Goal: Task Accomplishment & Management: Manage account settings

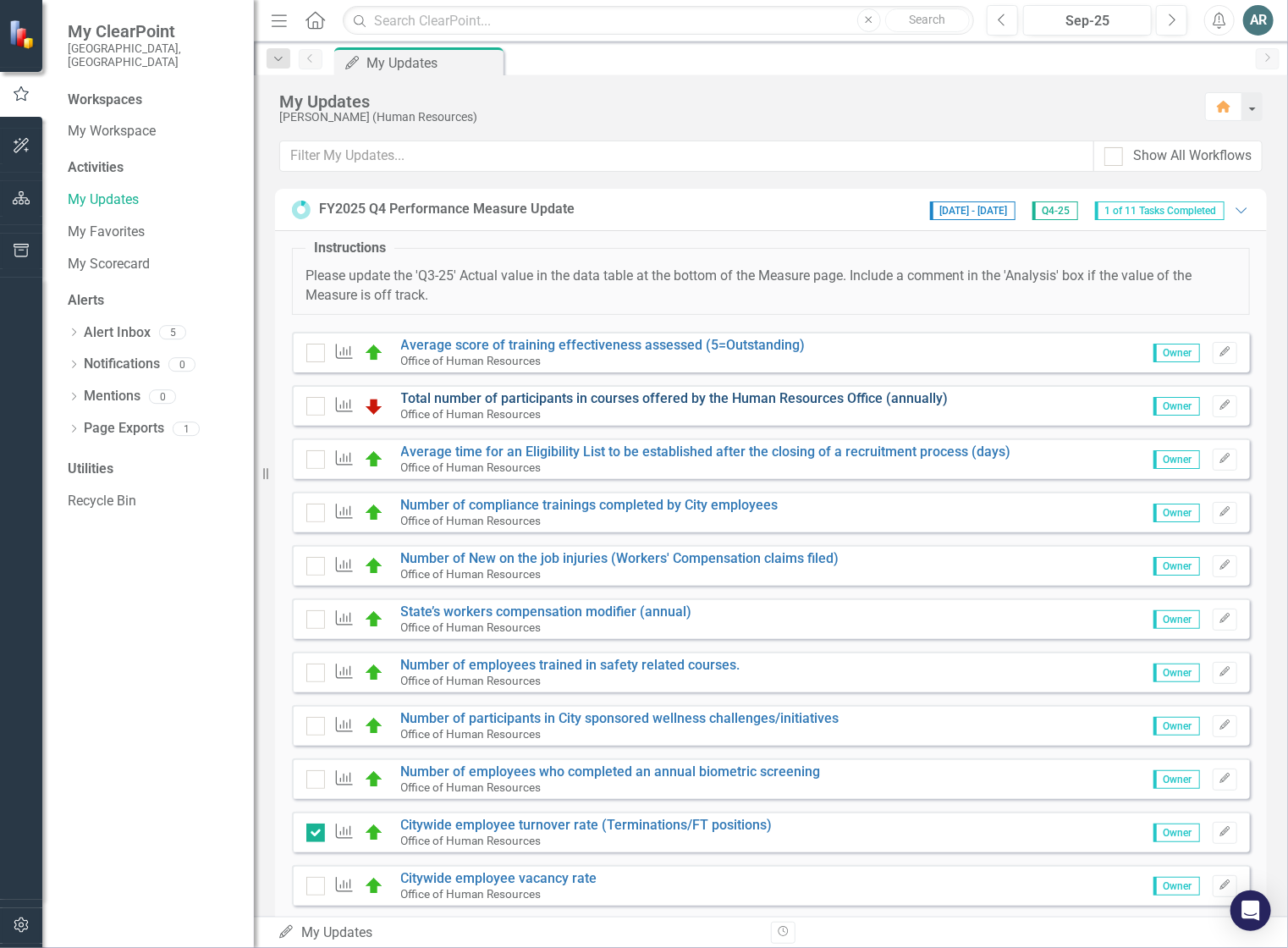
click at [630, 400] on link "Total number of participants in courses offered by the Human Resources Office (…" at bounding box center [675, 398] width 547 height 16
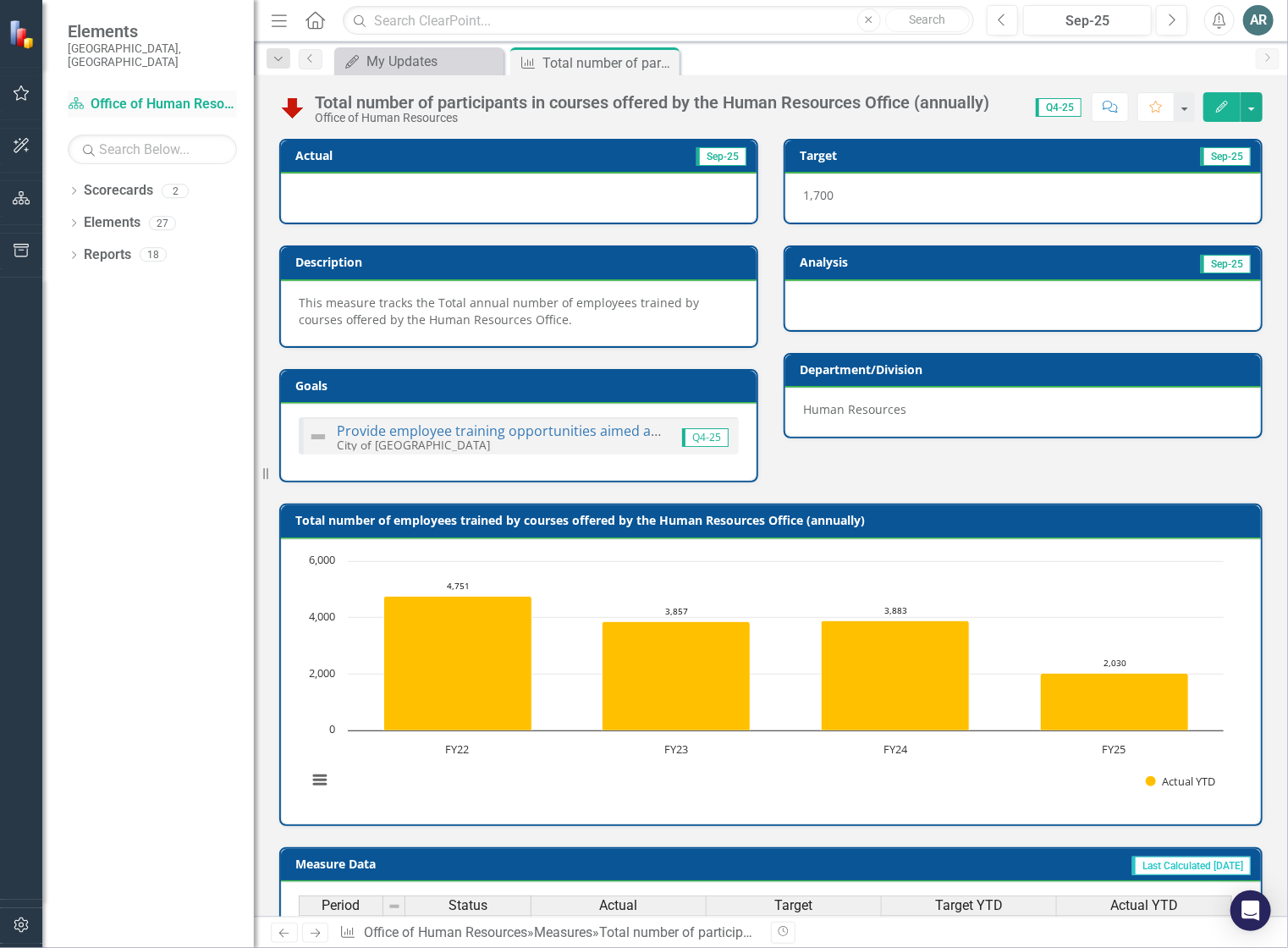
click at [125, 95] on link "Scorecard Office of Human Resources" at bounding box center [152, 104] width 169 height 20
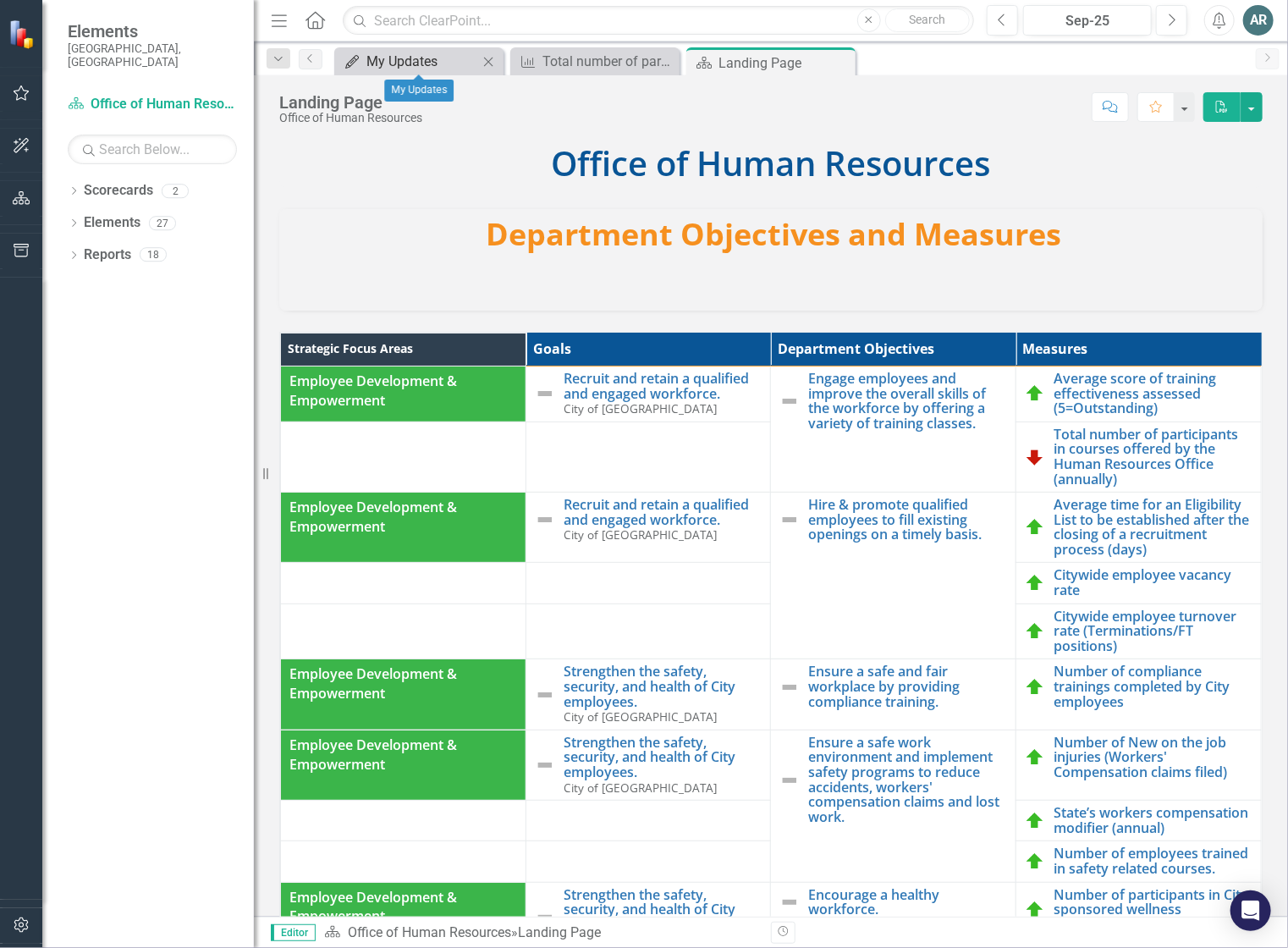
click at [434, 62] on div "My Updates" at bounding box center [422, 61] width 112 height 21
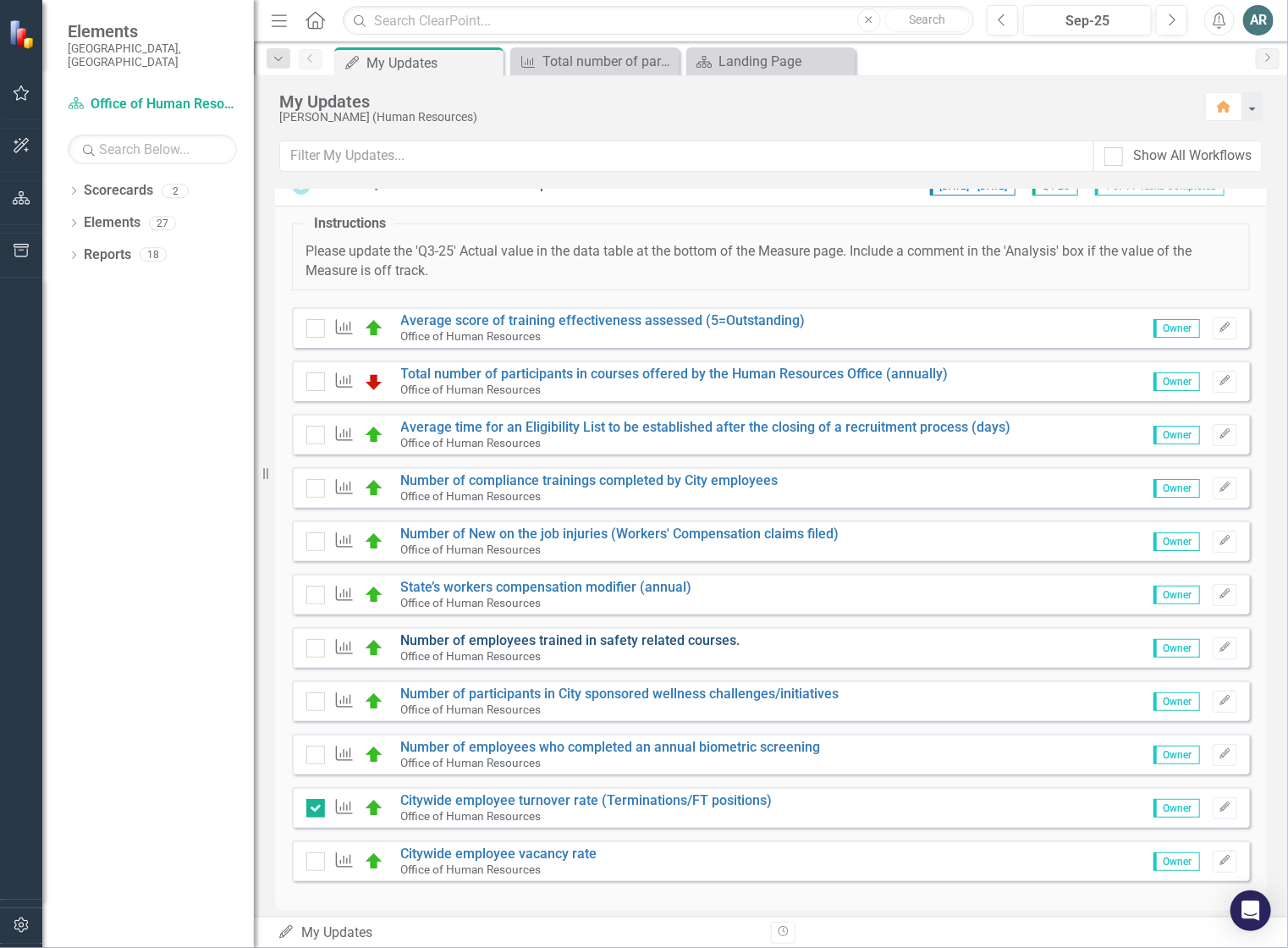
scroll to position [38, 0]
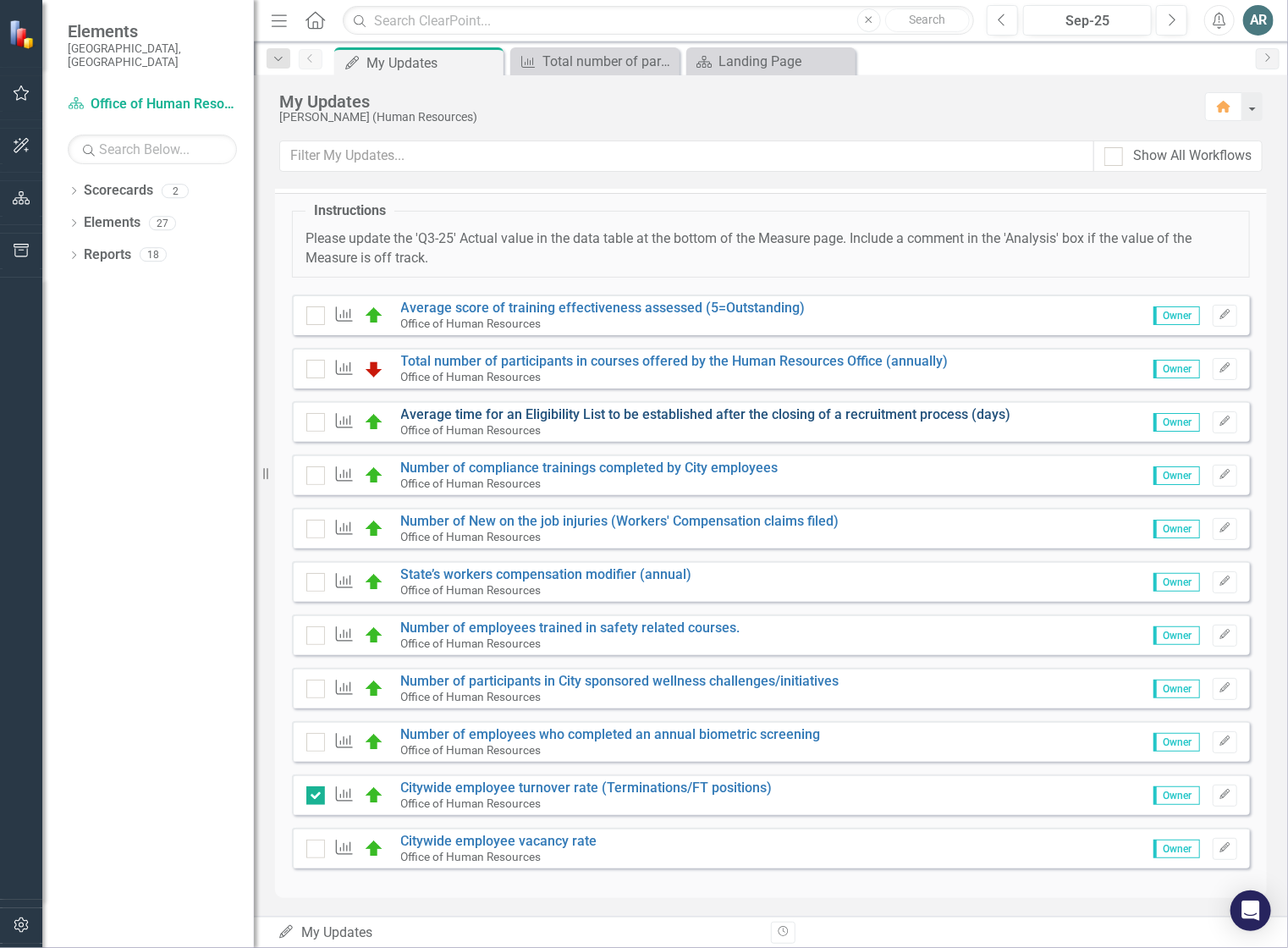
click at [524, 412] on link "Average time for an Eligibility List to be established after the closing of a r…" at bounding box center [706, 414] width 610 height 16
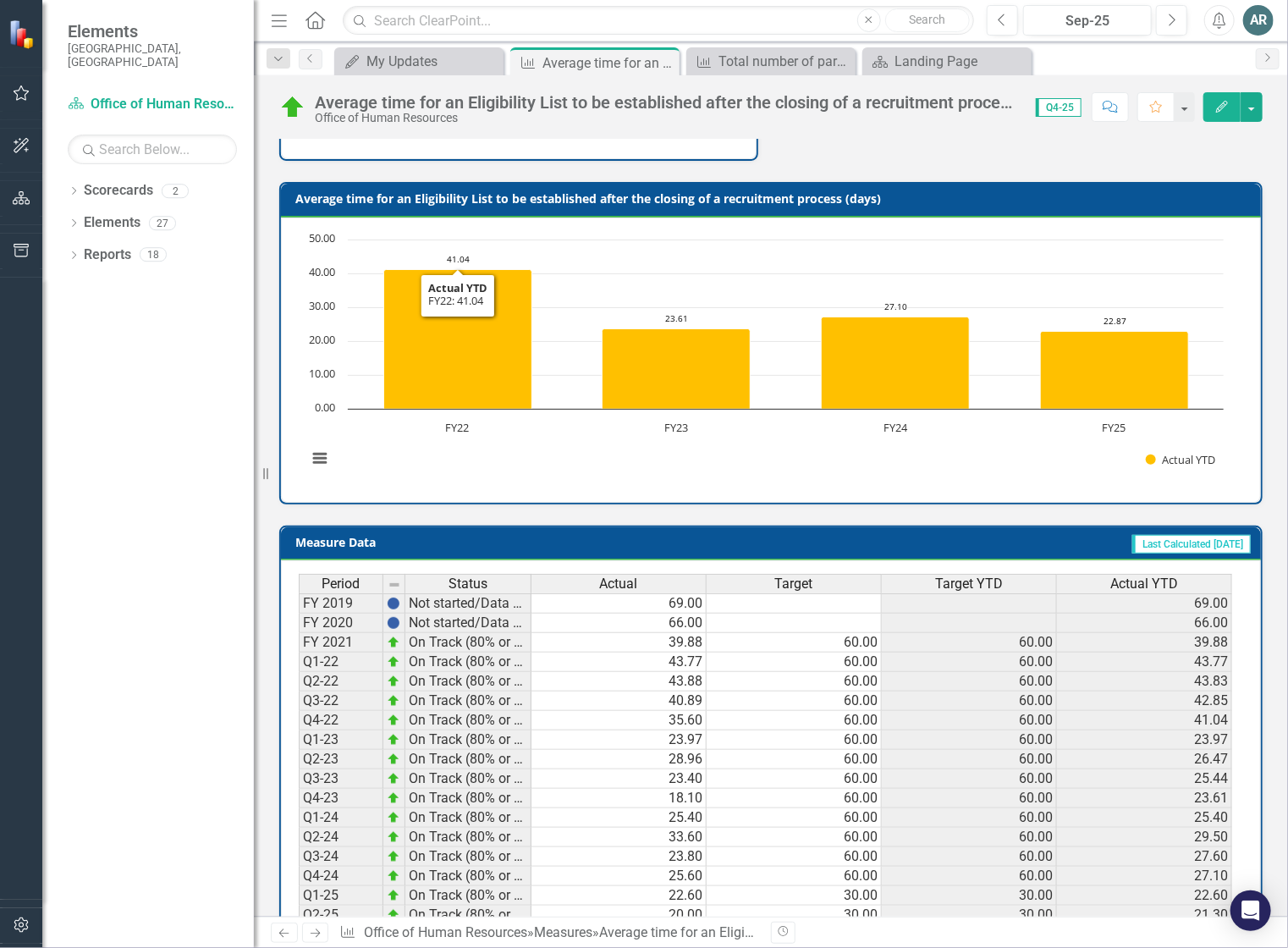
scroll to position [459, 0]
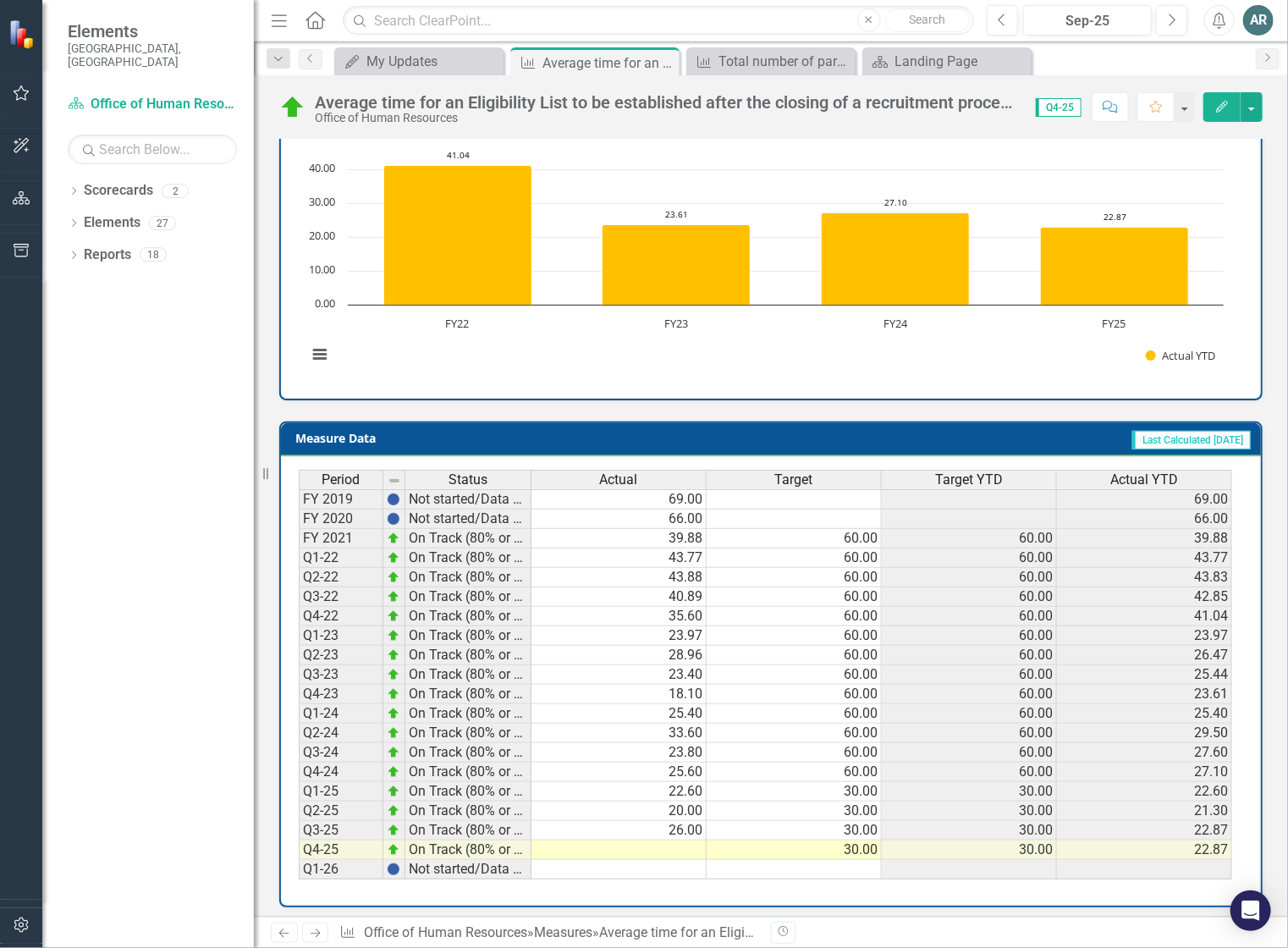
click at [653, 844] on td at bounding box center [618, 850] width 175 height 20
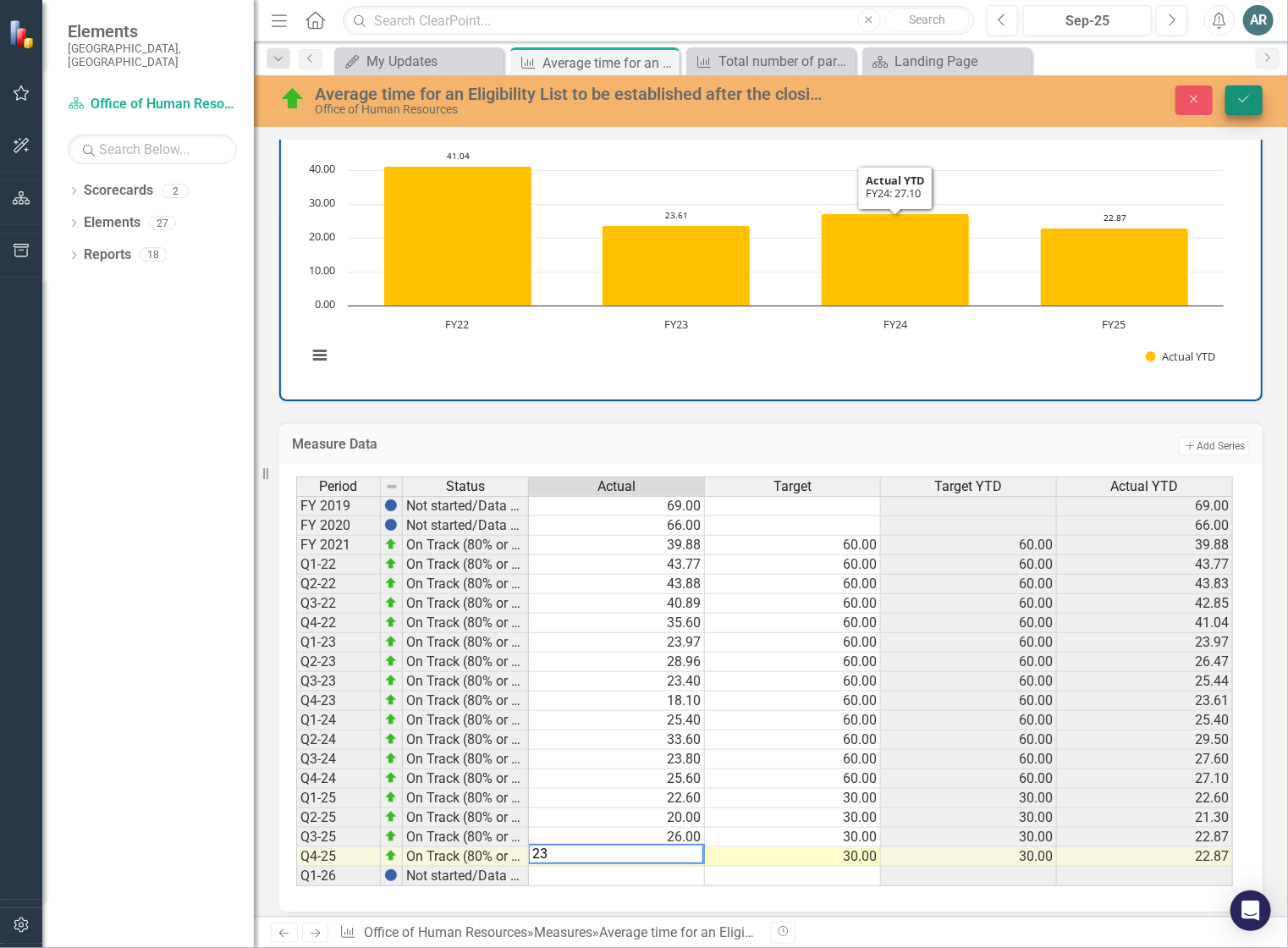
type textarea "23"
click at [1250, 96] on icon "Save" at bounding box center [1244, 99] width 15 height 12
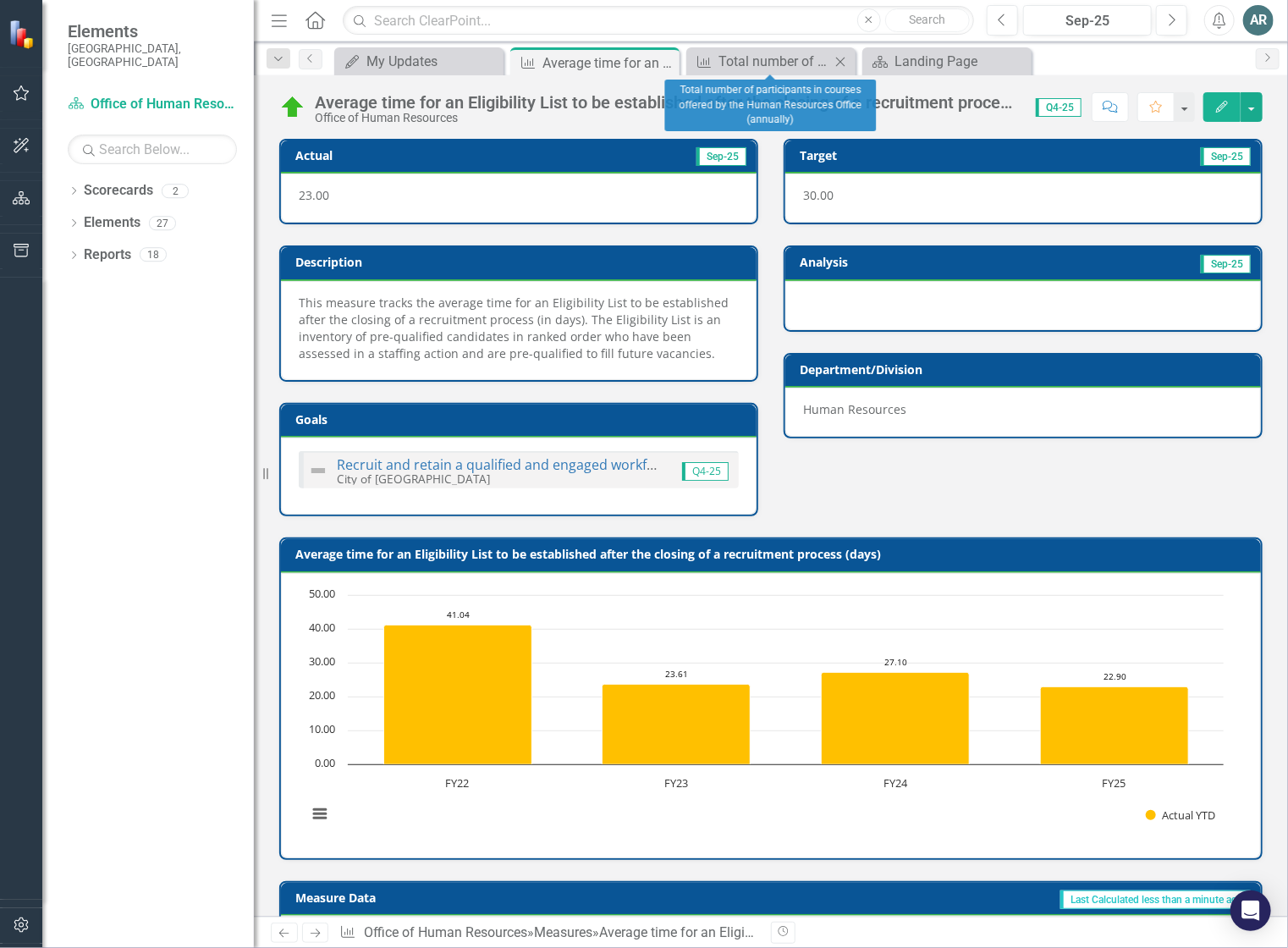
click at [842, 60] on icon at bounding box center [841, 61] width 9 height 9
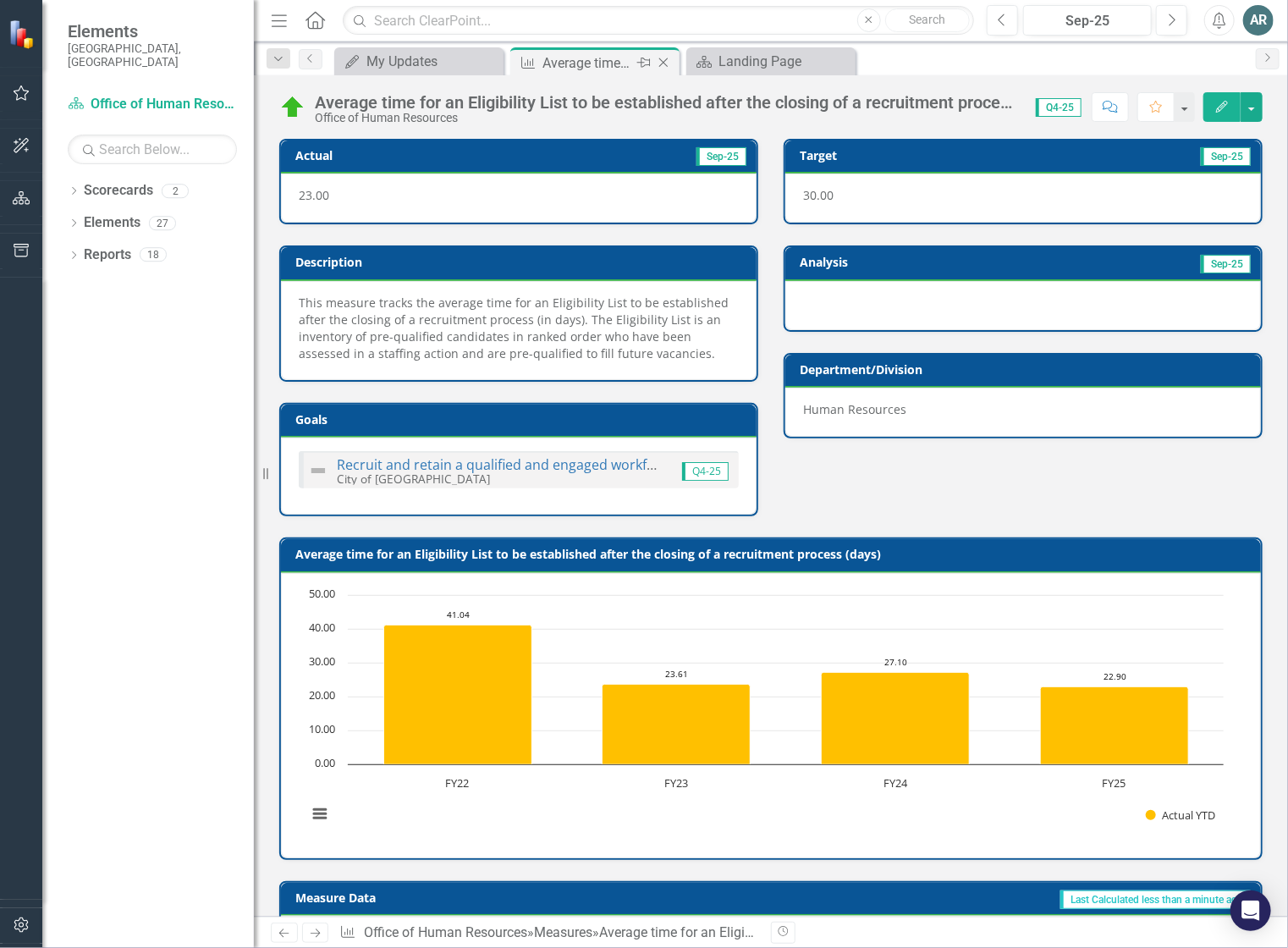
click at [665, 62] on icon "Close" at bounding box center [664, 62] width 17 height 14
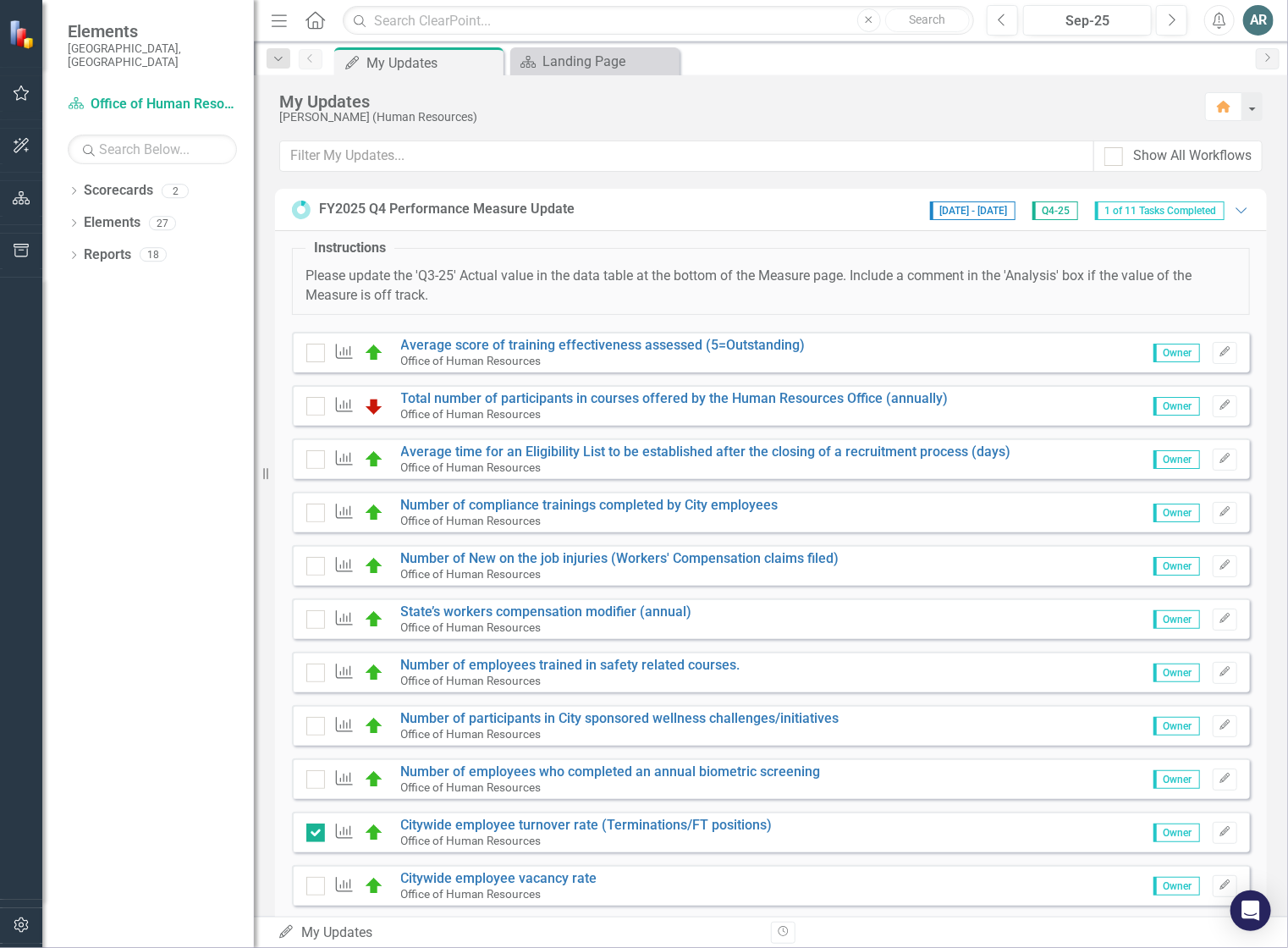
scroll to position [38, 0]
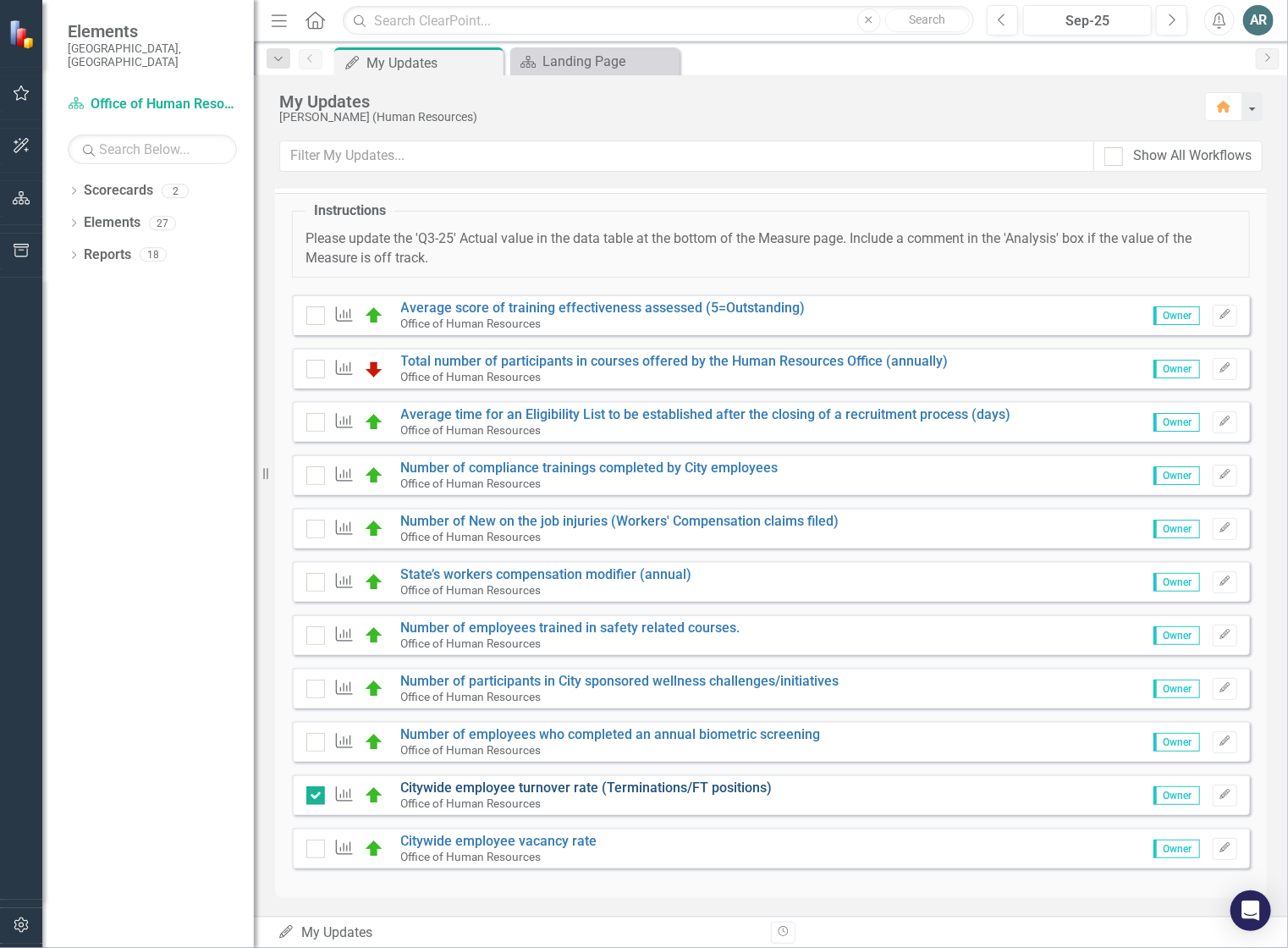
click at [487, 782] on link "Citywide employee turnover rate (Terminations/FT positions)" at bounding box center [587, 787] width 371 height 16
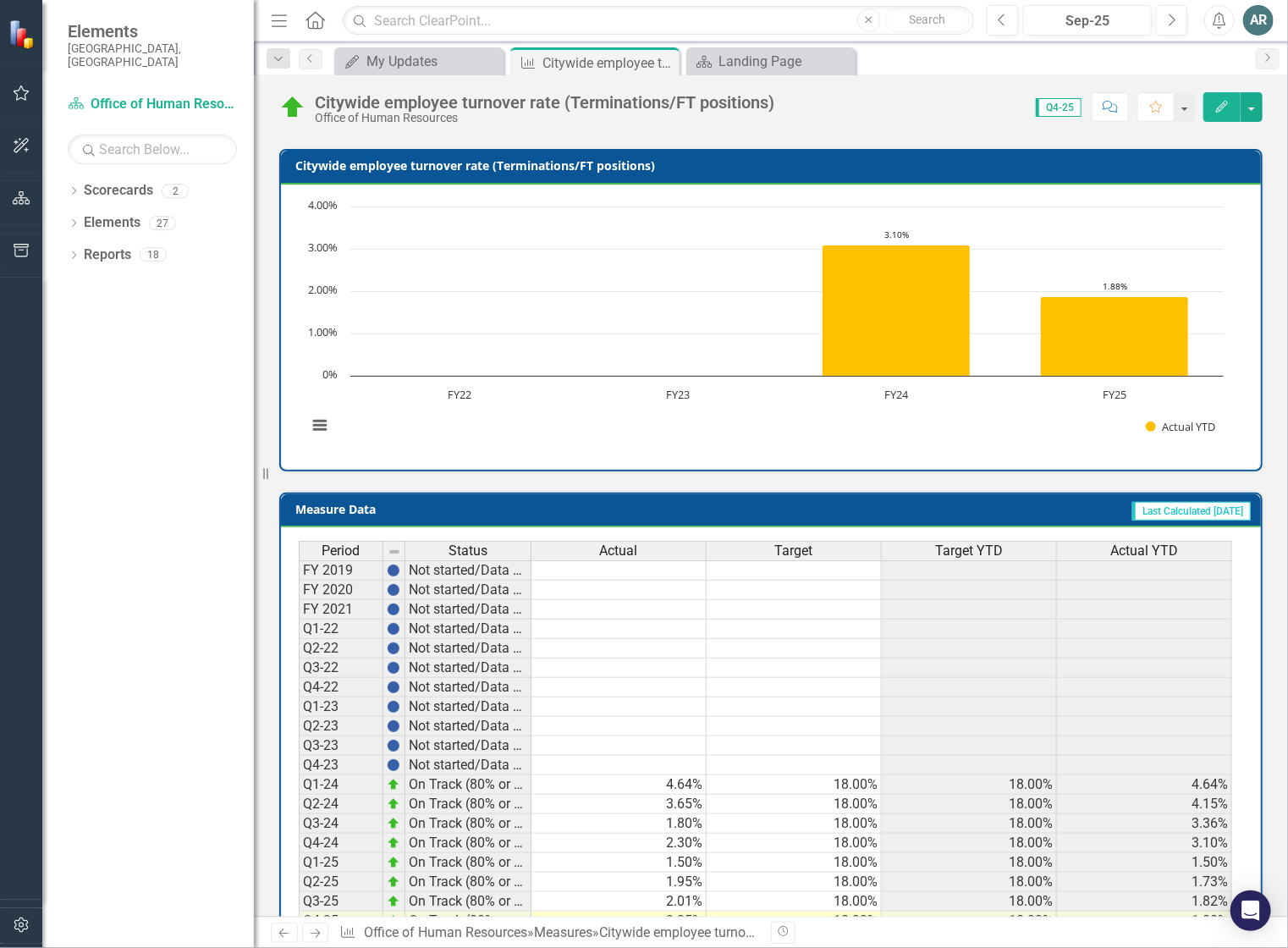
scroll to position [410, 0]
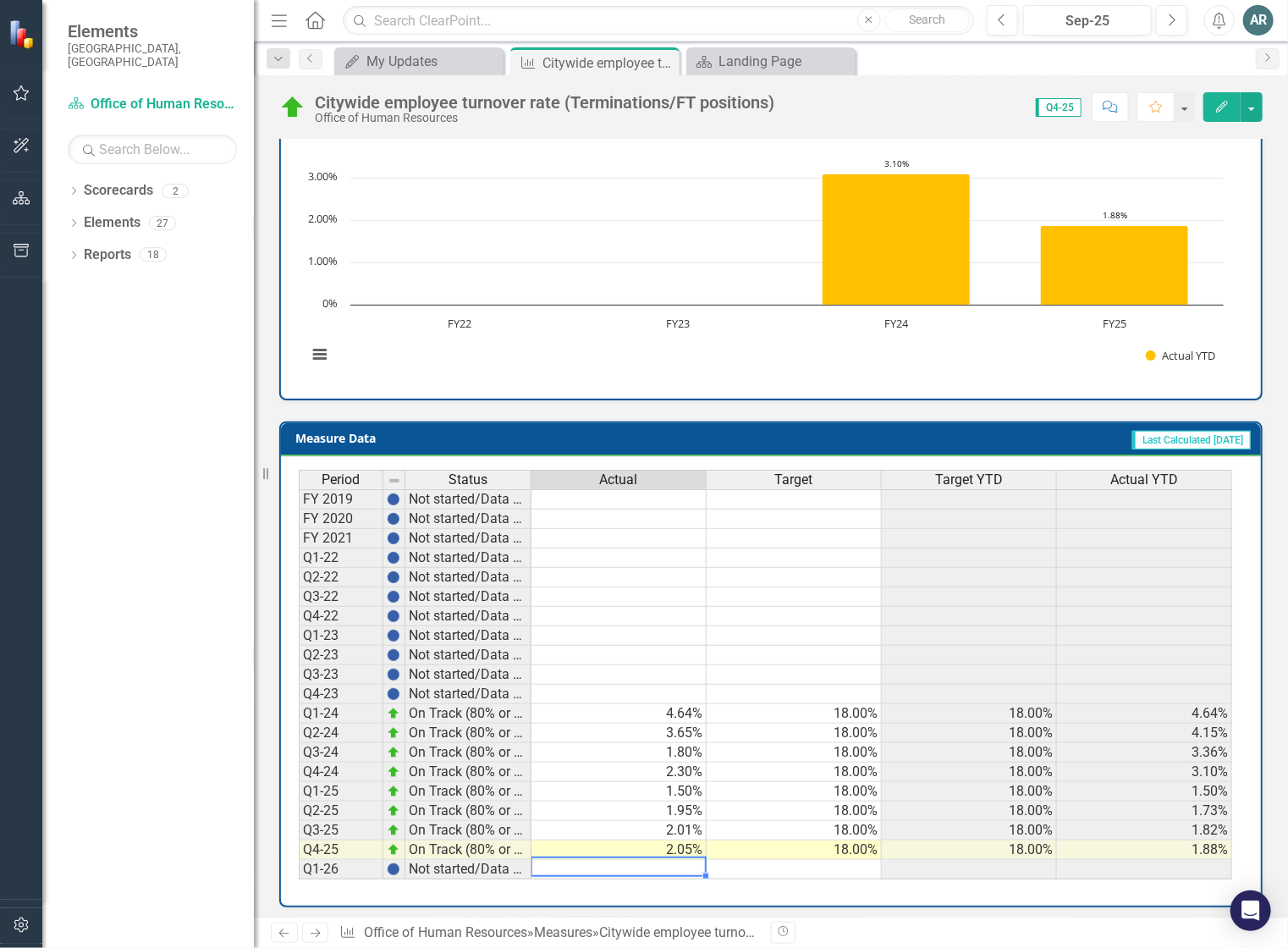
click at [623, 860] on td at bounding box center [618, 869] width 175 height 20
click at [624, 841] on td "2.05%" at bounding box center [618, 850] width 175 height 20
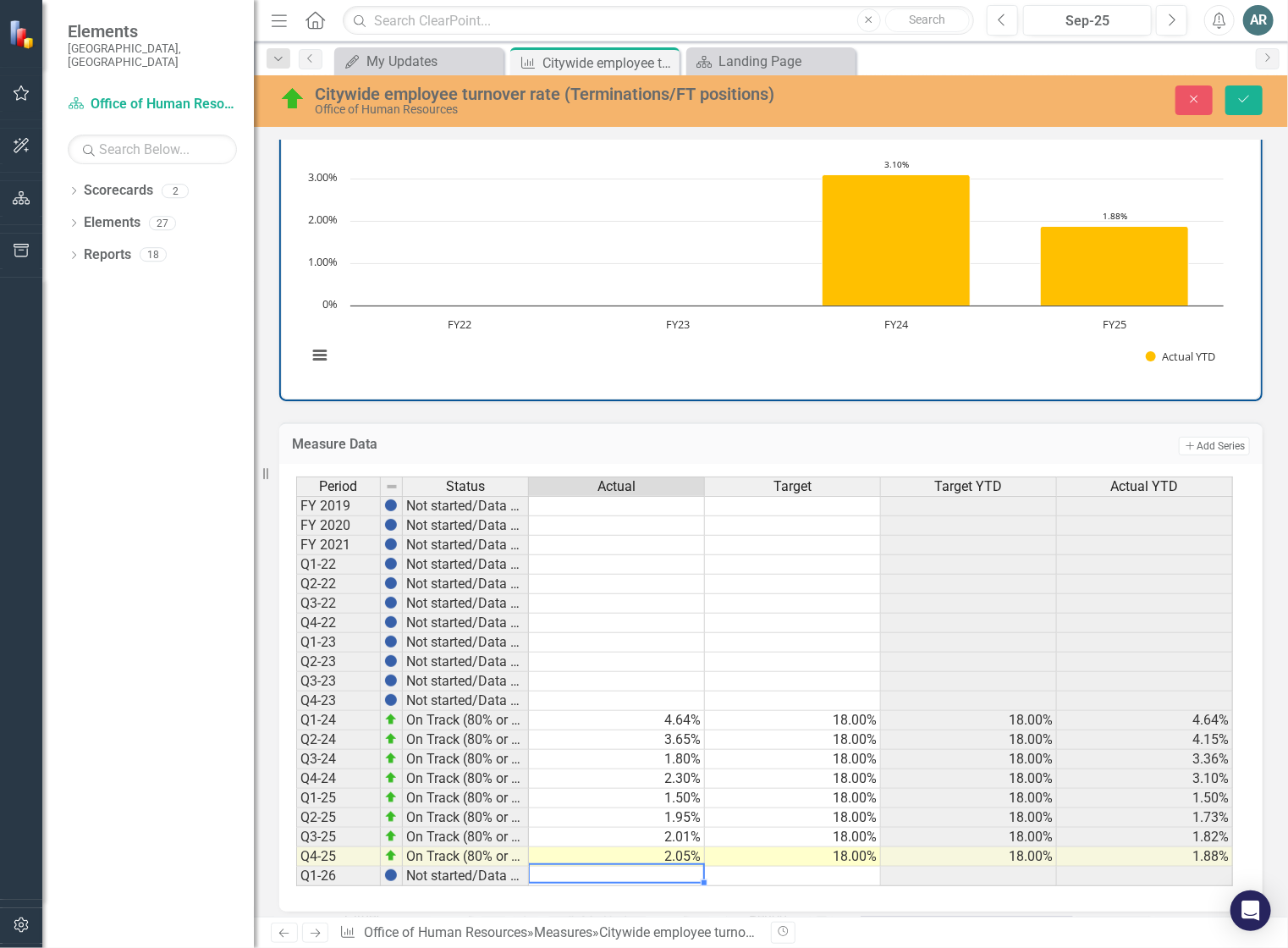
click at [654, 847] on td "2.05%" at bounding box center [617, 856] width 176 height 20
type textarea "2.05"
drag, startPoint x: 641, startPoint y: 848, endPoint x: 521, endPoint y: 836, distance: 120.6
click at [521, 836] on div "Period Status Actual Target Target YTD Actual YTD FY 2019 Not started/Data not …" at bounding box center [765, 682] width 937 height 411
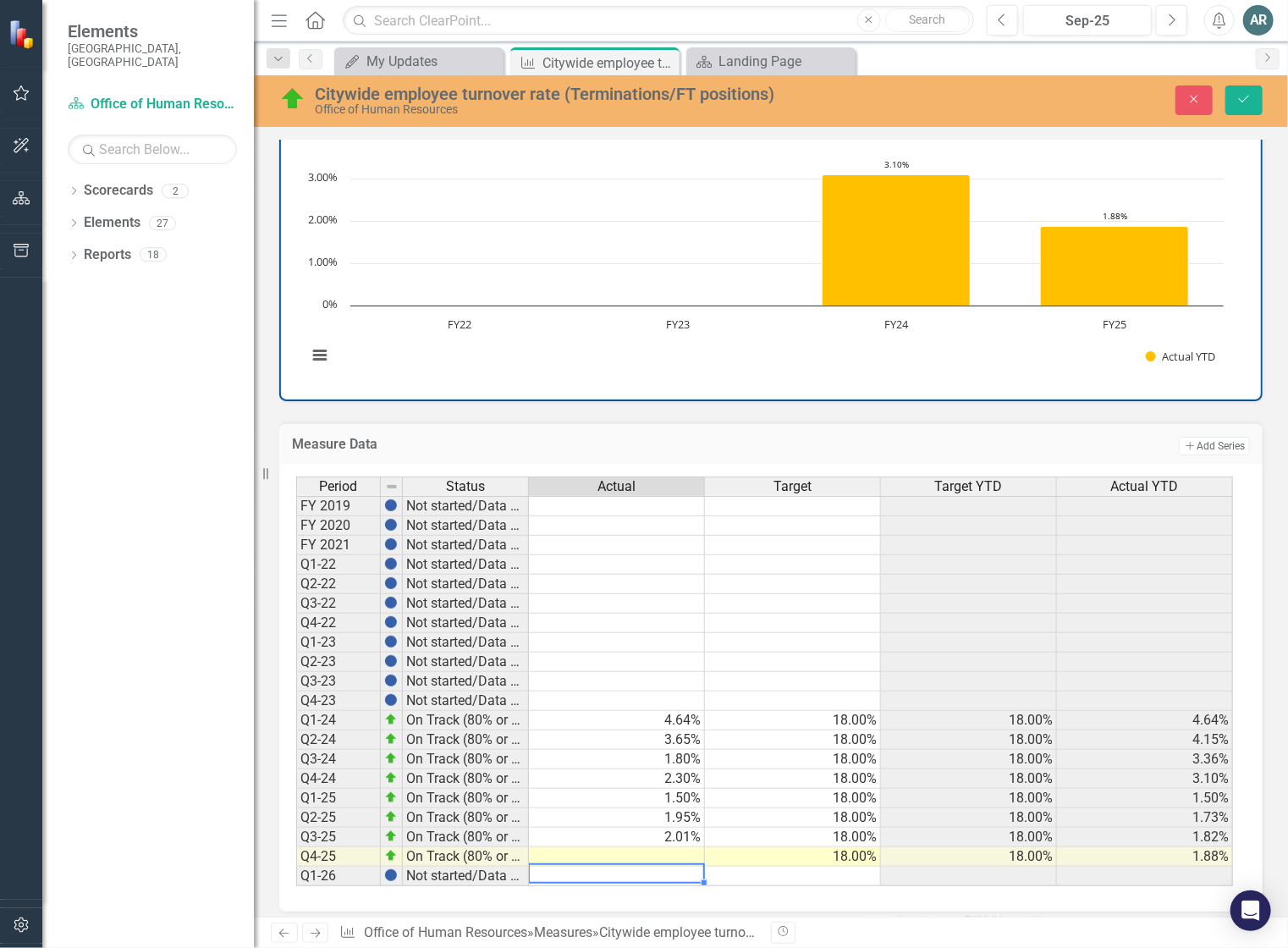
click at [545, 847] on td at bounding box center [617, 856] width 176 height 20
type textarea "3.53"
click at [1239, 103] on icon "Save" at bounding box center [1244, 99] width 15 height 12
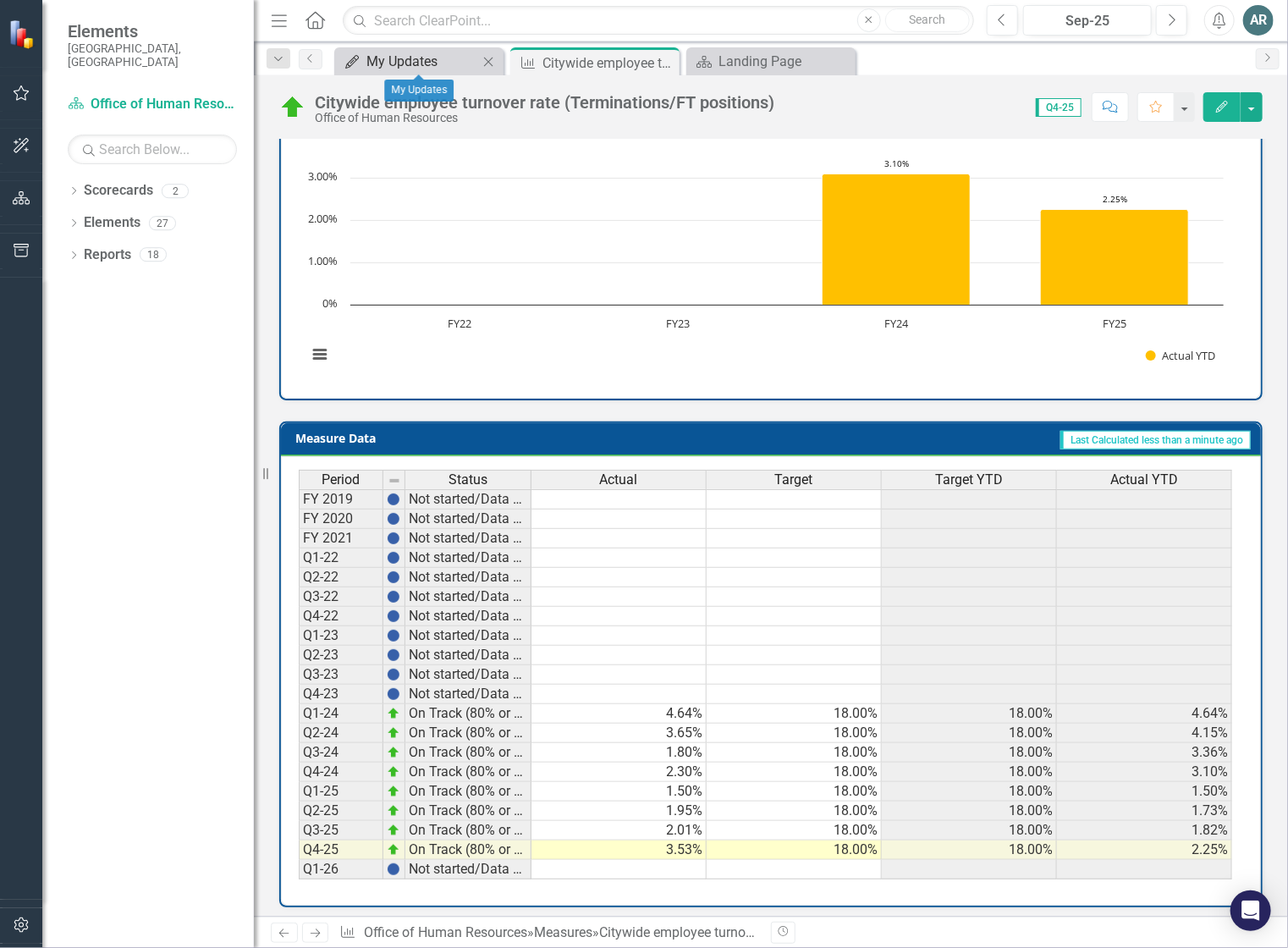
click at [425, 61] on div "My Updates" at bounding box center [422, 61] width 112 height 21
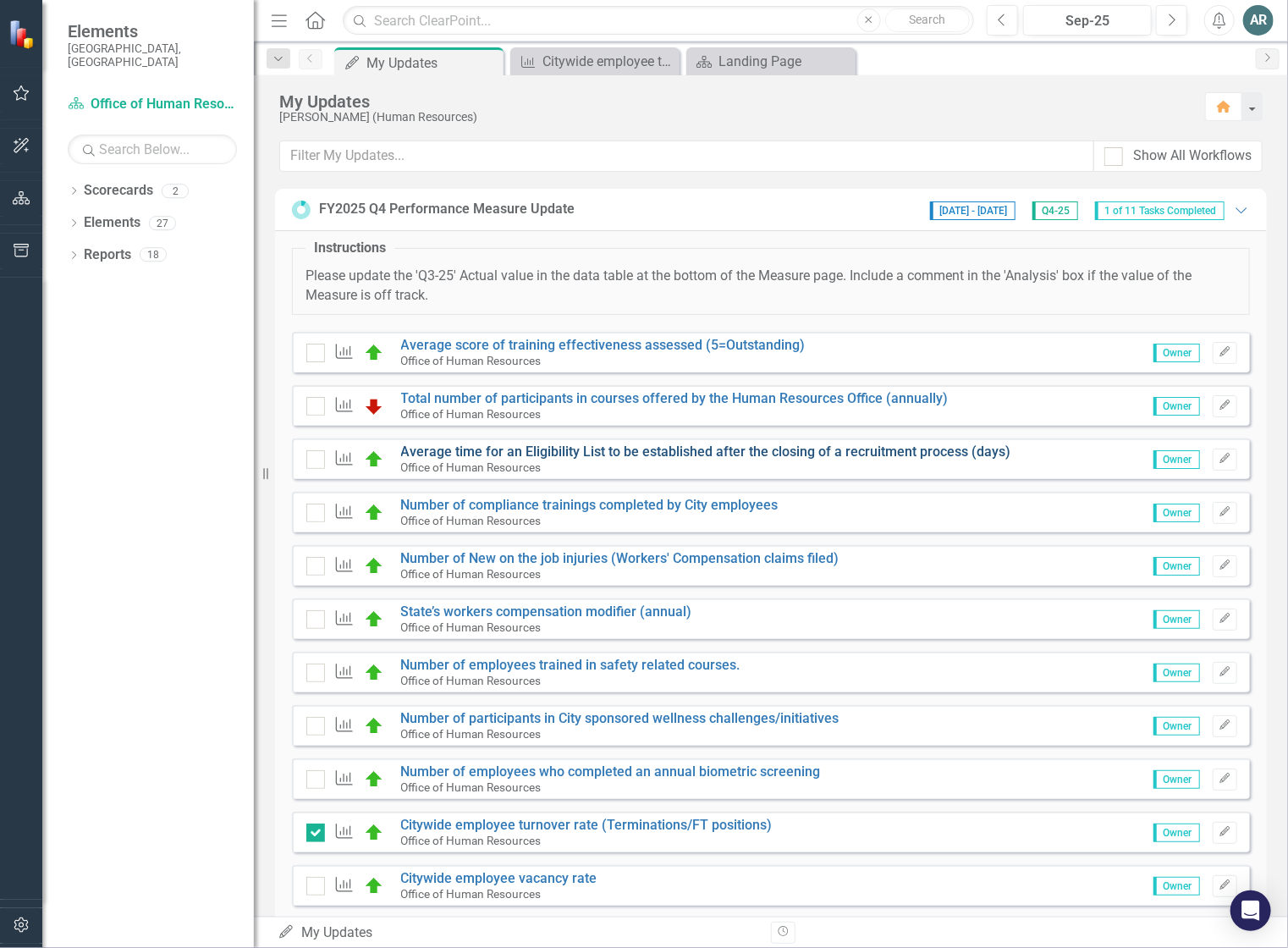
click at [528, 451] on link "Average time for an Eligibility List to be established after the closing of a r…" at bounding box center [706, 451] width 610 height 16
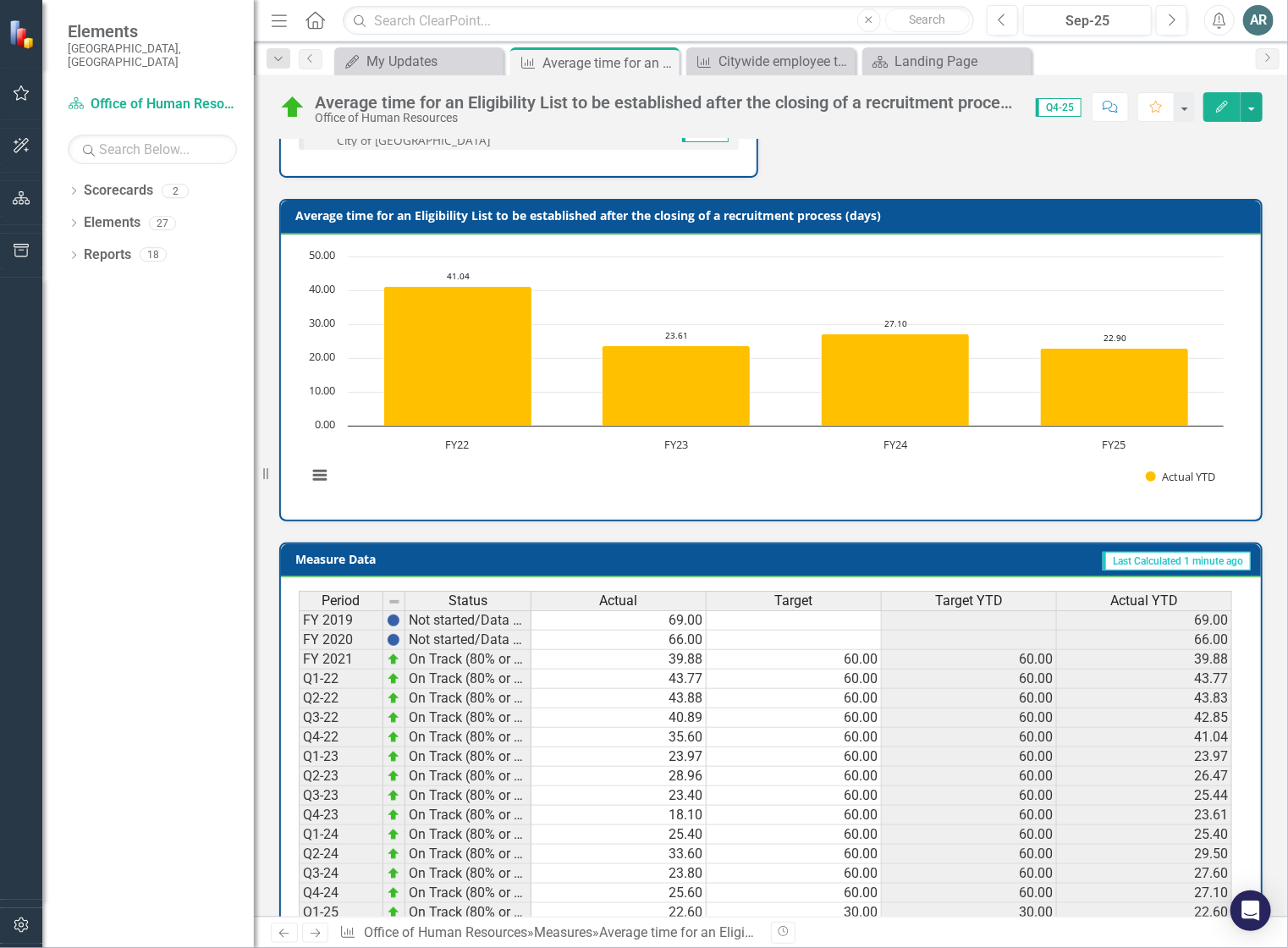
scroll to position [459, 0]
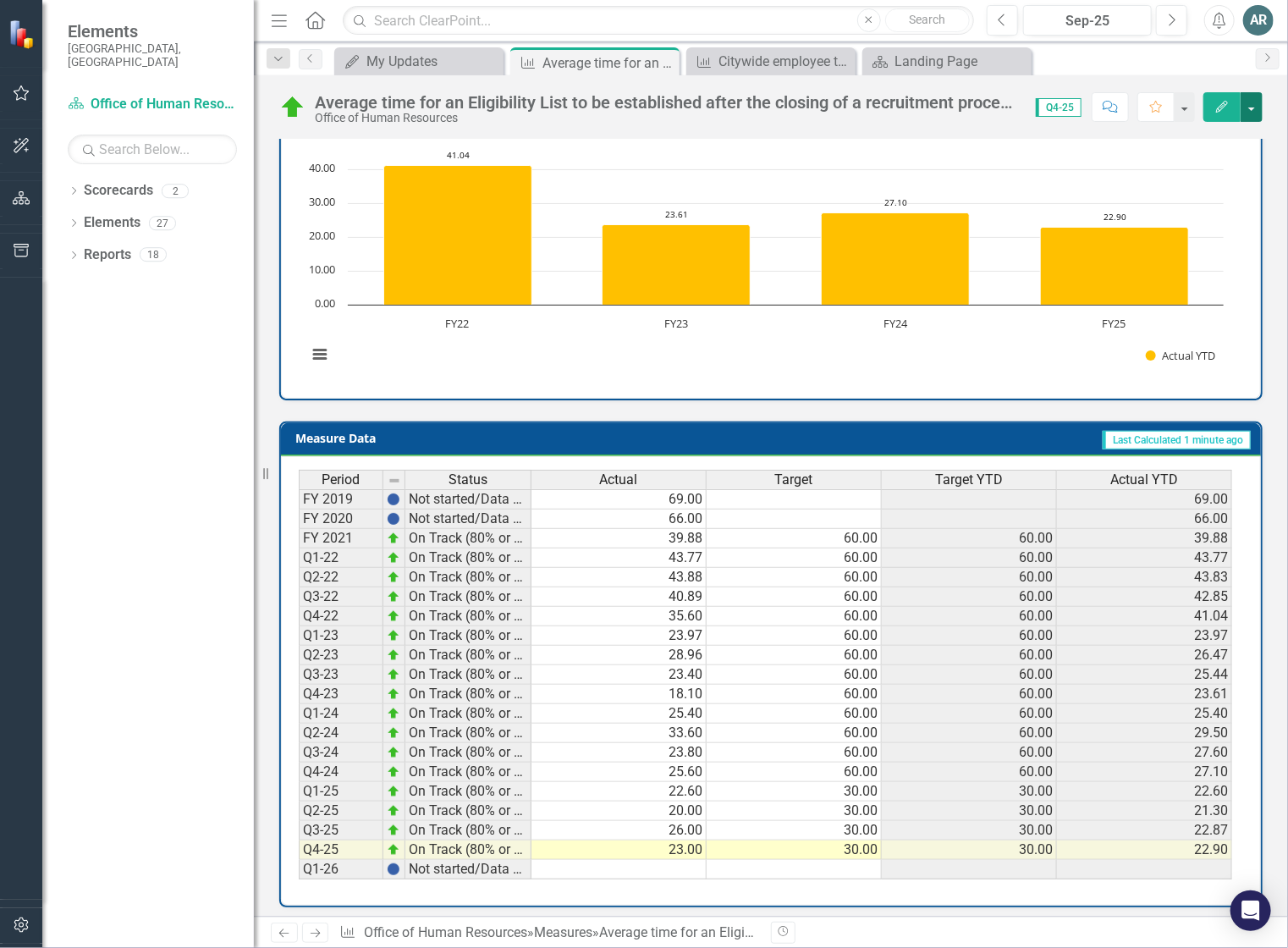
click at [1250, 108] on button "button" at bounding box center [1252, 107] width 22 height 30
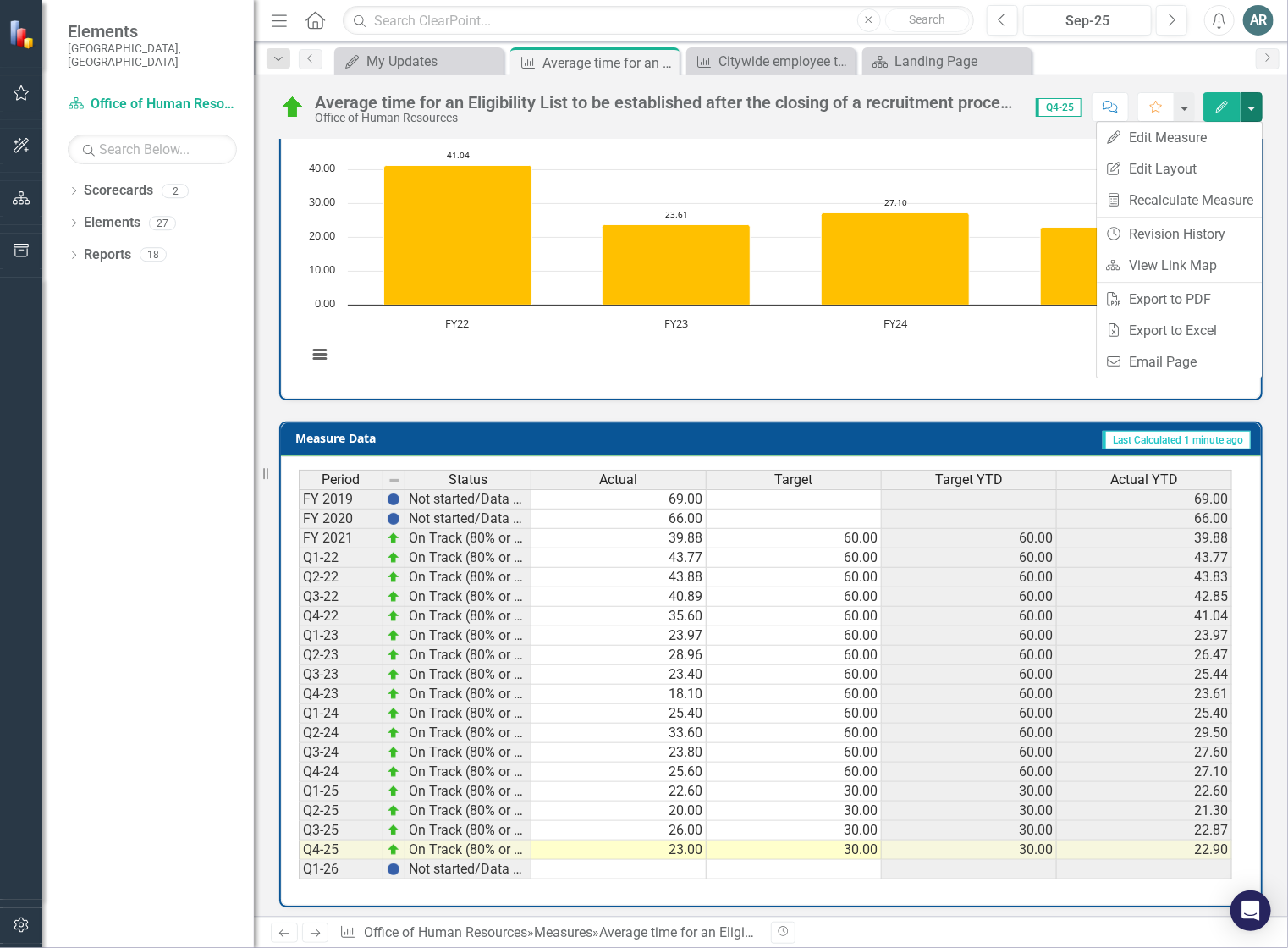
click at [1273, 141] on div "Actual Sep-25 23.00 Description This measure tracks the average time for an Eli…" at bounding box center [771, 291] width 1034 height 1266
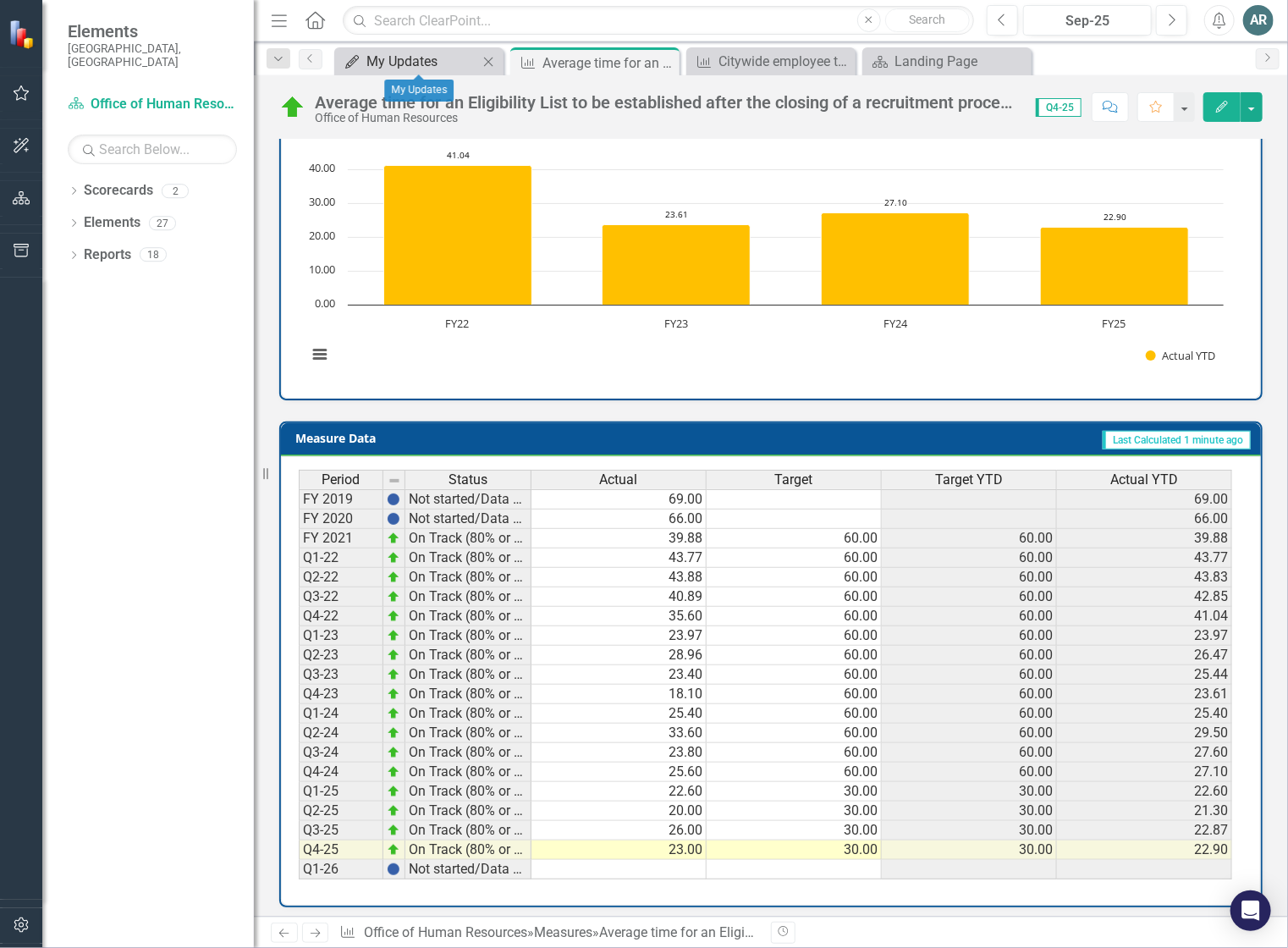
click at [376, 68] on div "My Updates" at bounding box center [422, 61] width 112 height 21
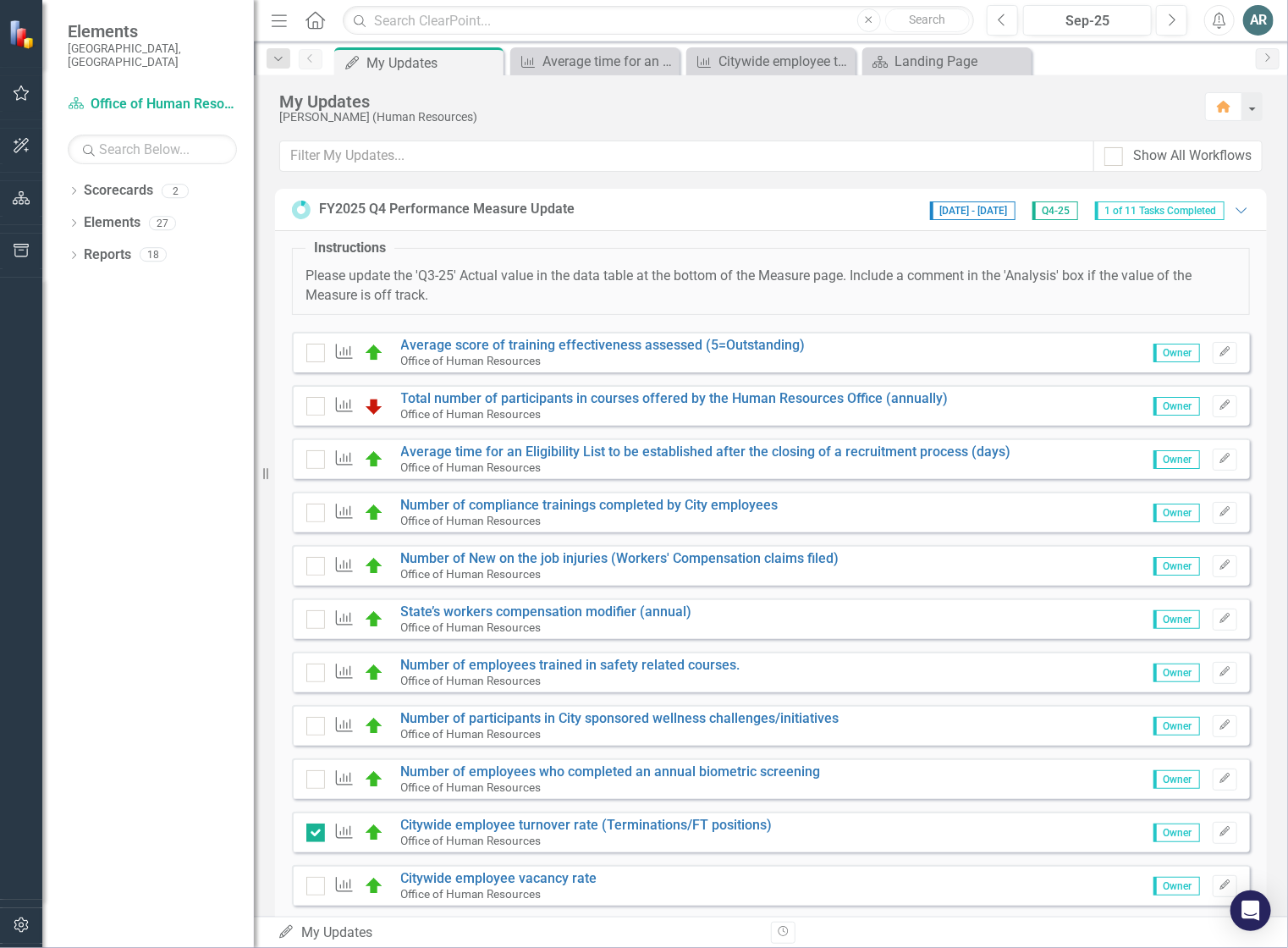
scroll to position [38, 0]
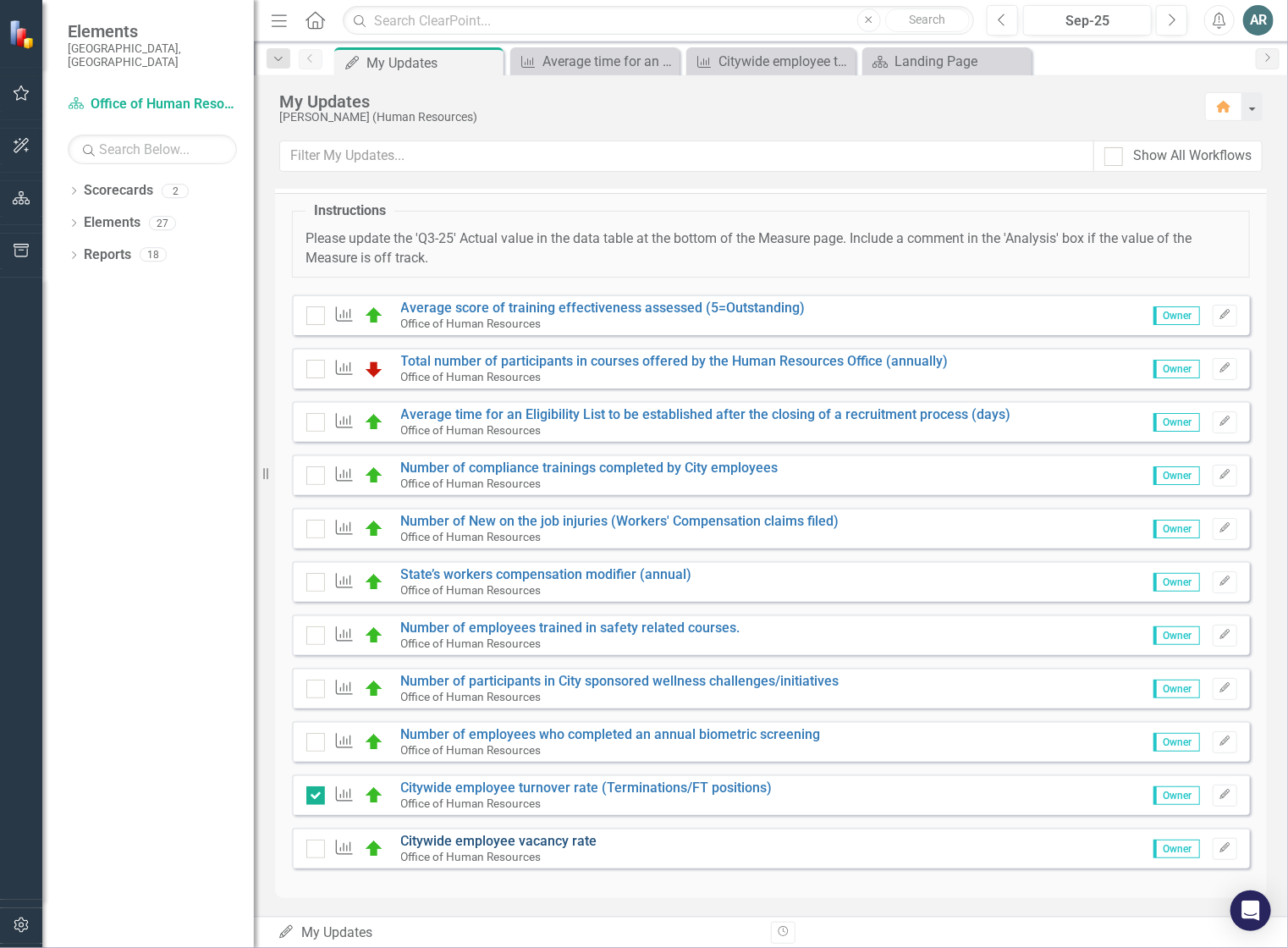
click at [493, 838] on link "Citywide employee vacancy rate" at bounding box center [499, 841] width 197 height 16
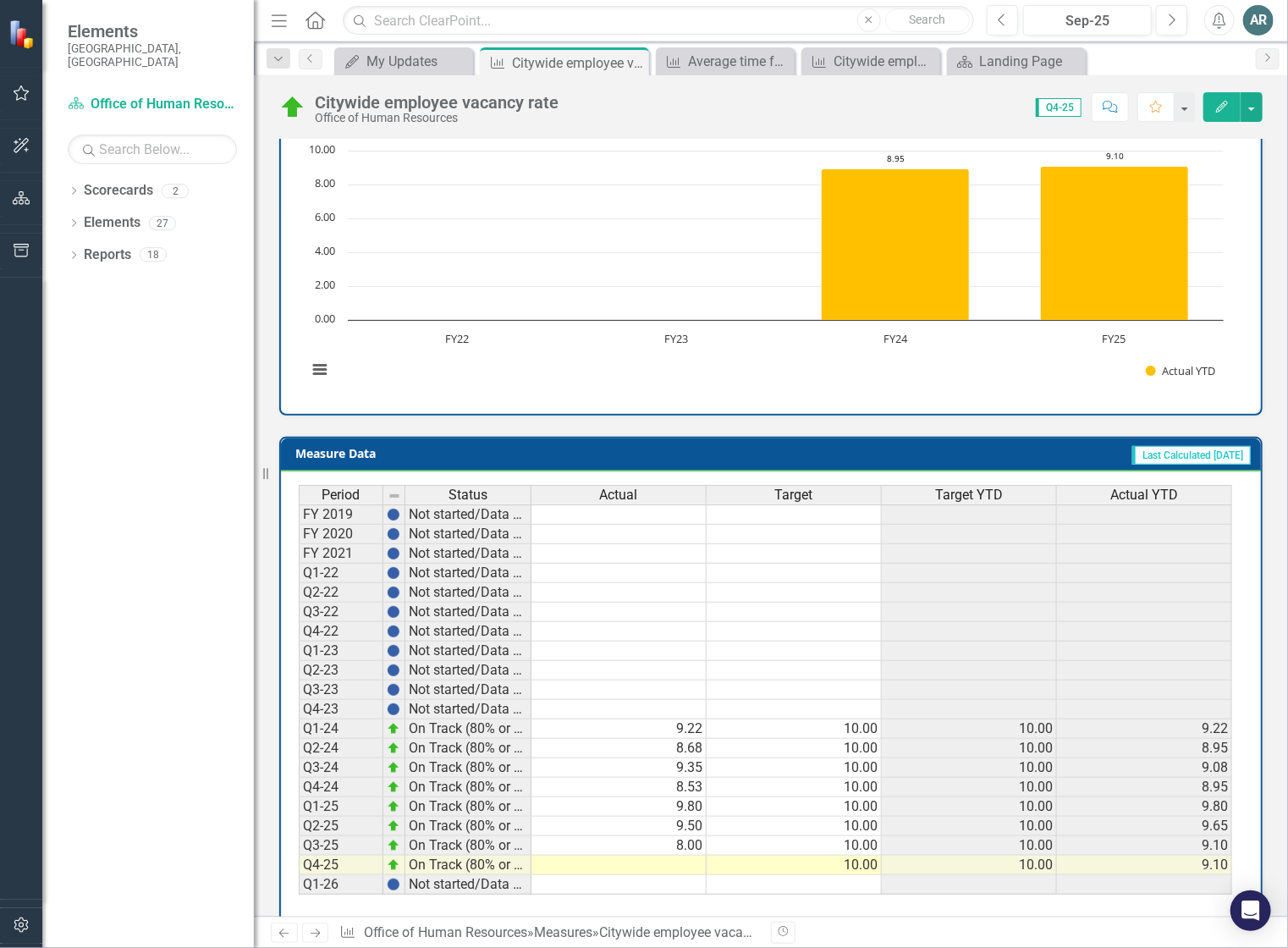
scroll to position [426, 0]
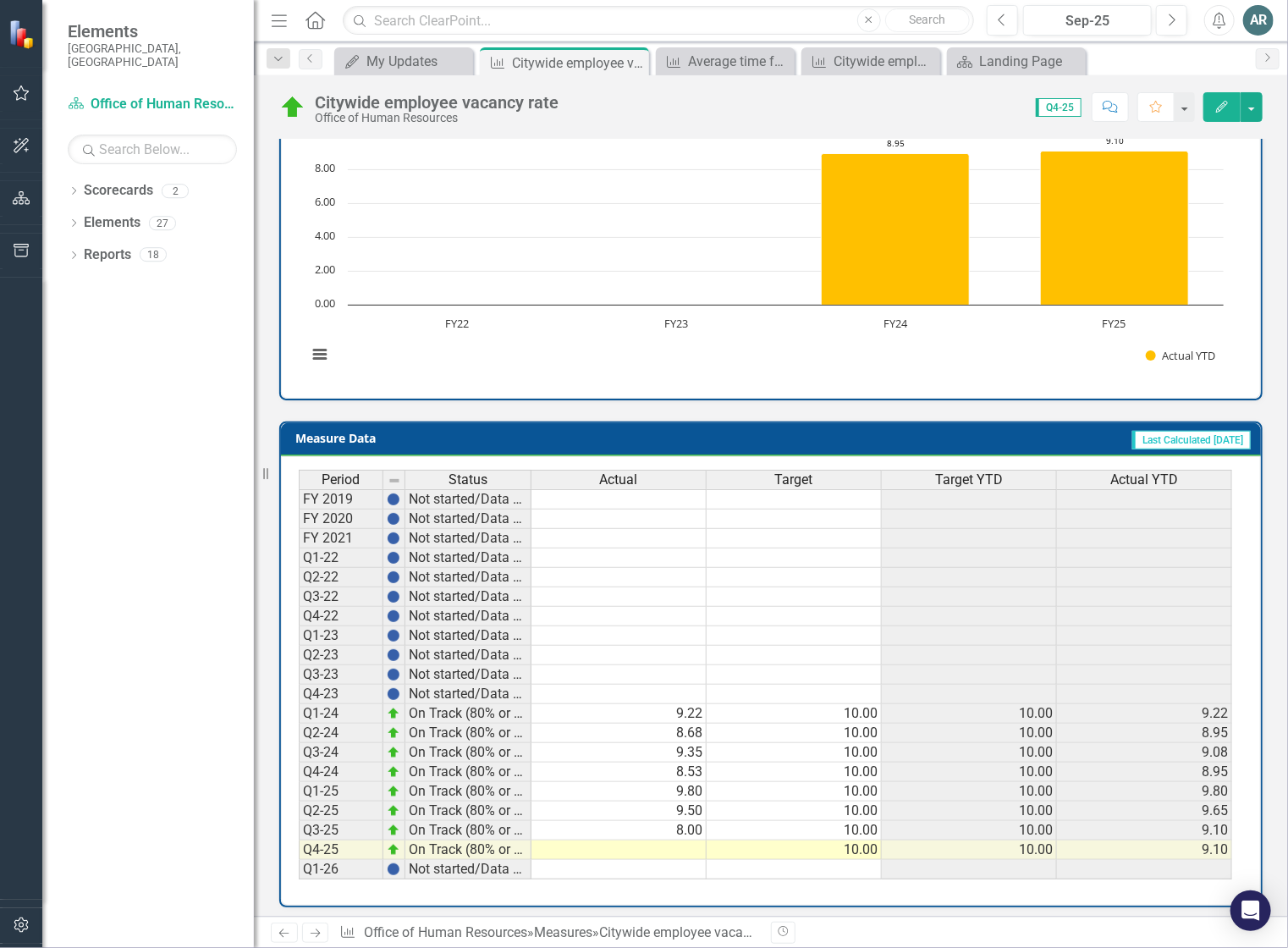
click at [678, 842] on td at bounding box center [618, 850] width 175 height 20
click at [651, 844] on td at bounding box center [618, 850] width 175 height 20
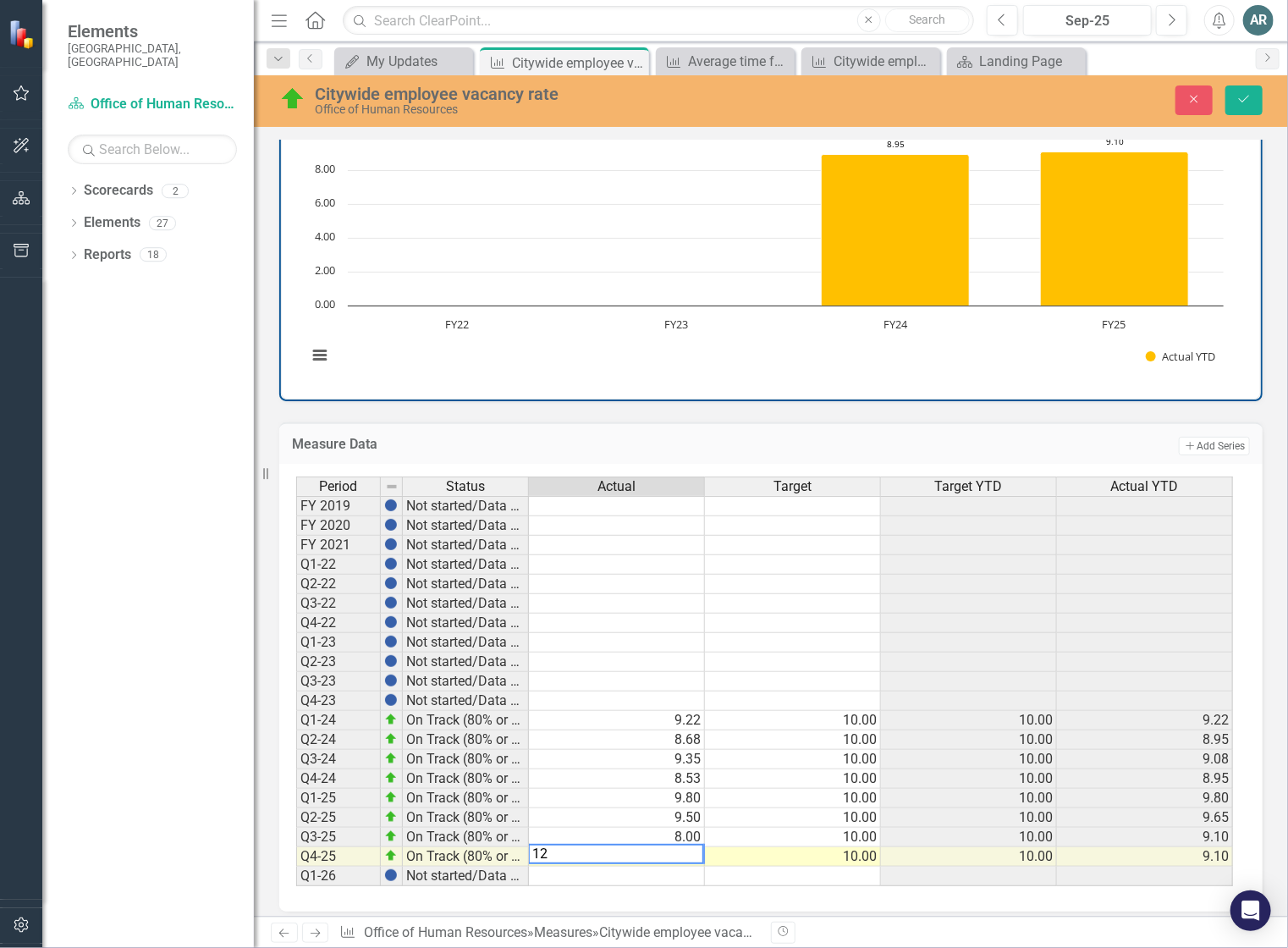
click at [588, 847] on textarea "12" at bounding box center [616, 854] width 176 height 21
type textarea "9.5"
click at [565, 809] on td "9.50" at bounding box center [617, 818] width 176 height 20
click at [1239, 98] on icon "Save" at bounding box center [1244, 99] width 15 height 12
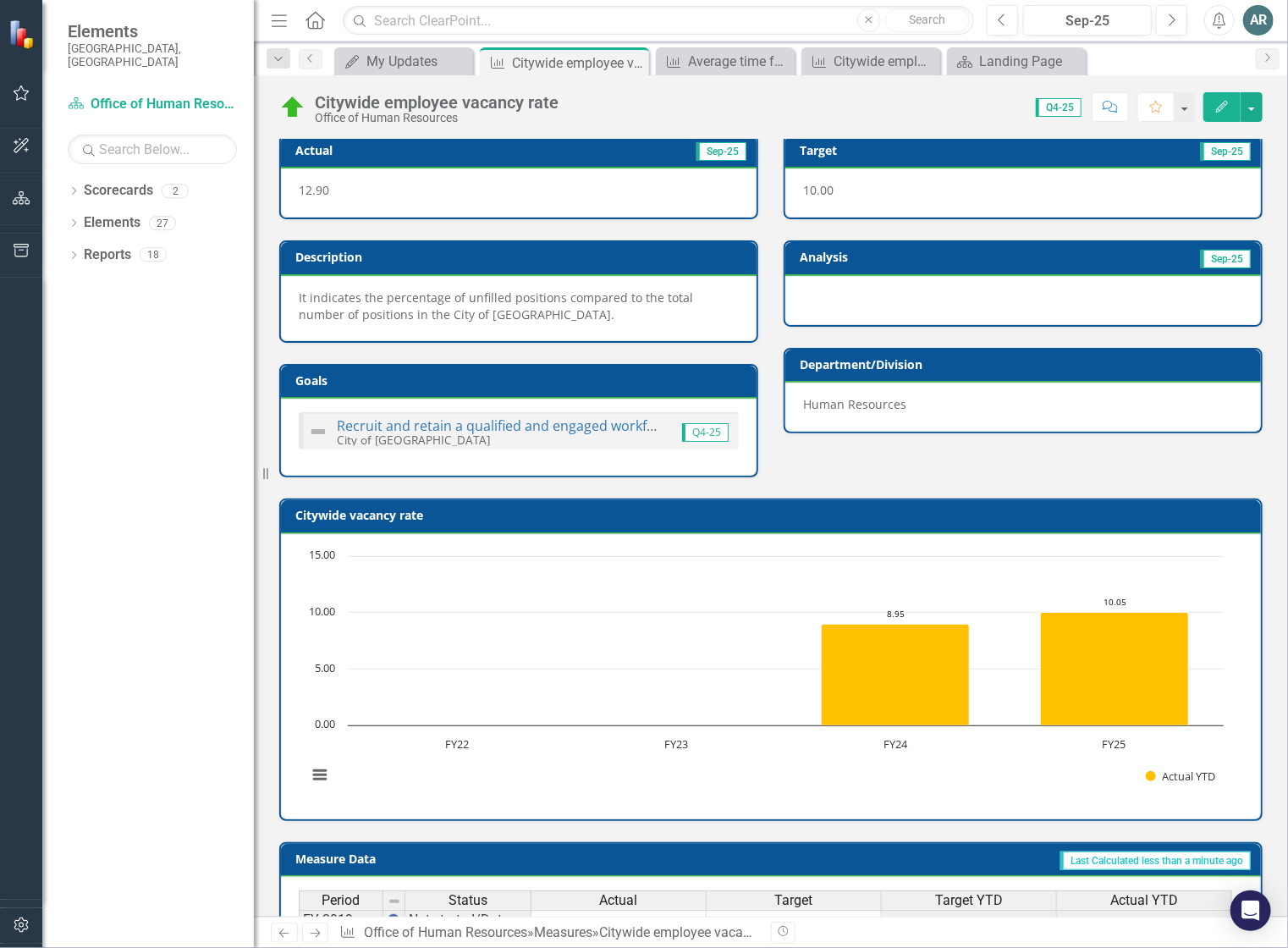
scroll to position [0, 0]
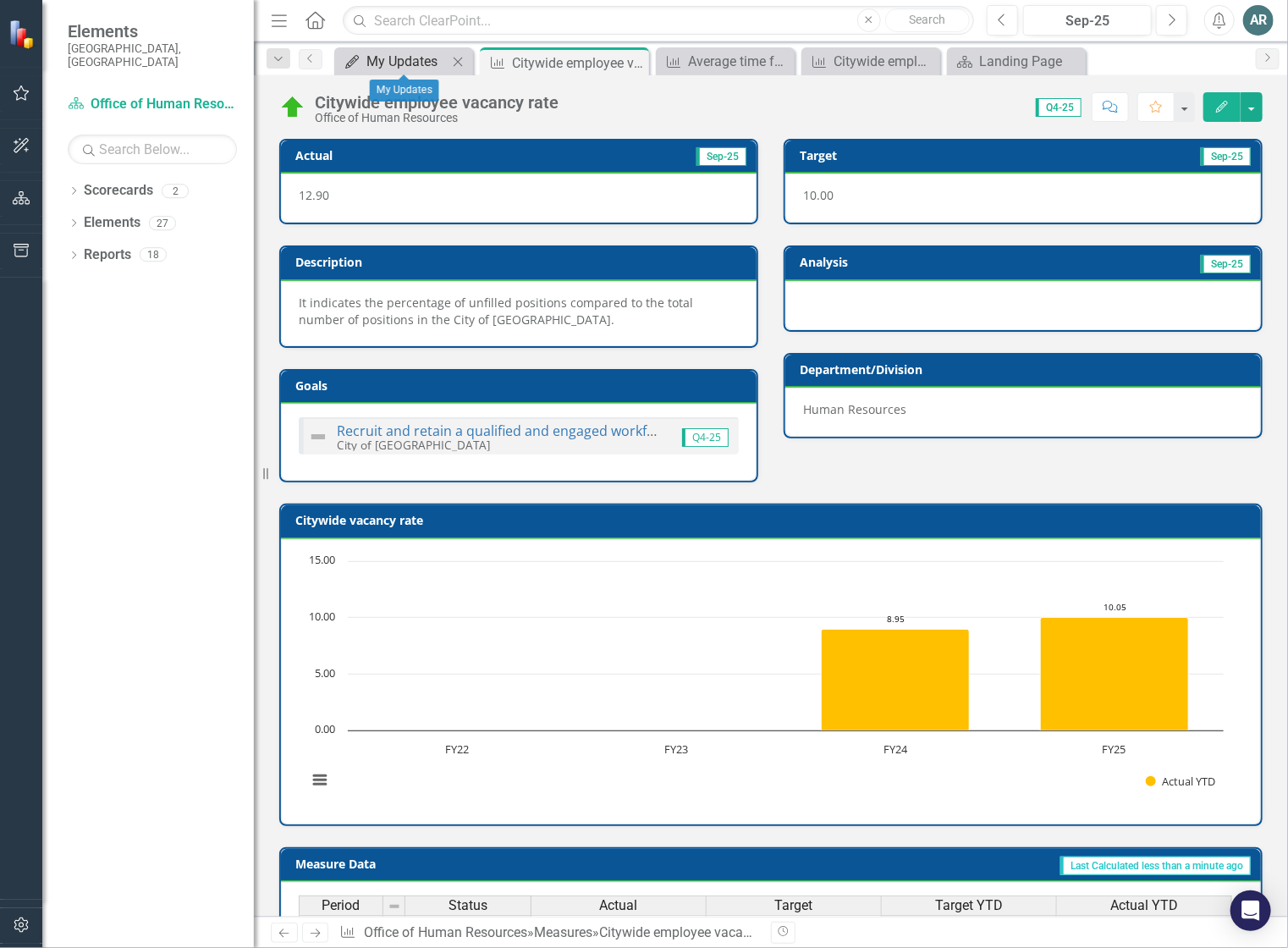
click at [428, 65] on div "My Updates" at bounding box center [406, 61] width 81 height 21
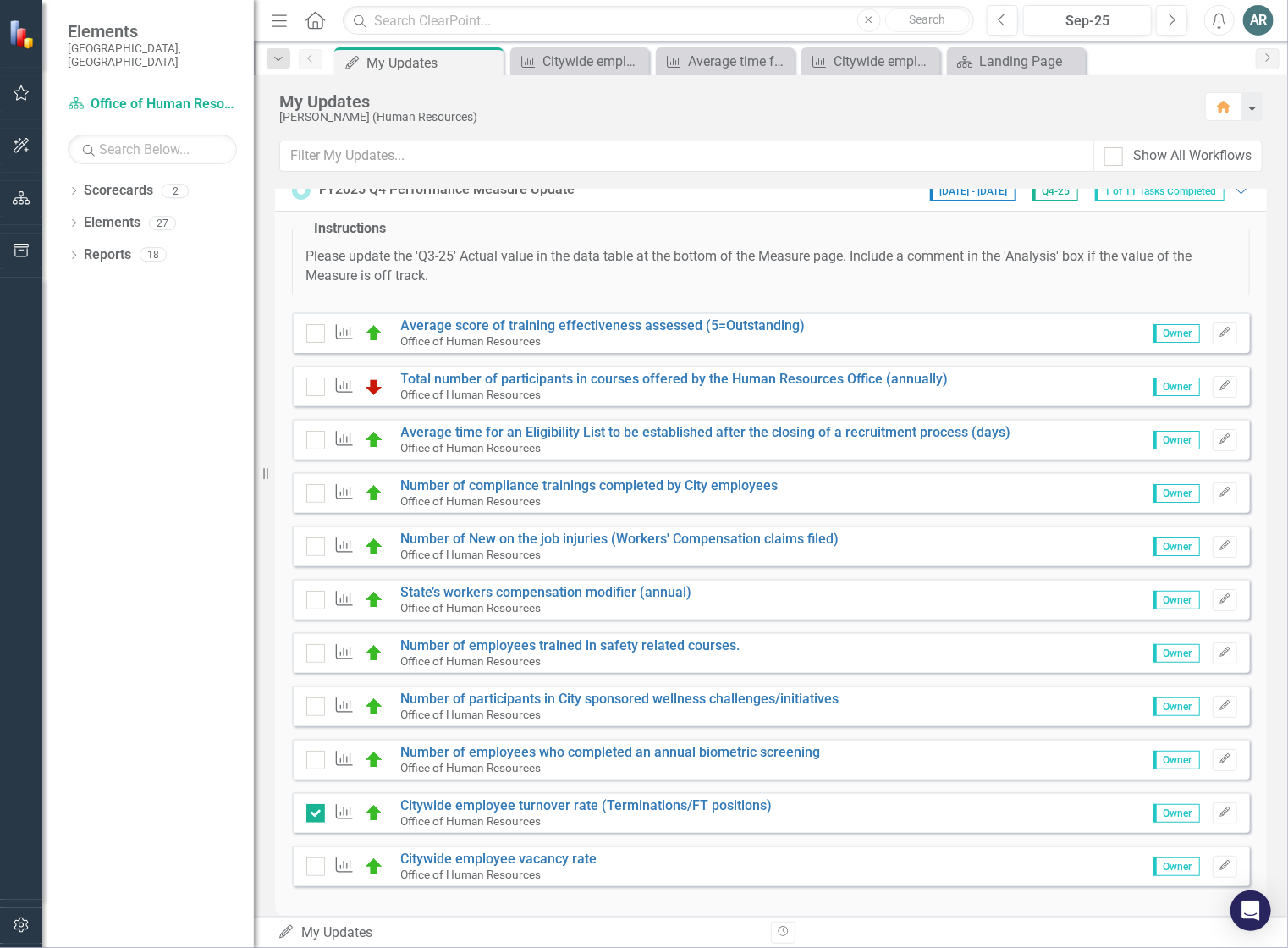
scroll to position [38, 0]
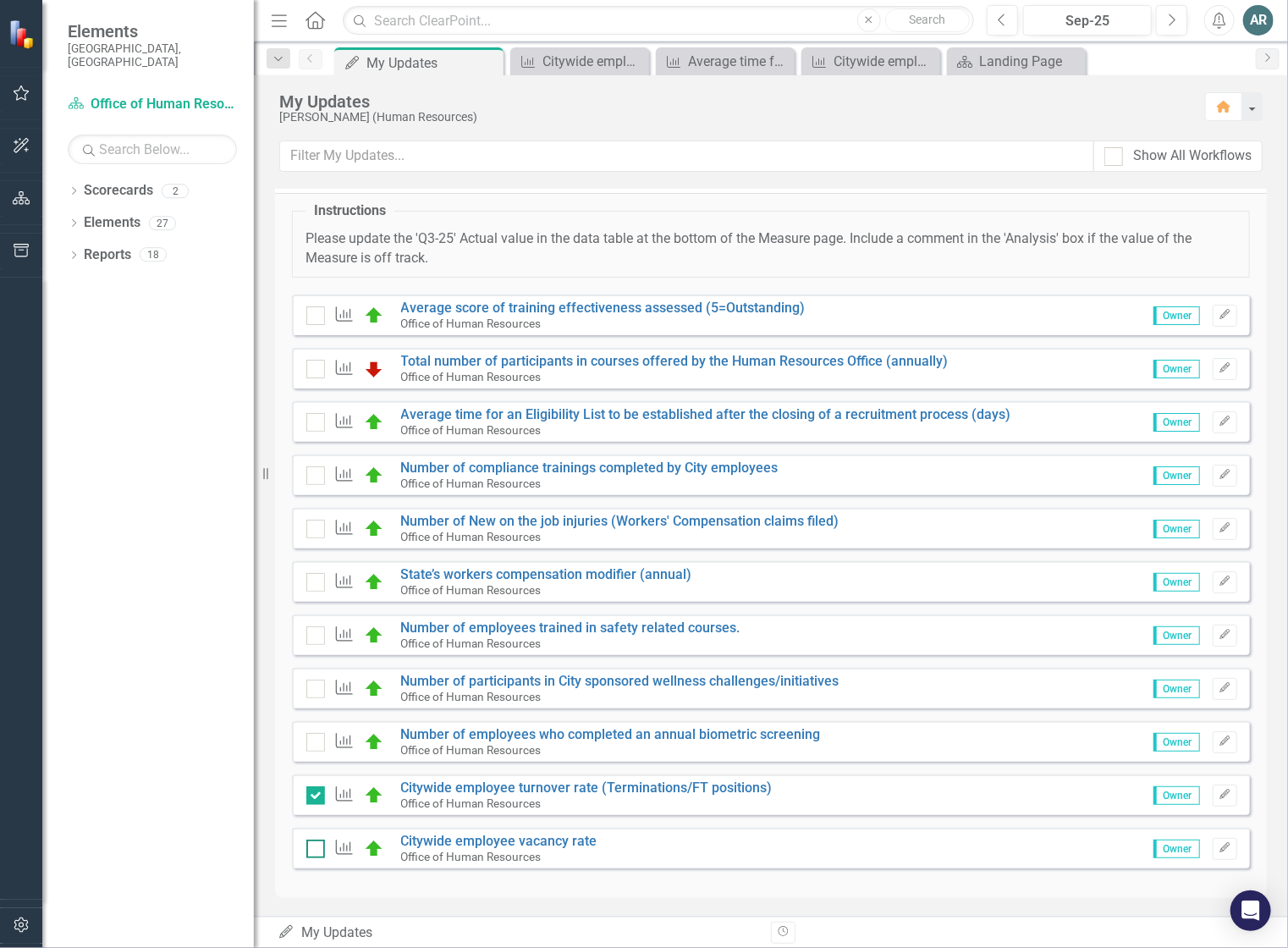
click at [311, 846] on input "checkbox" at bounding box center [311, 845] width 11 height 11
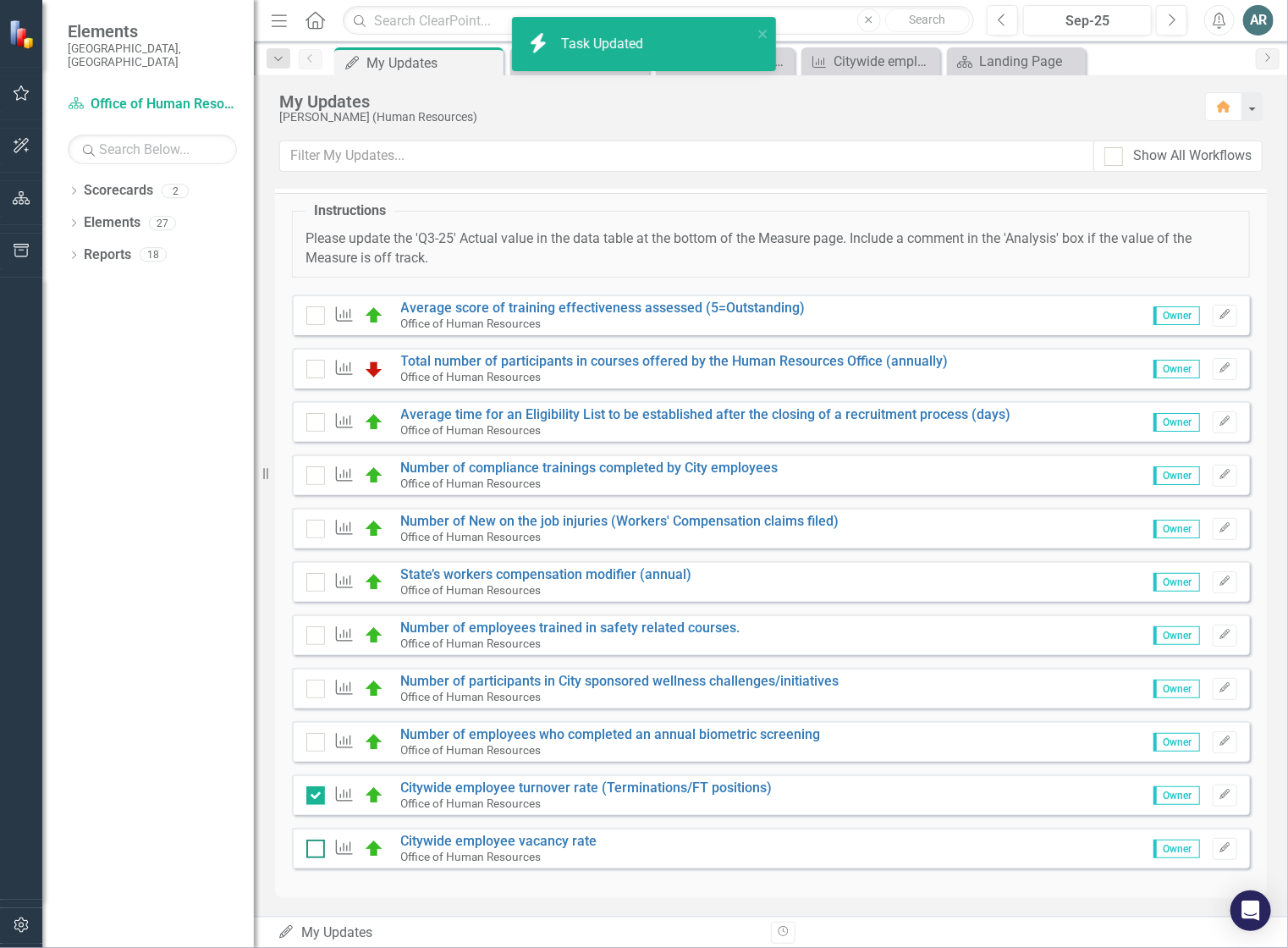
checkbox input "true"
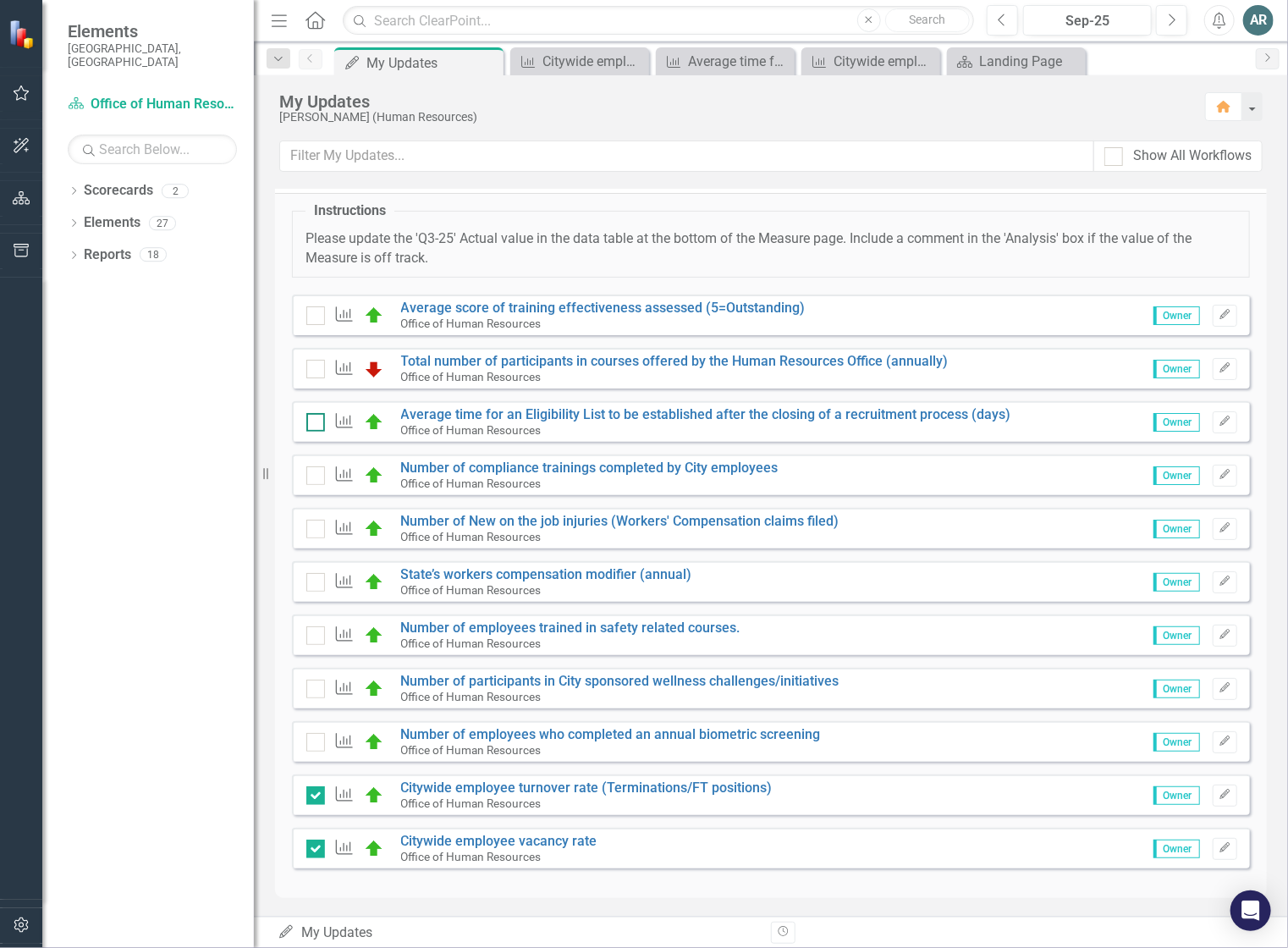
click at [314, 417] on input "checkbox" at bounding box center [311, 418] width 11 height 11
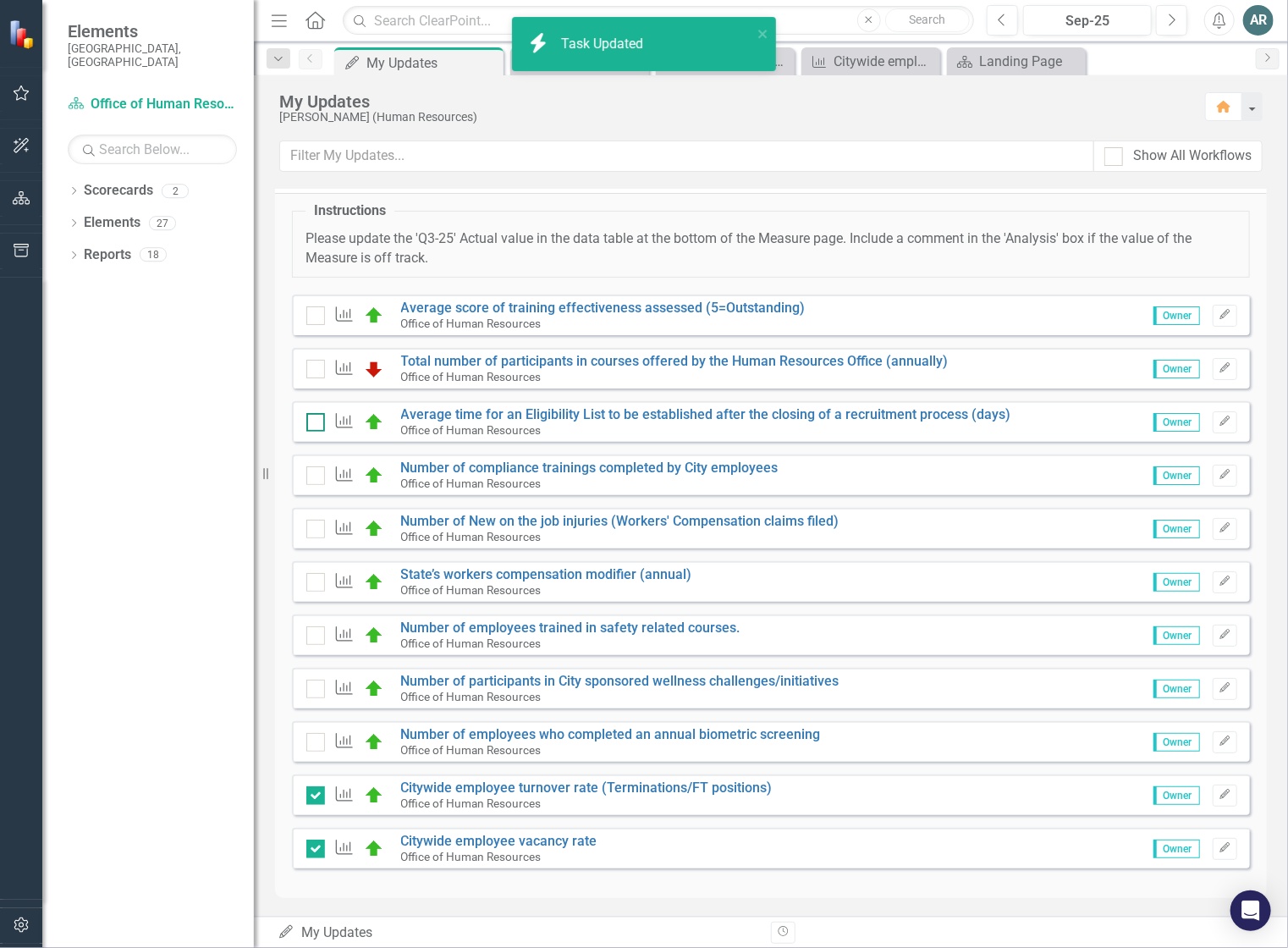
checkbox input "true"
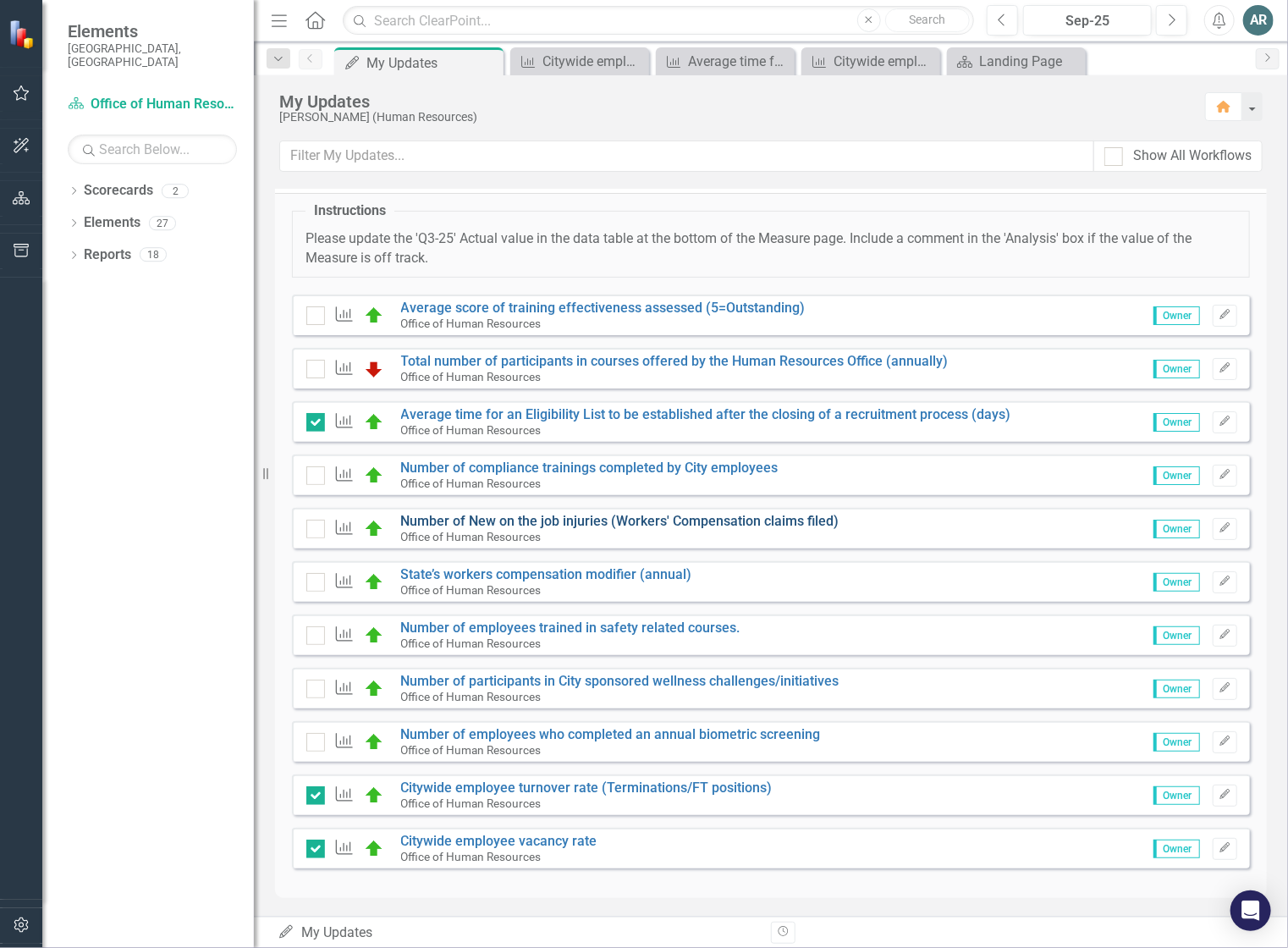
click at [459, 520] on link "Number of New on the job injuries (Workers' Compensation claims filed)" at bounding box center [620, 521] width 439 height 16
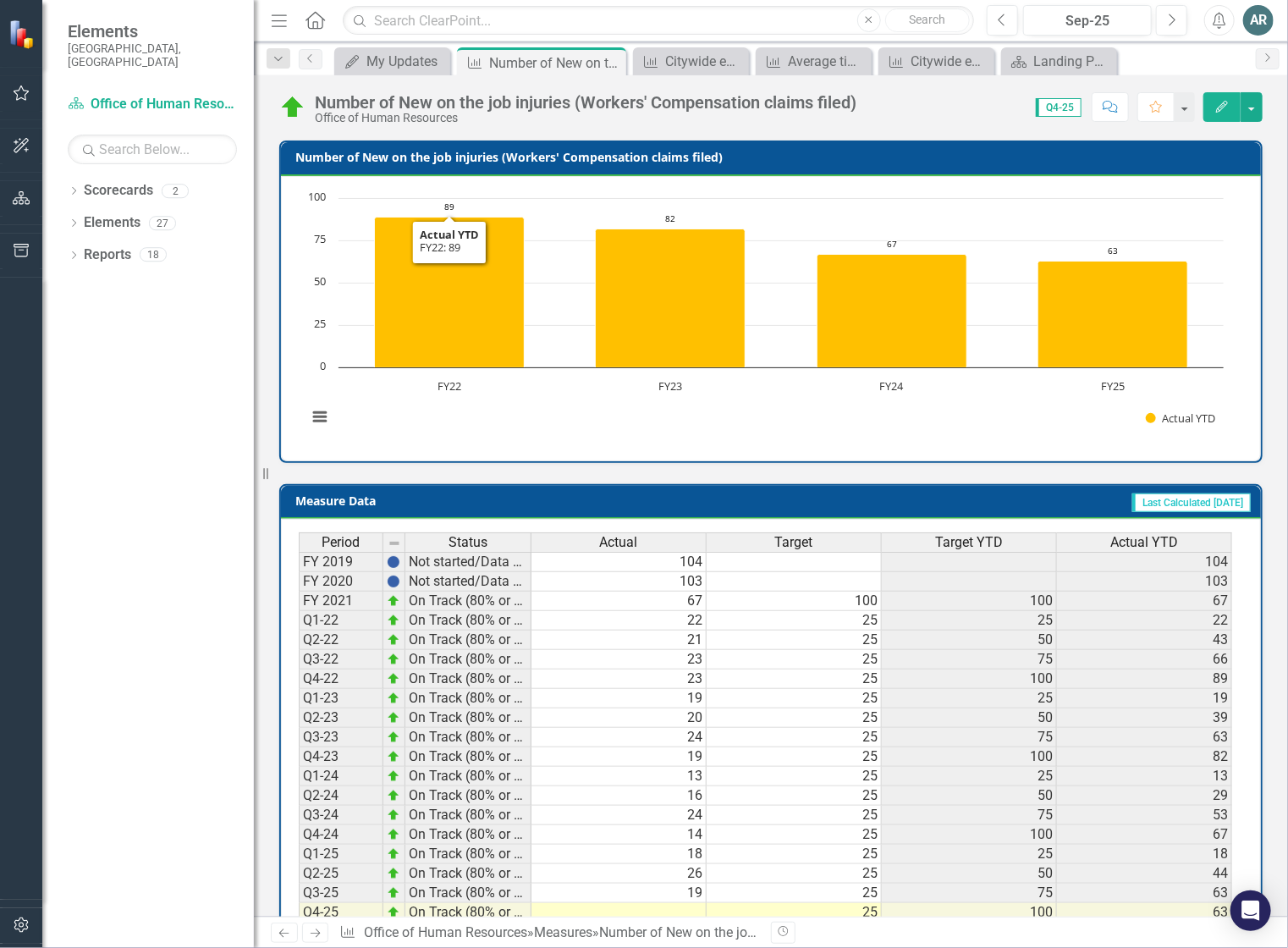
scroll to position [459, 0]
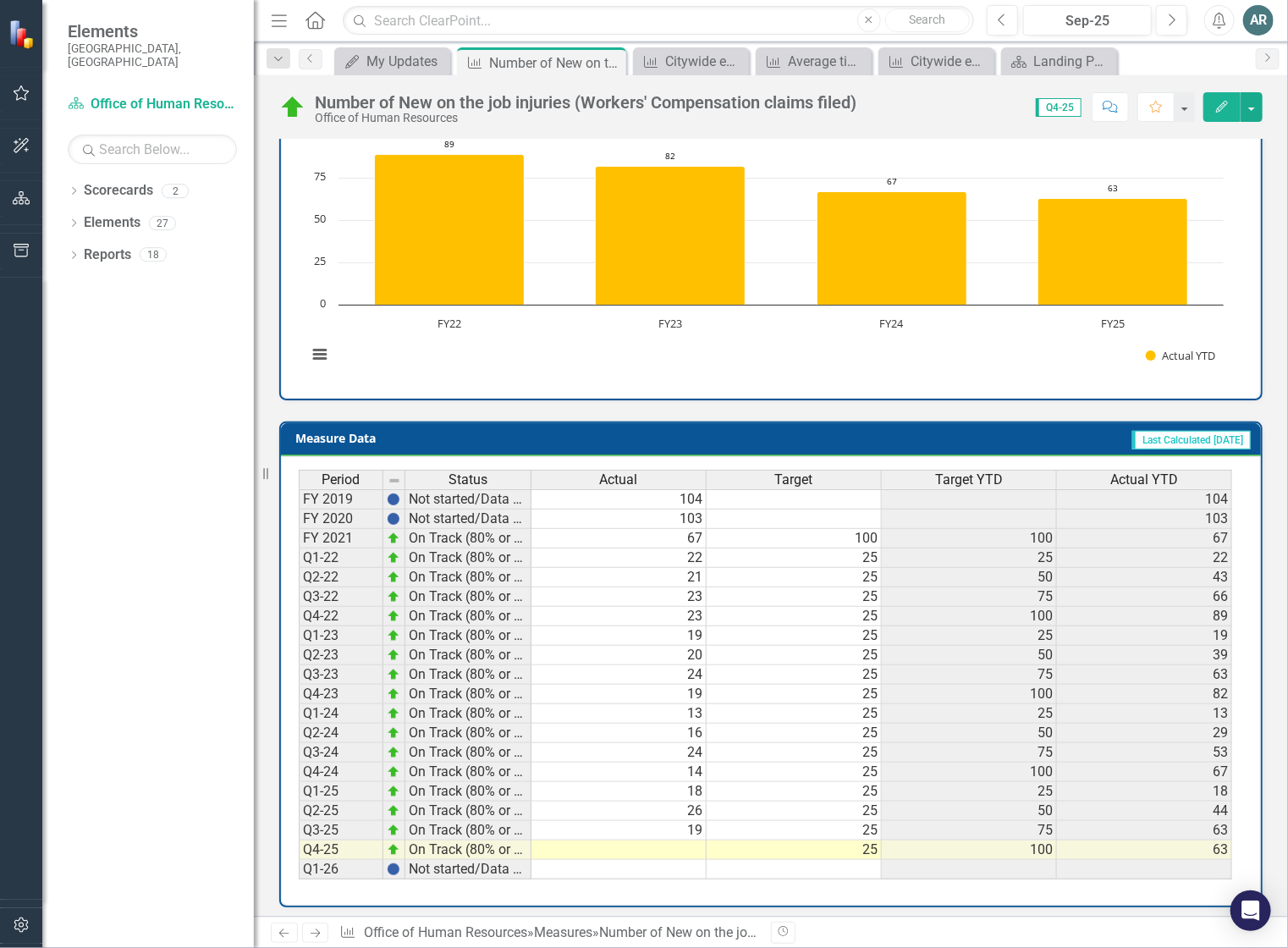
click at [641, 844] on td at bounding box center [618, 850] width 175 height 20
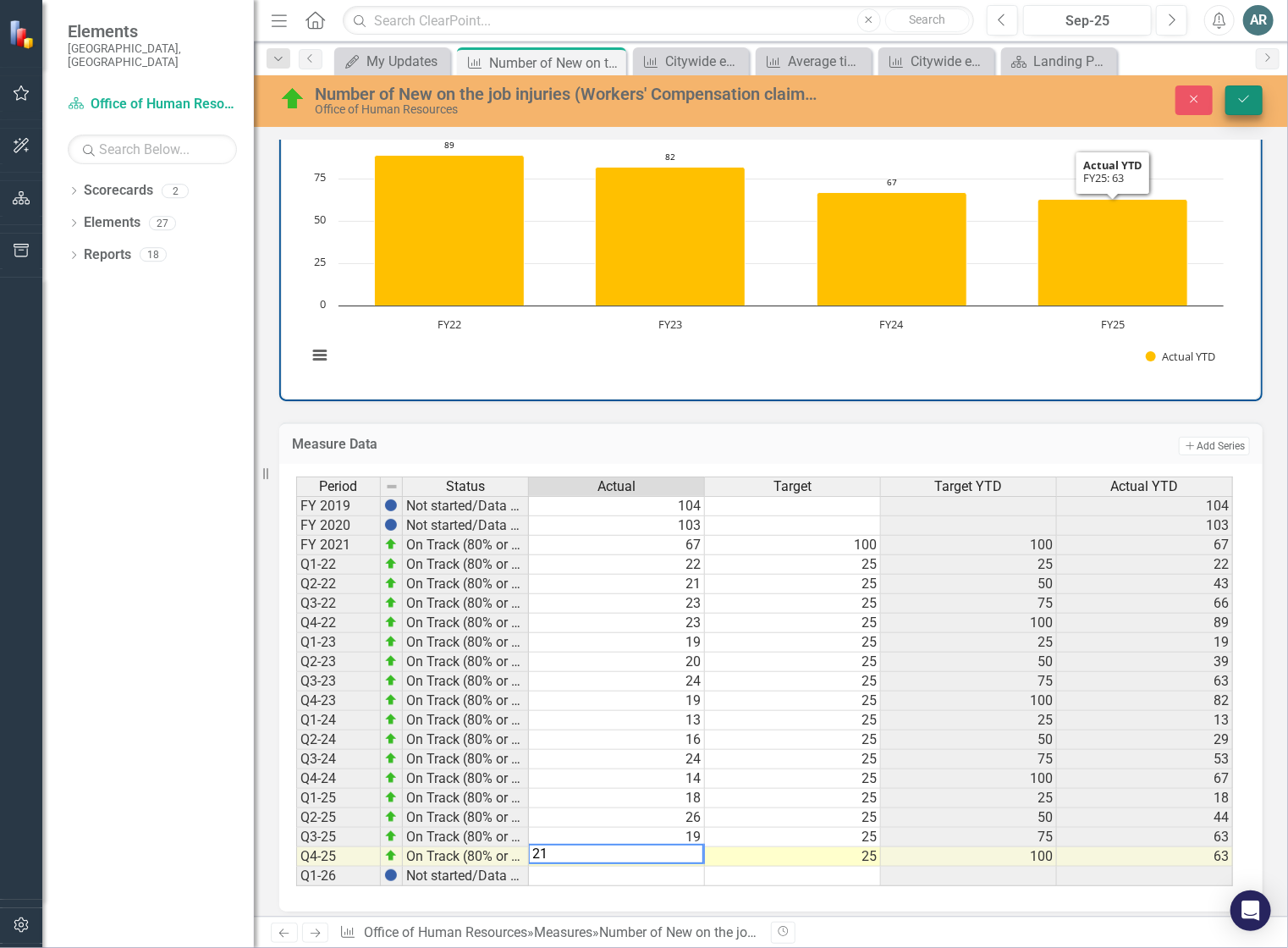
type textarea "21"
click at [1239, 95] on icon "Save" at bounding box center [1244, 99] width 15 height 12
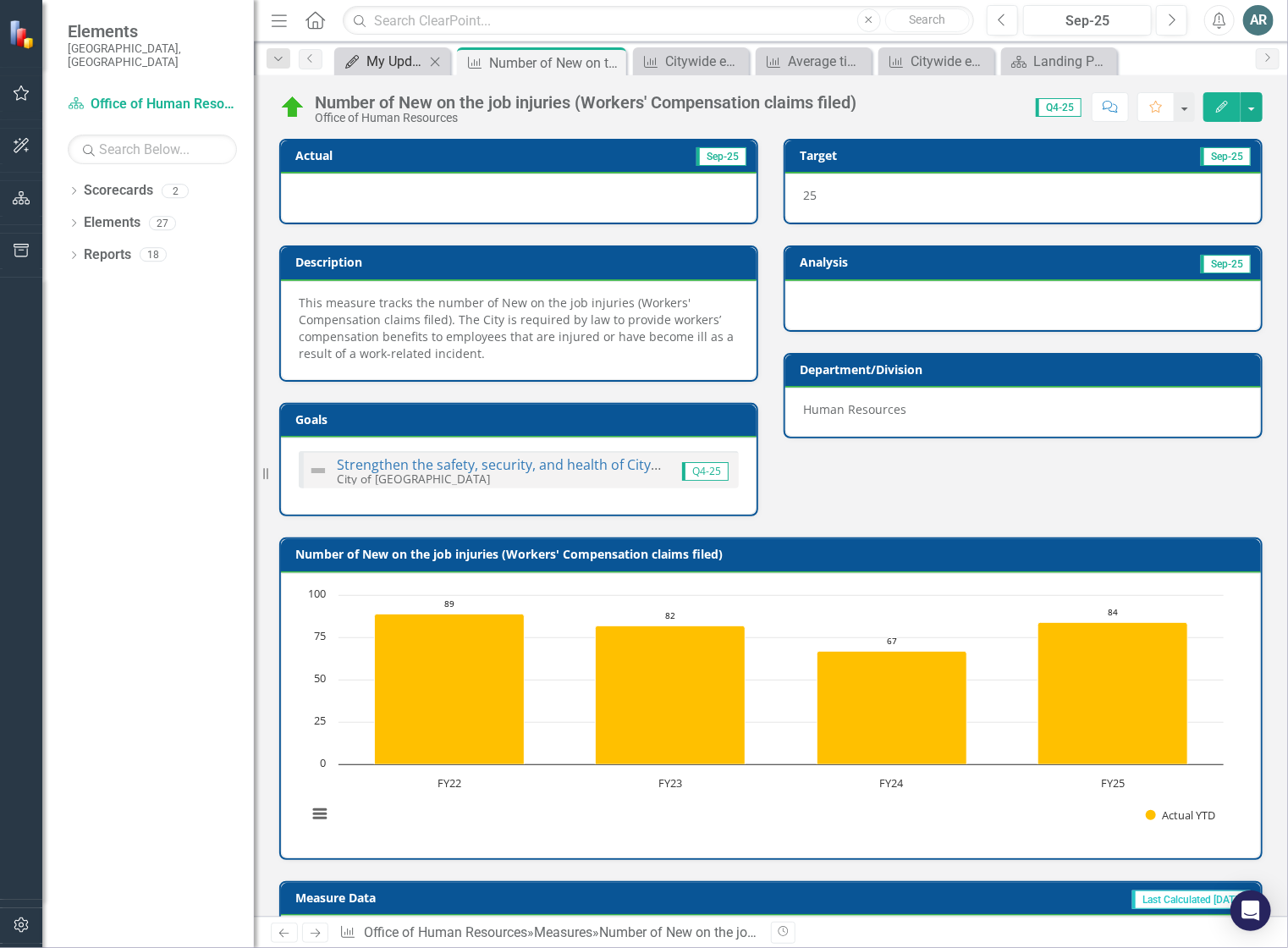
click at [415, 63] on div "My Updates" at bounding box center [395, 61] width 58 height 21
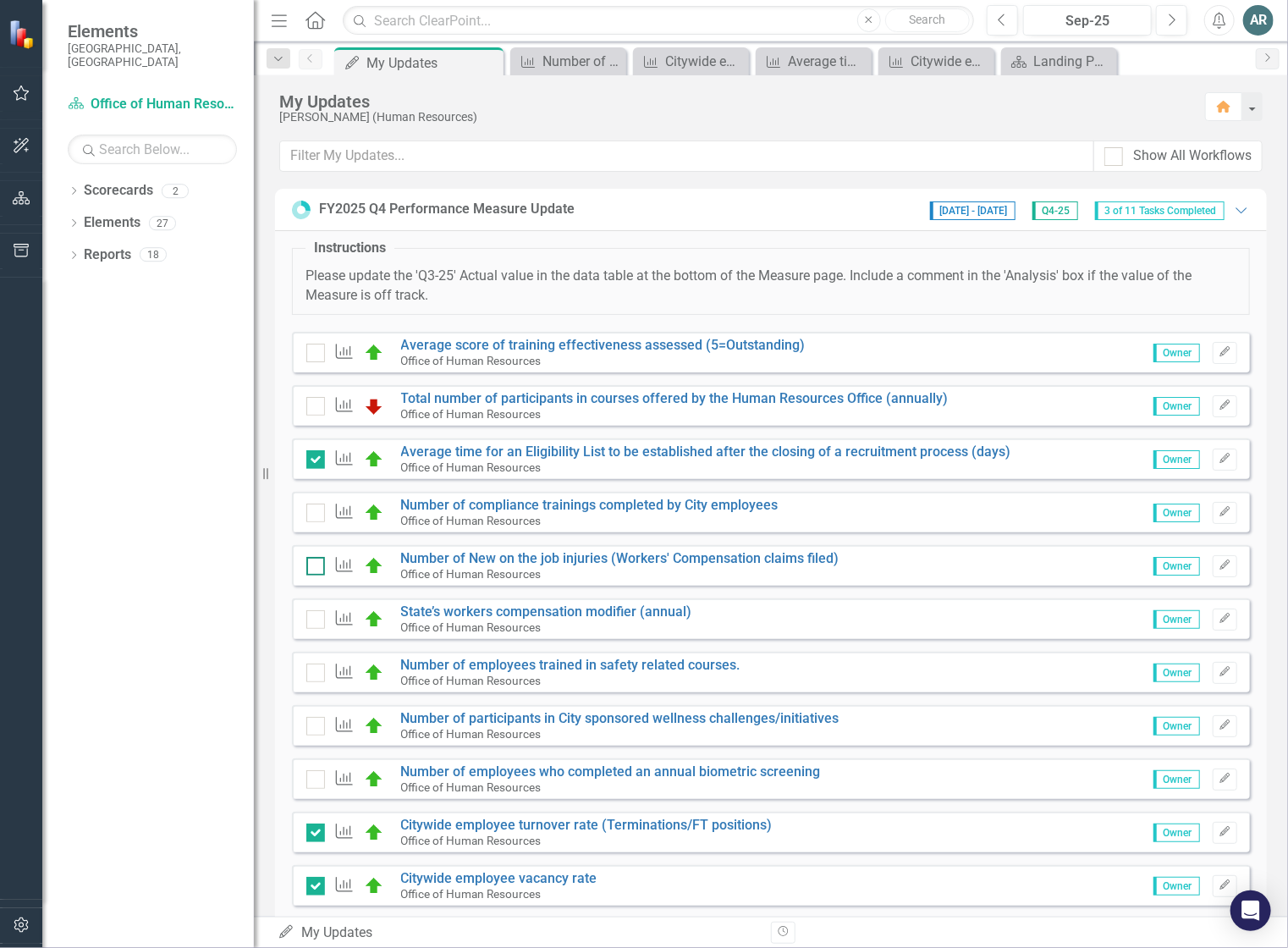
click at [312, 566] on div at bounding box center [316, 566] width 19 height 19
click at [312, 566] on input "checkbox" at bounding box center [311, 562] width 11 height 11
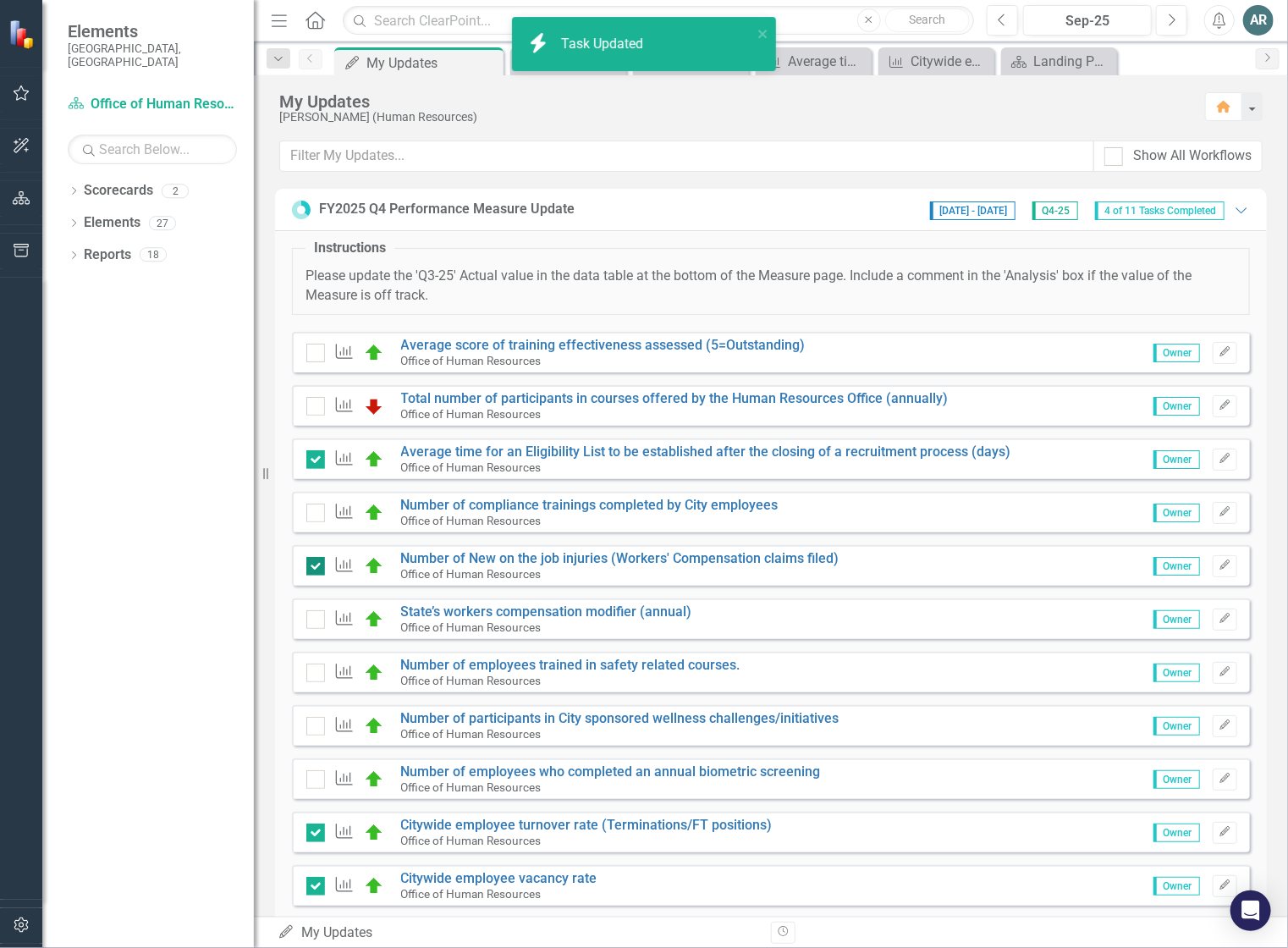
checkbox input "true"
click at [423, 606] on link "State’s workers compensation modifier (annual)" at bounding box center [547, 611] width 291 height 16
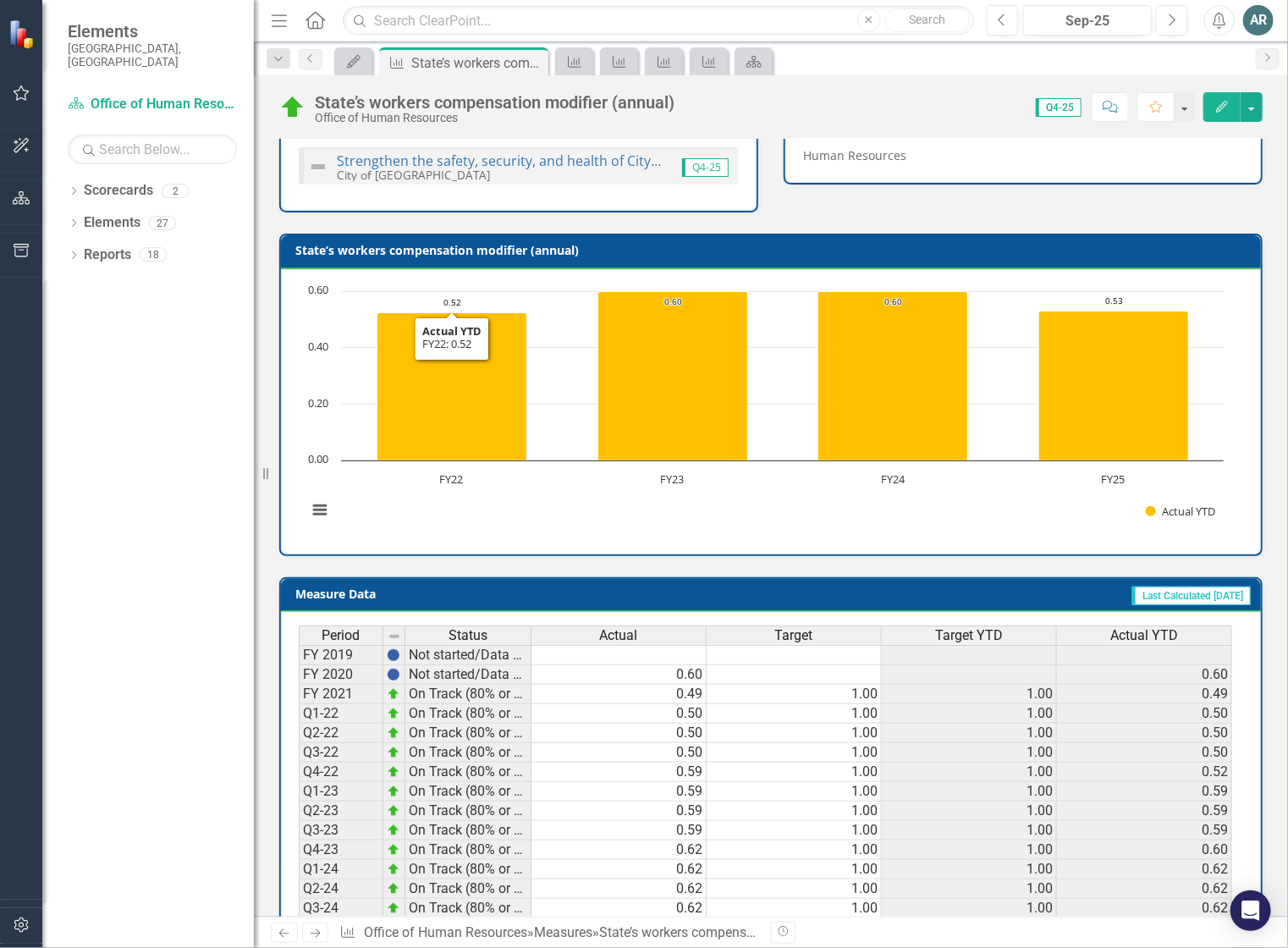
scroll to position [410, 0]
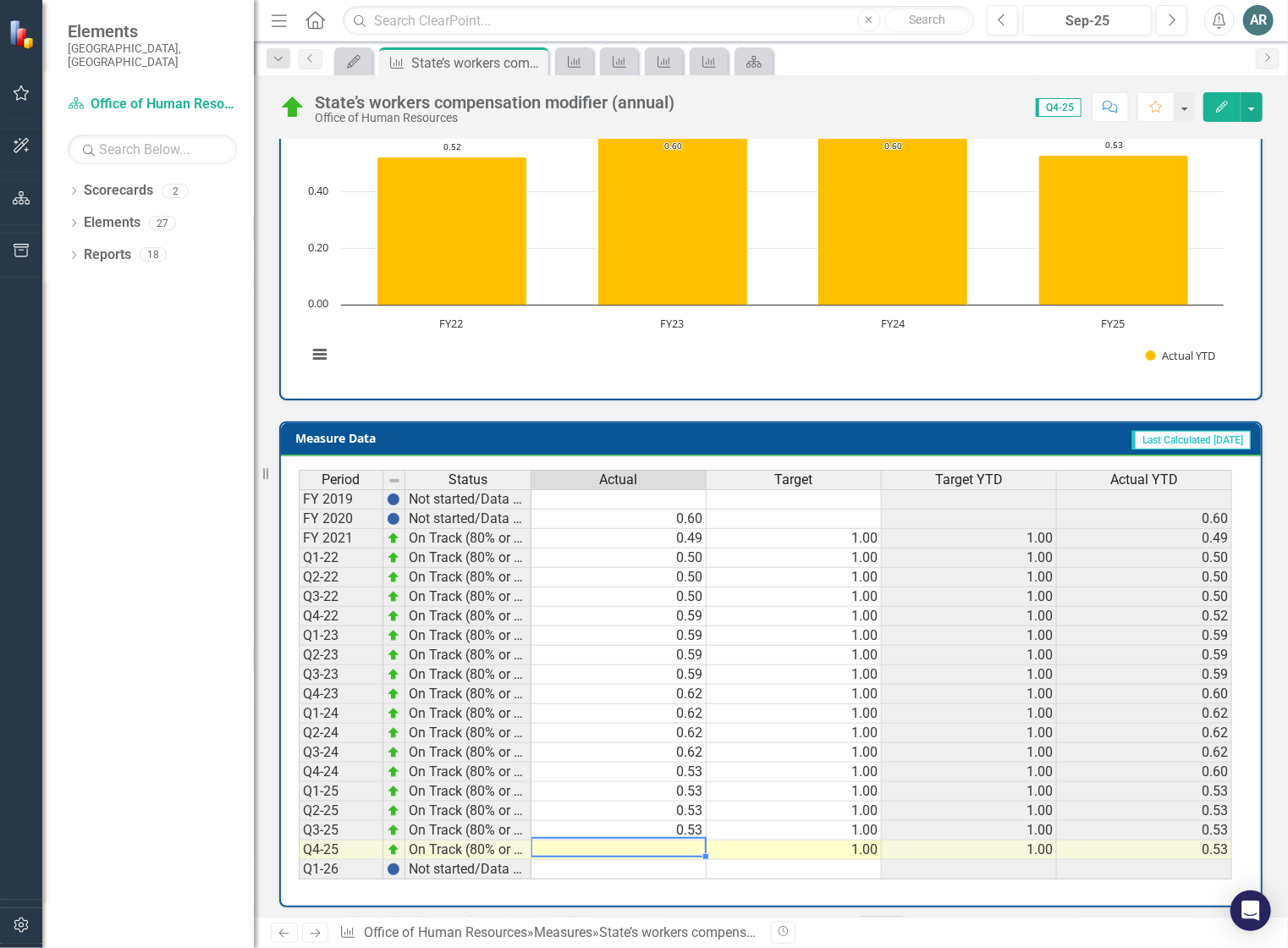
click at [588, 843] on td at bounding box center [618, 850] width 175 height 20
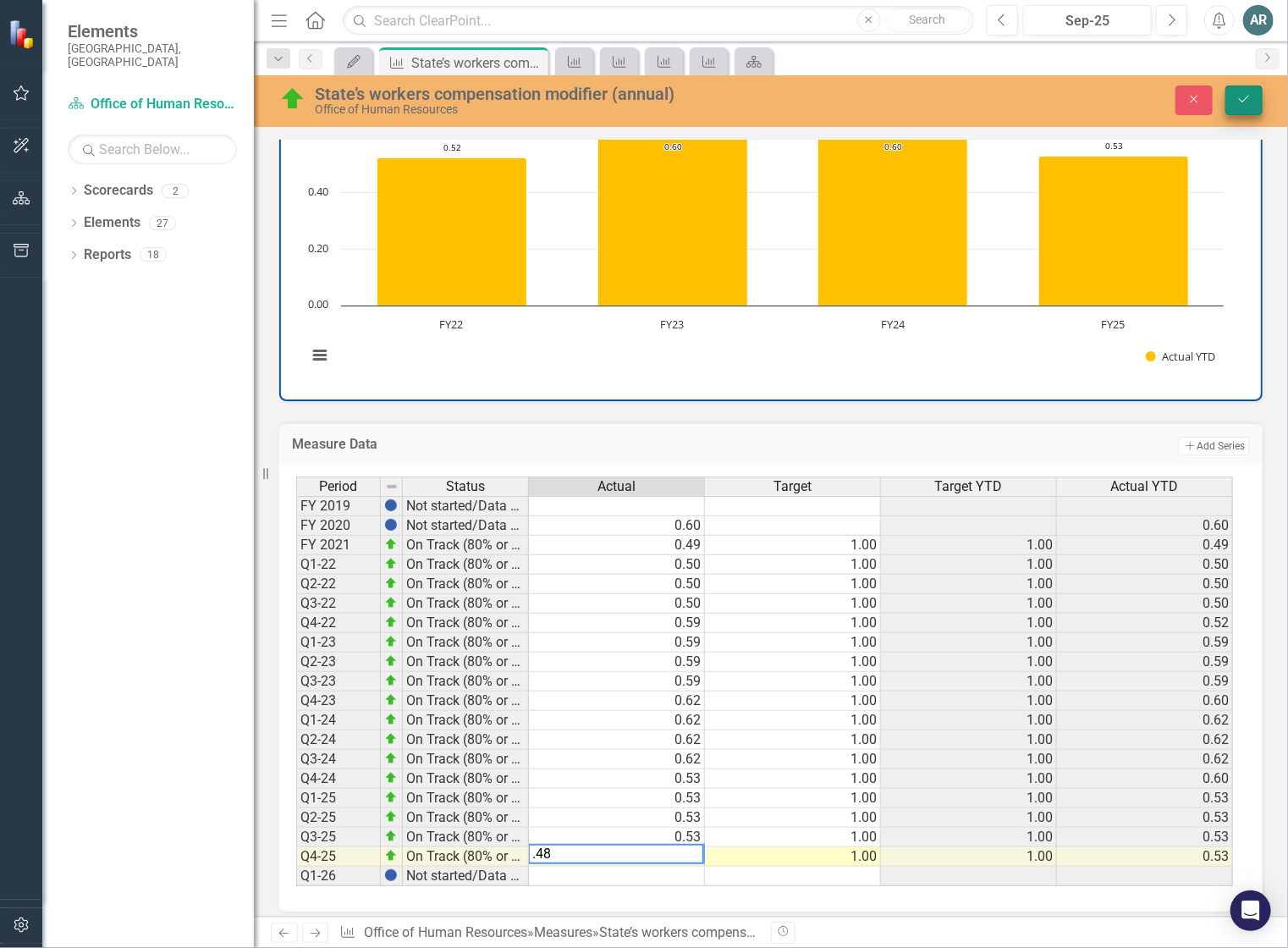
type textarea ".48"
click at [1250, 101] on icon "Save" at bounding box center [1244, 99] width 15 height 12
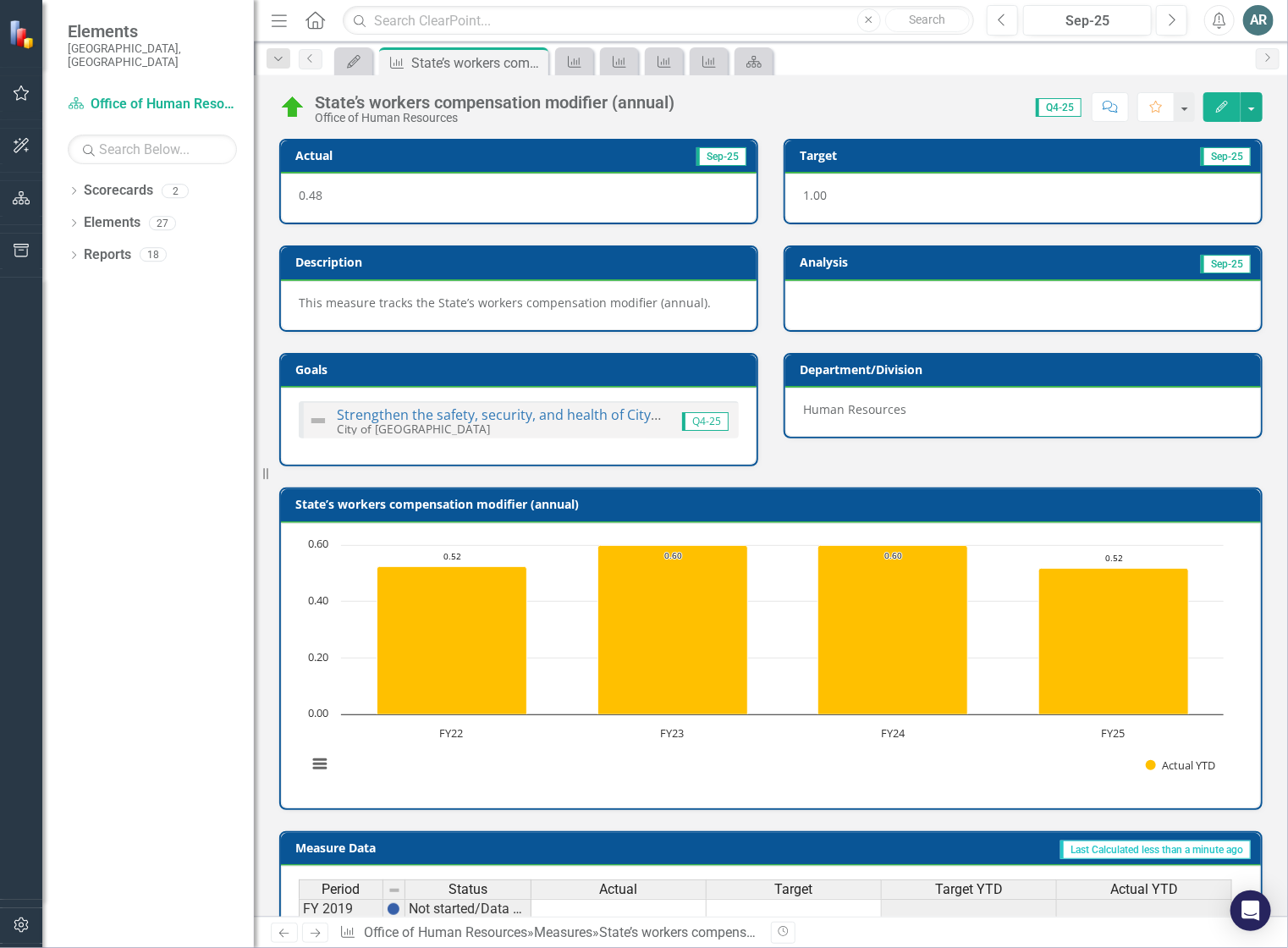
click at [314, 21] on icon at bounding box center [315, 20] width 20 height 18
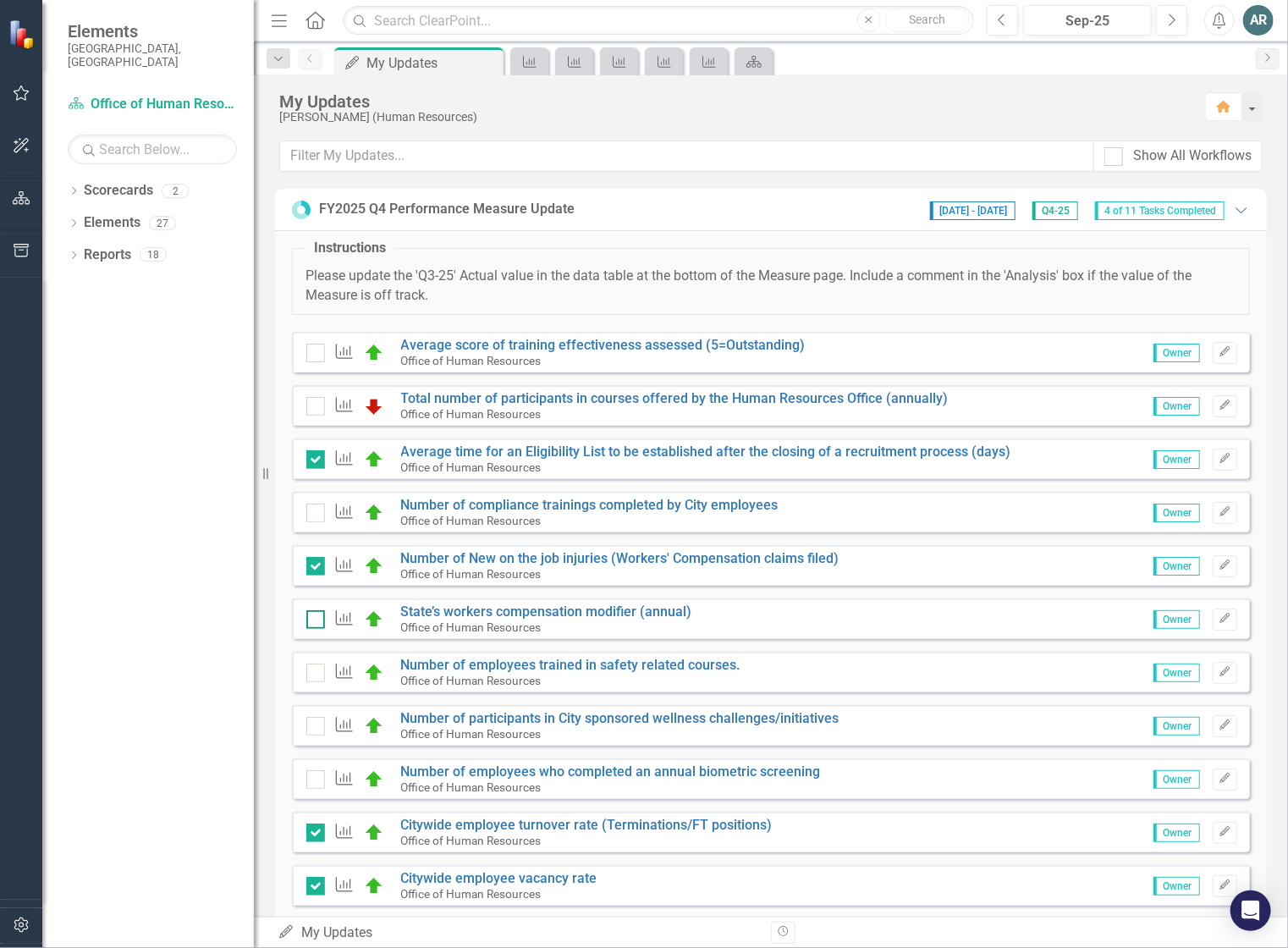
click at [317, 613] on div at bounding box center [316, 619] width 19 height 19
click at [317, 613] on input "checkbox" at bounding box center [311, 615] width 11 height 11
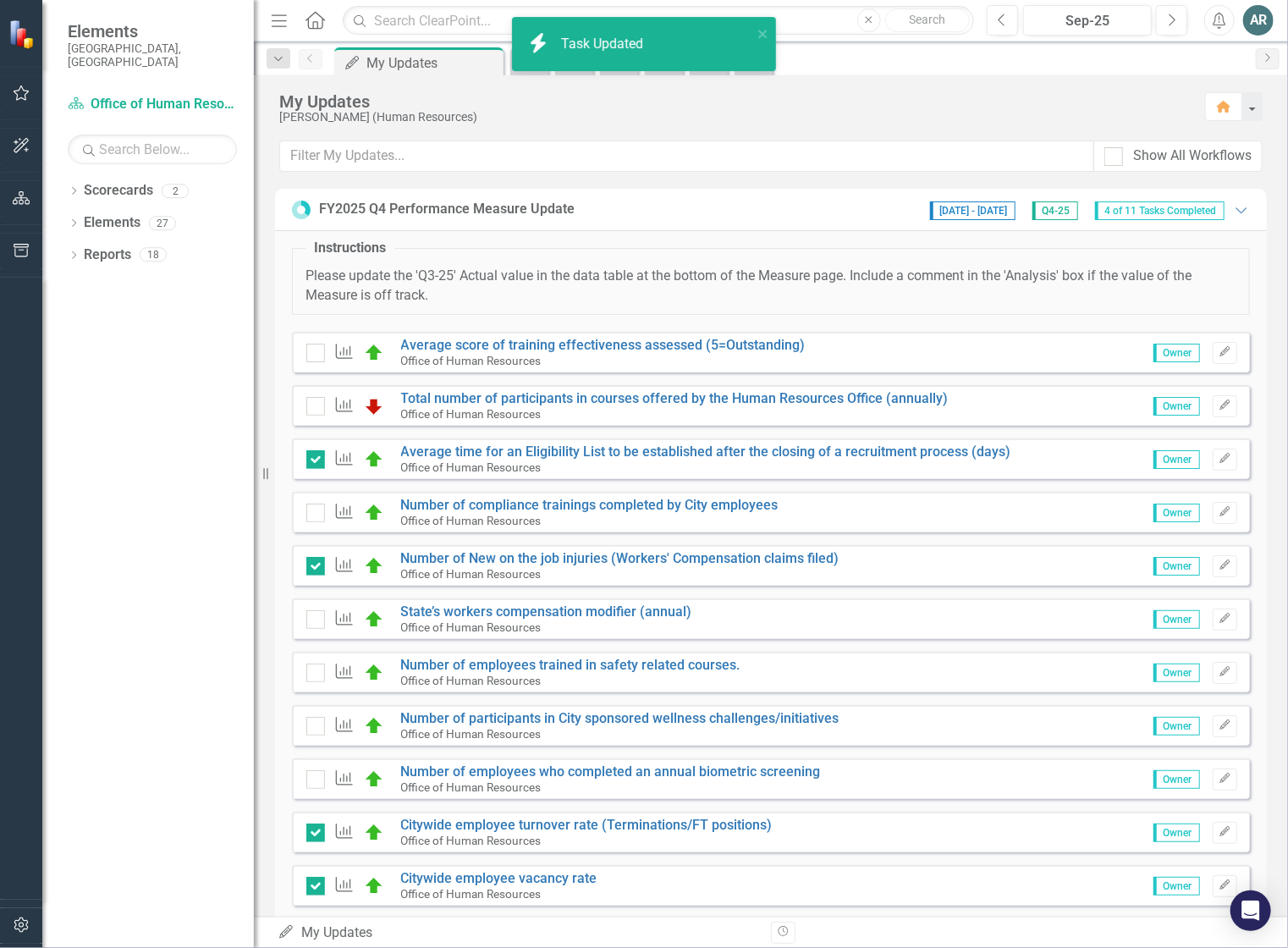
checkbox input "true"
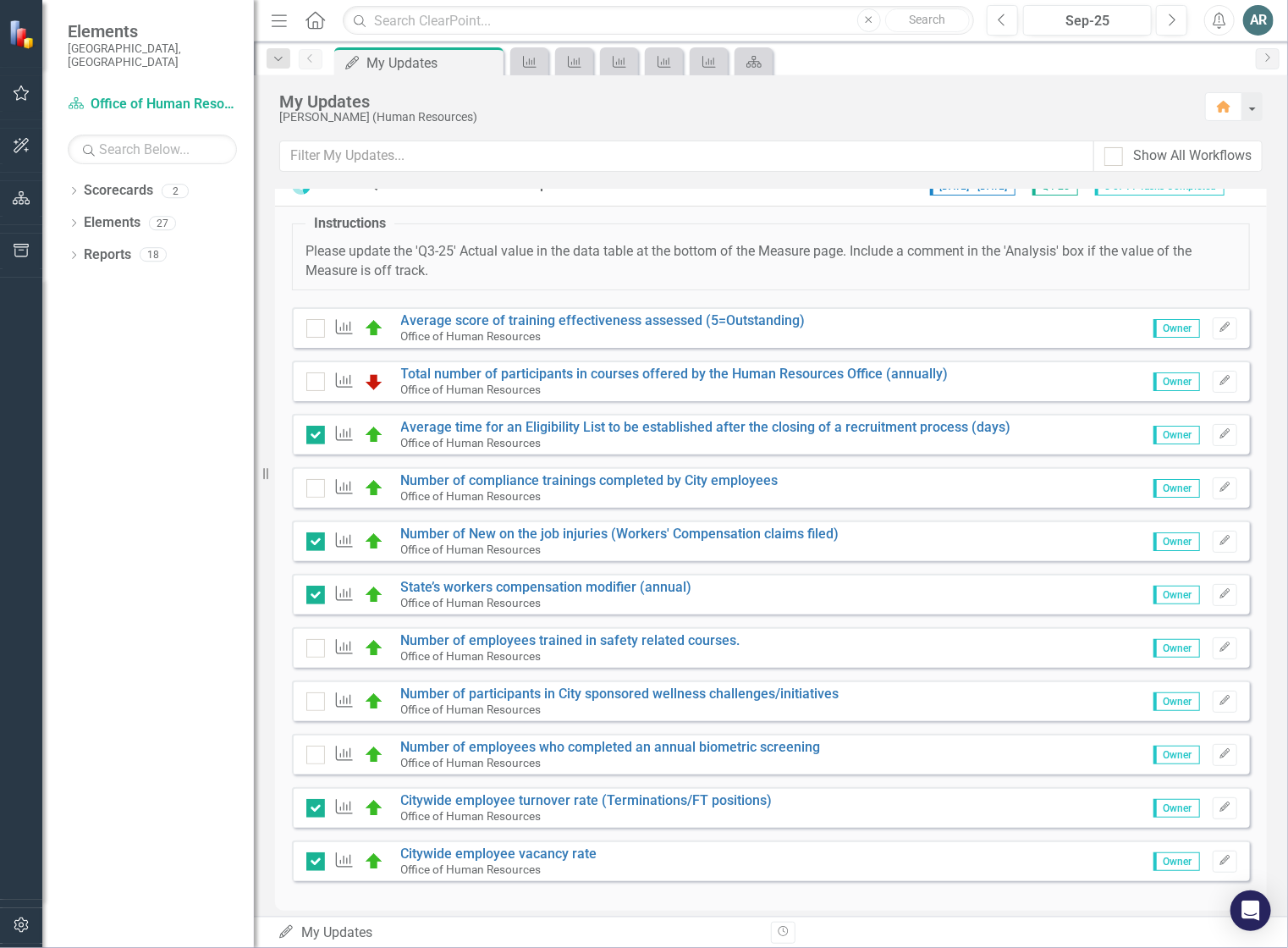
scroll to position [38, 0]
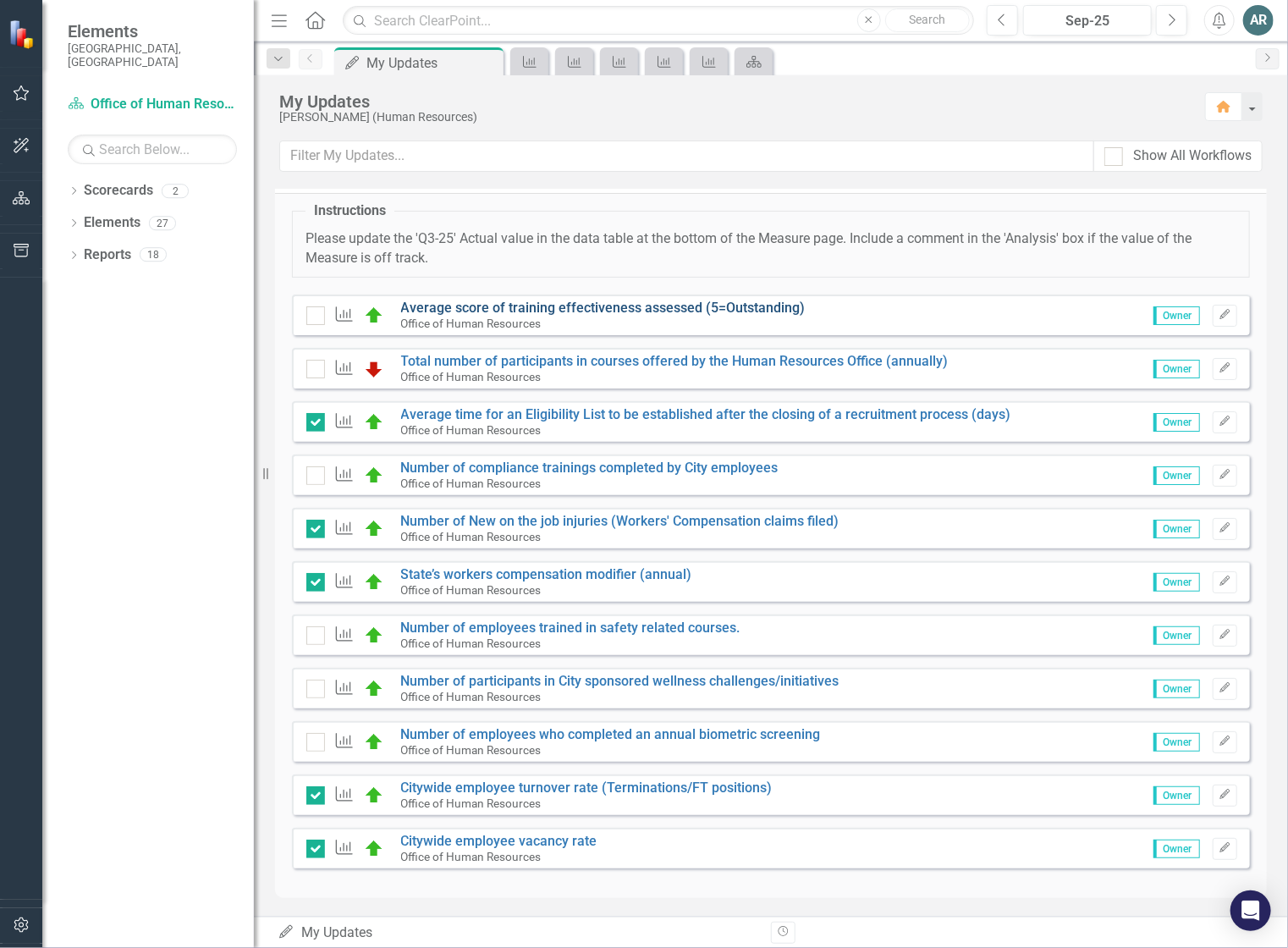
click at [471, 306] on link "Average score of training effectiveness assessed (5=Outstanding)" at bounding box center [603, 307] width 405 height 16
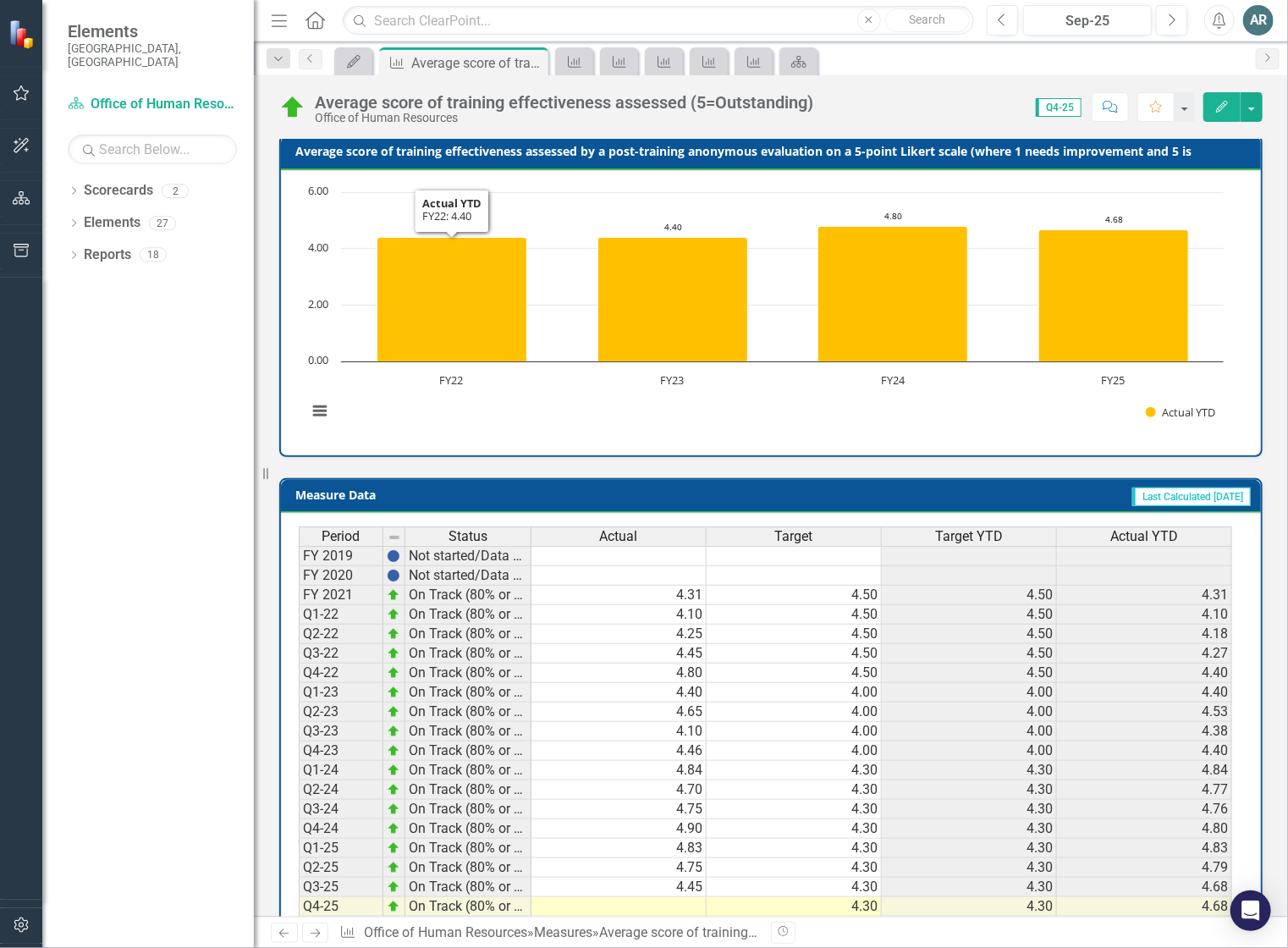
scroll to position [459, 0]
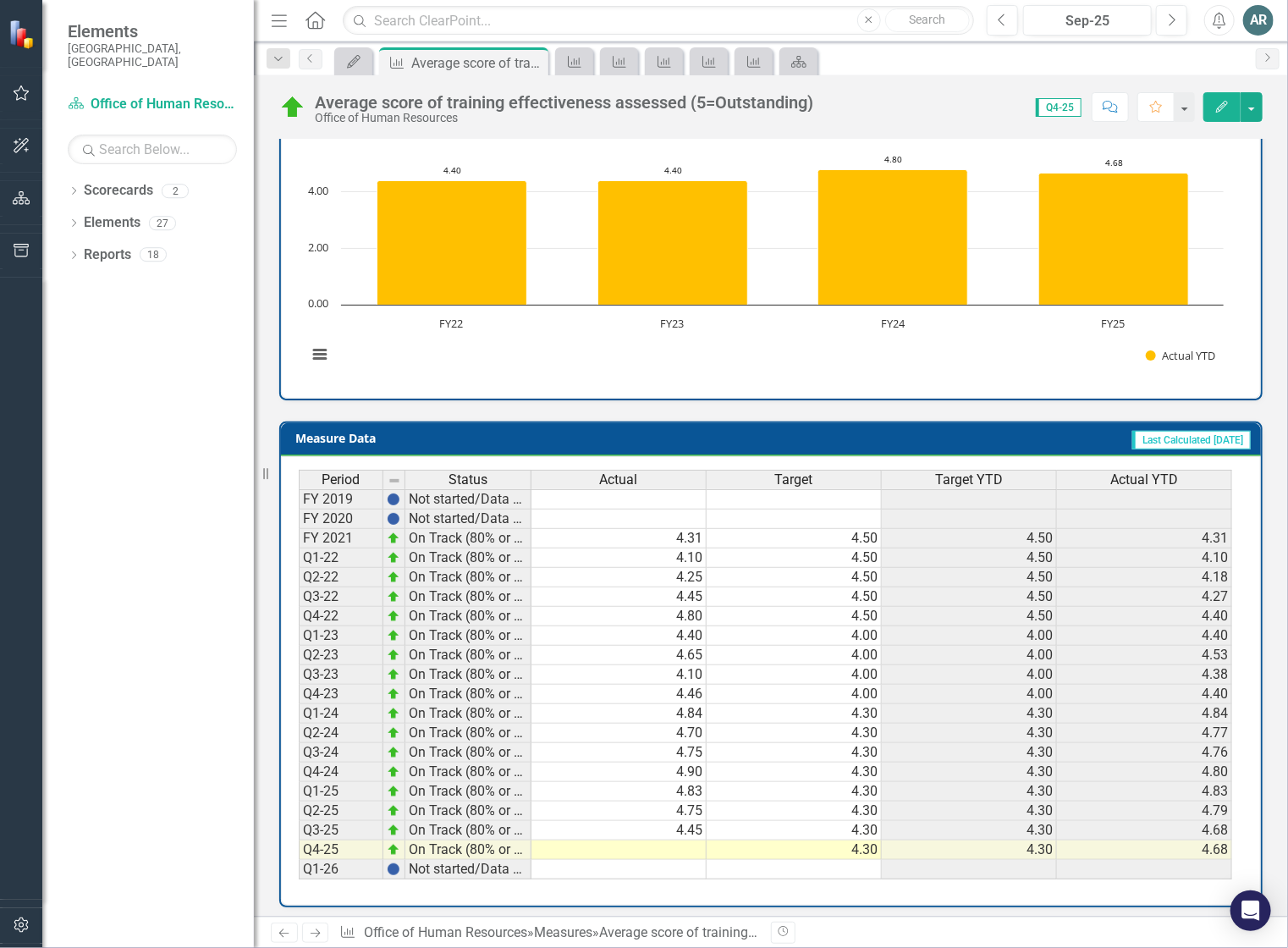
click at [660, 847] on td at bounding box center [618, 850] width 175 height 20
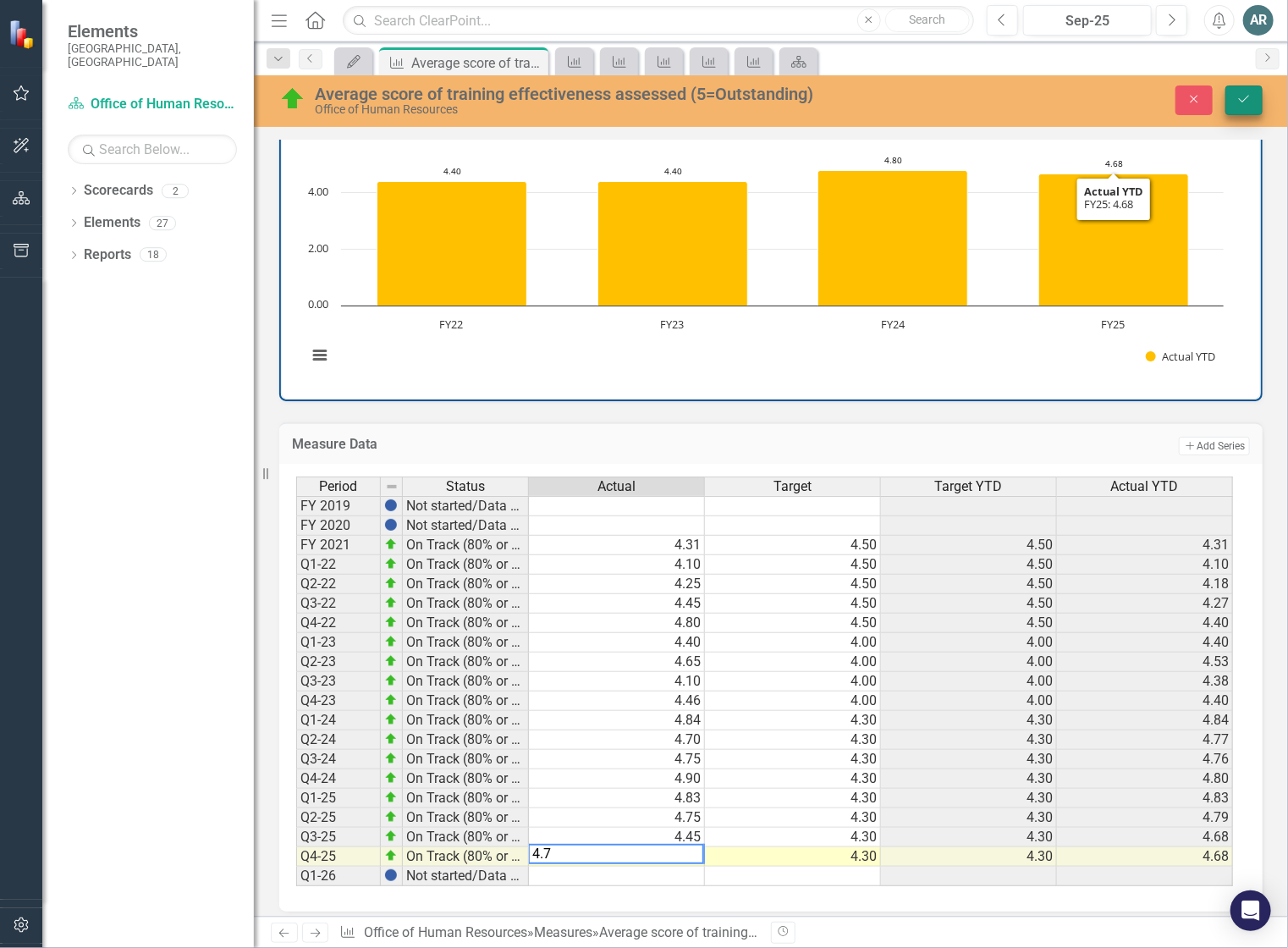
type textarea "4.7"
click at [1240, 98] on icon "Save" at bounding box center [1244, 99] width 15 height 12
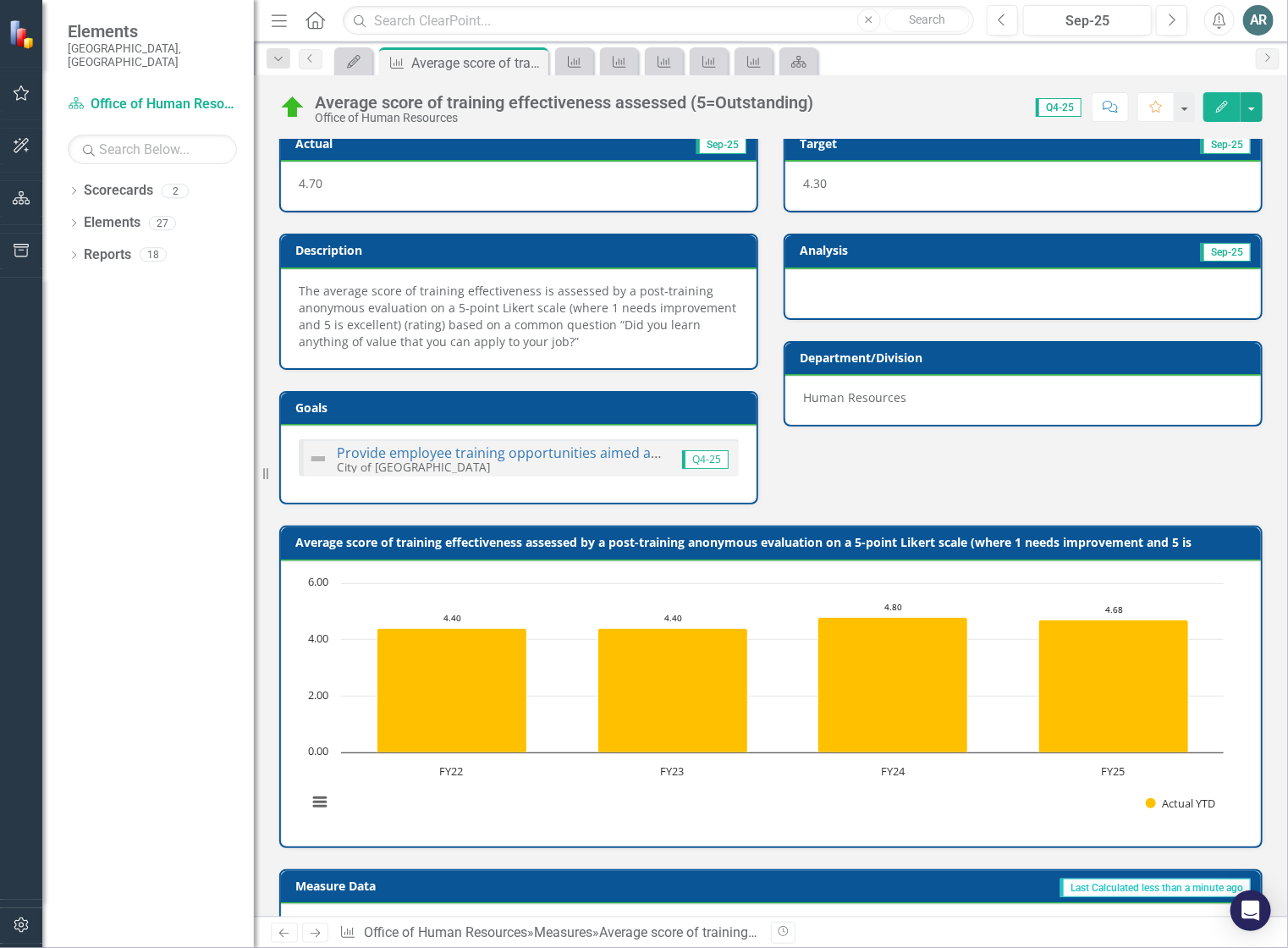
scroll to position [0, 0]
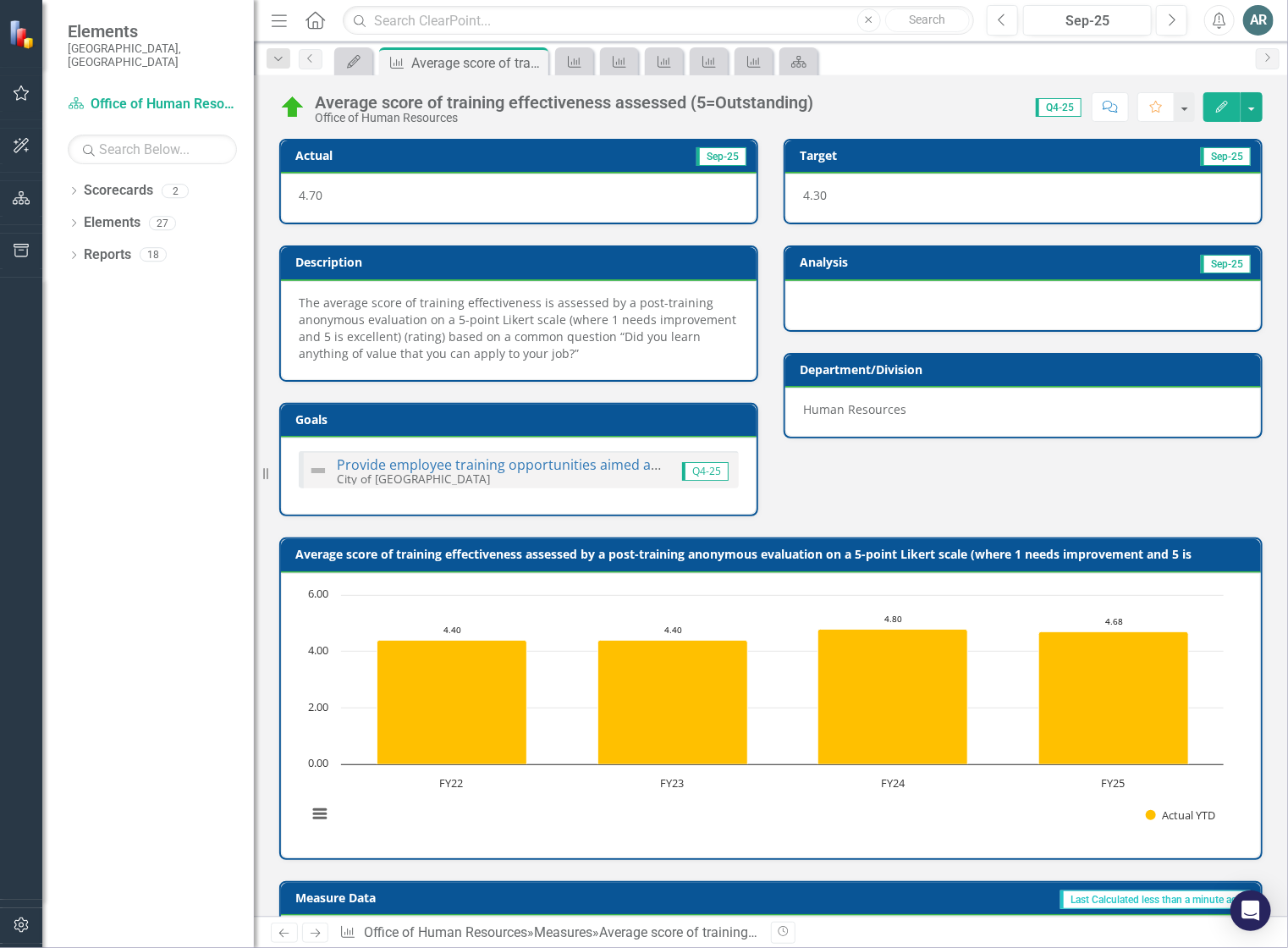
click at [315, 23] on icon "Home" at bounding box center [315, 20] width 22 height 18
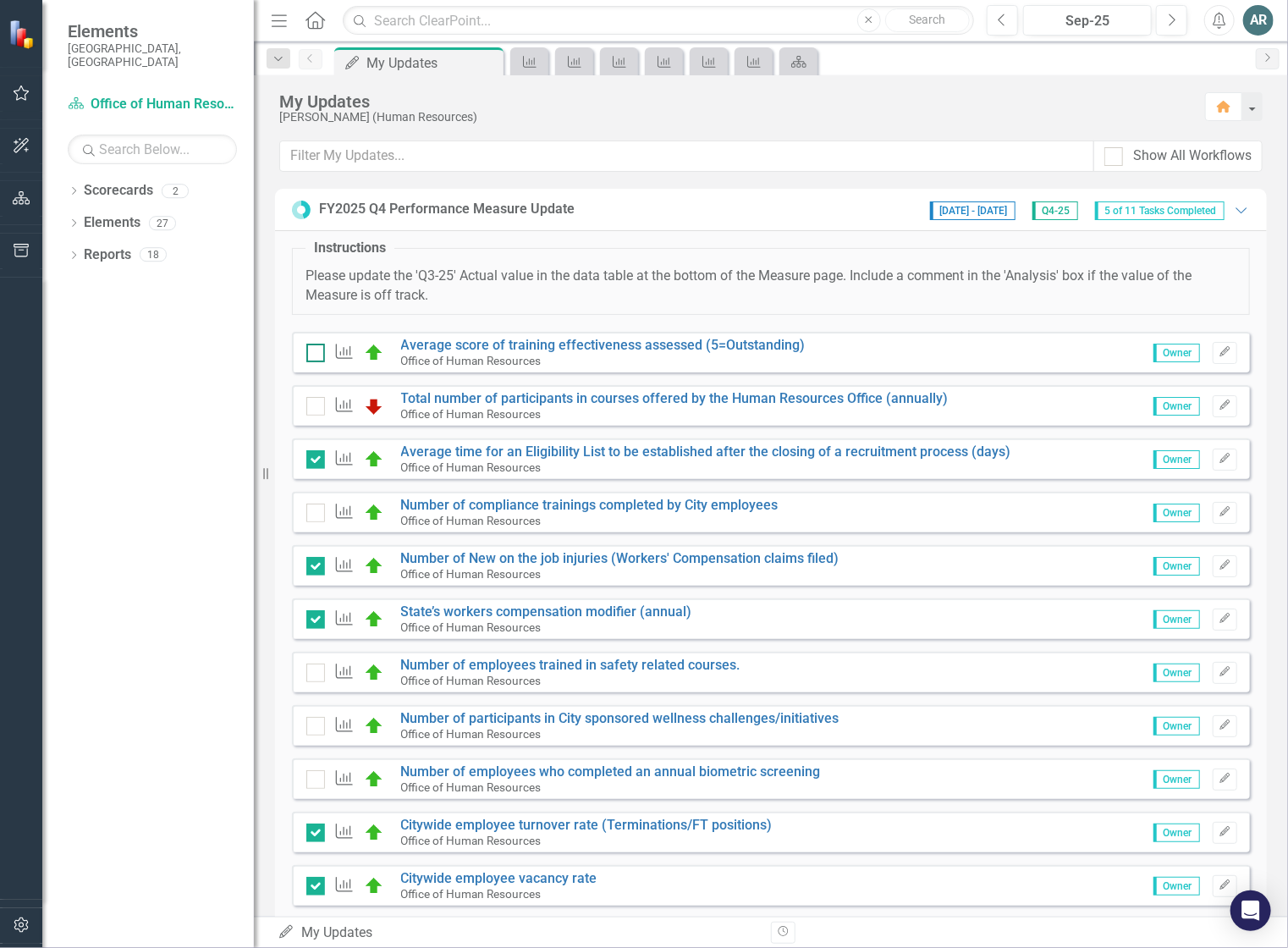
click at [316, 349] on input "checkbox" at bounding box center [311, 349] width 11 height 11
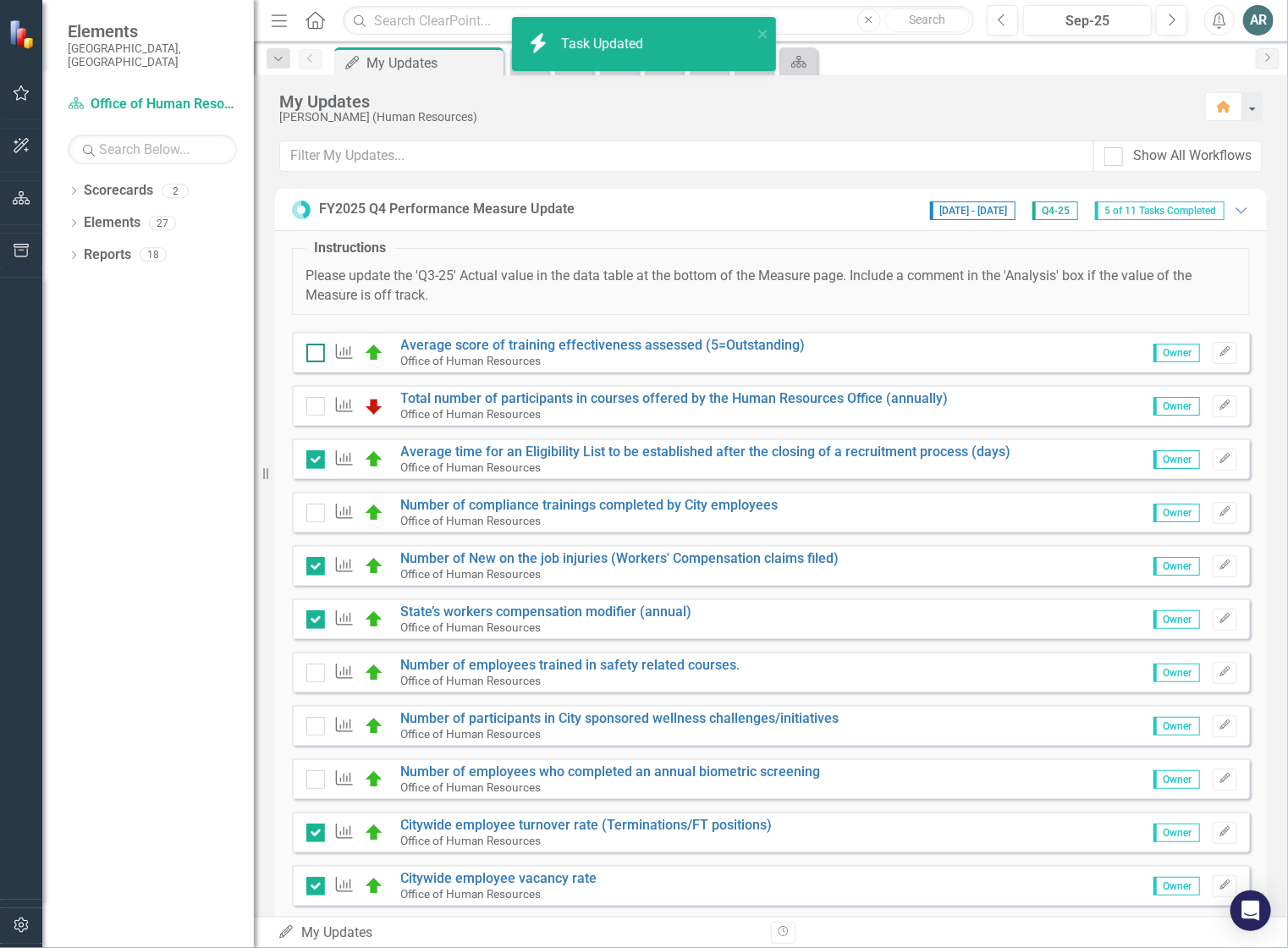
checkbox input "true"
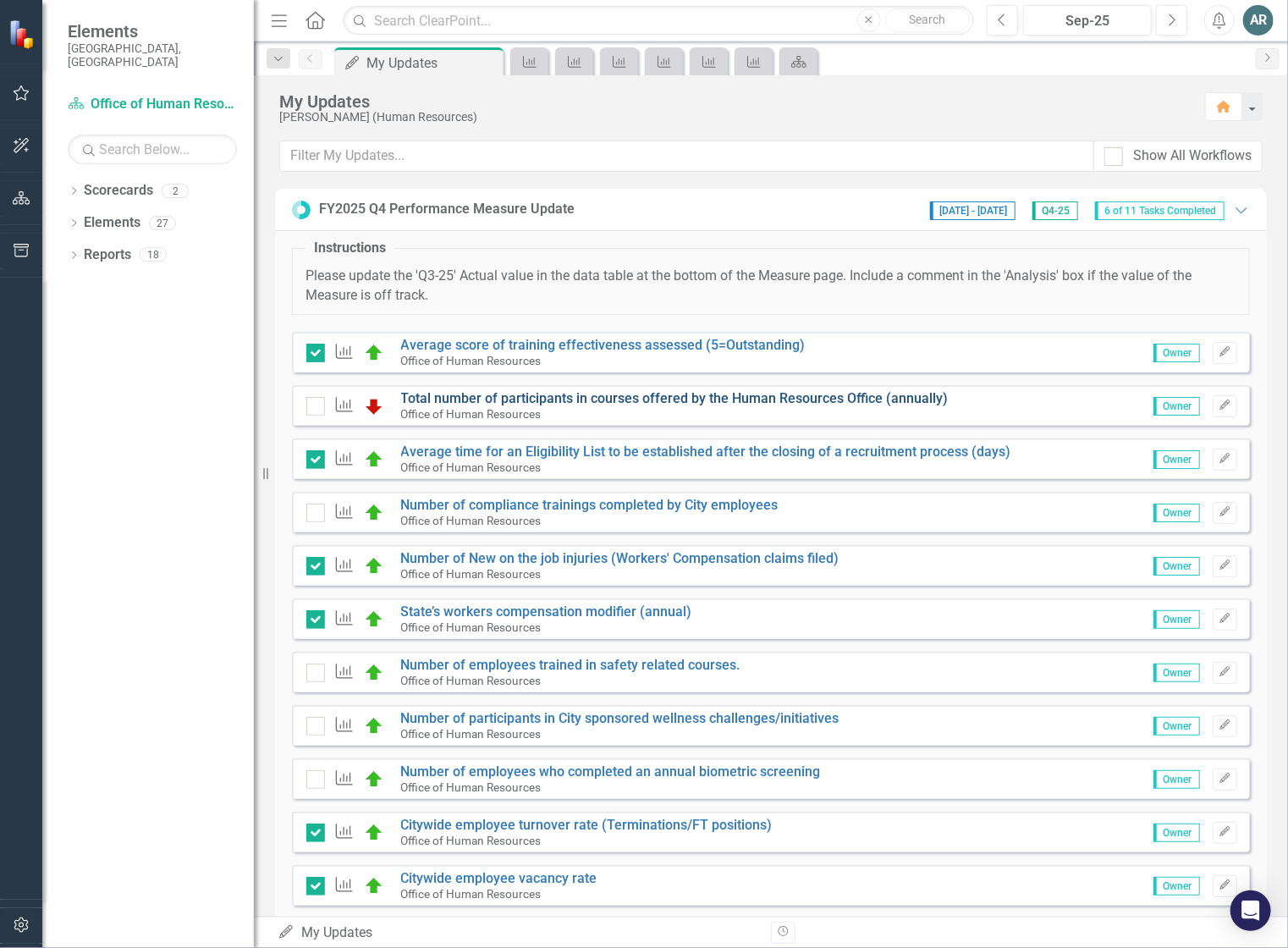
click at [440, 395] on link "Total number of participants in courses offered by the Human Resources Office (…" at bounding box center [675, 398] width 547 height 16
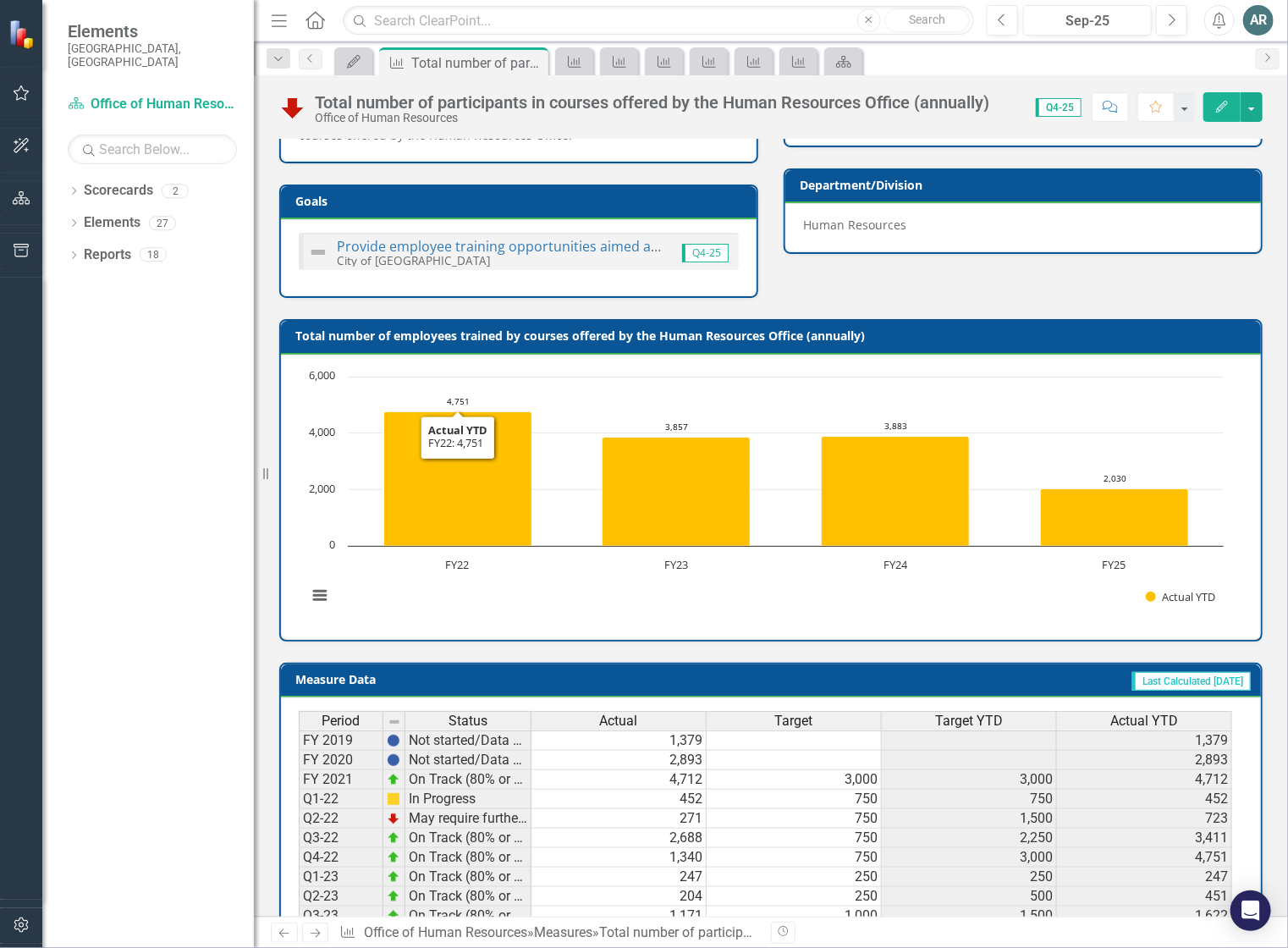
scroll to position [426, 0]
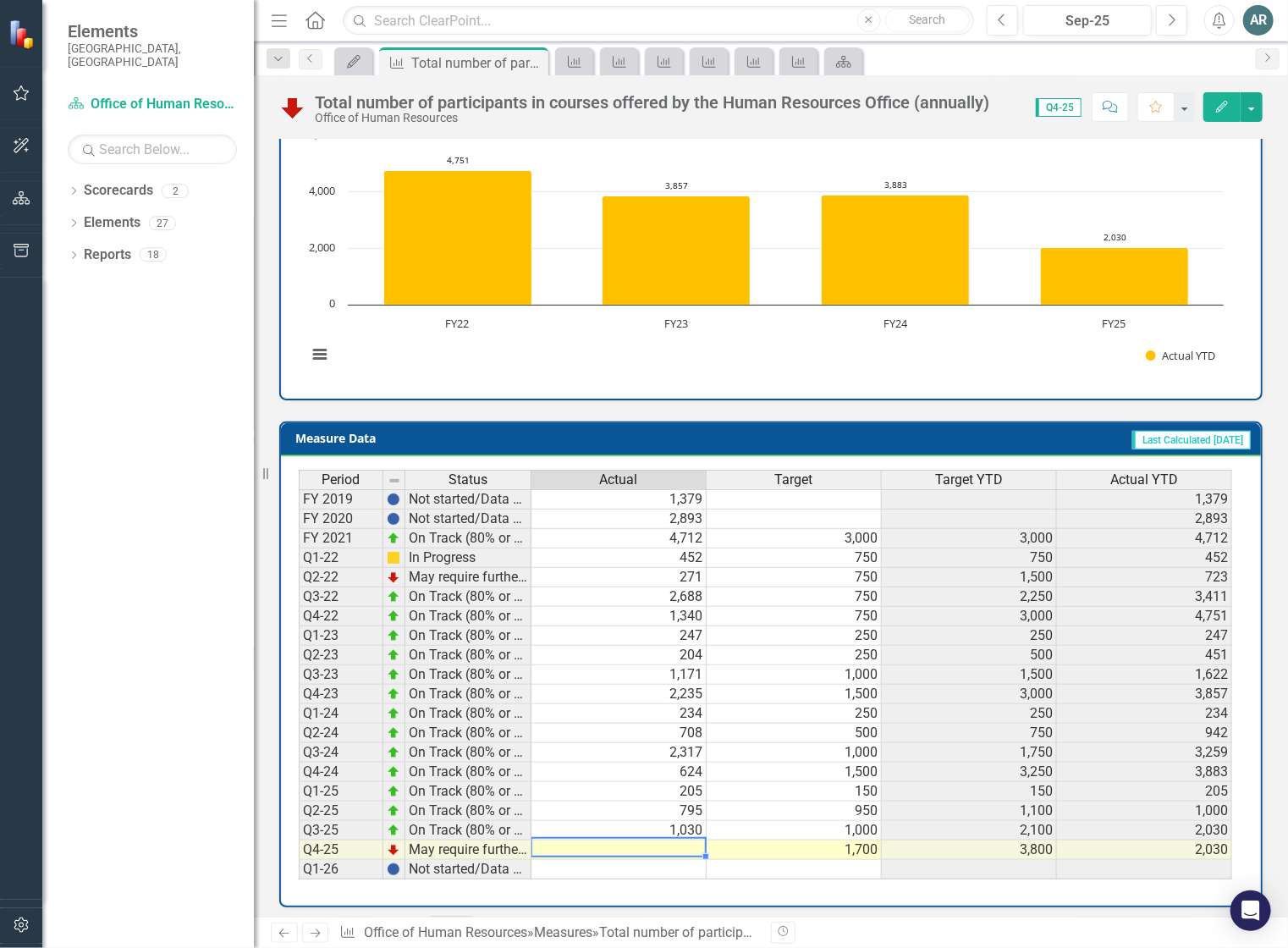
click at [658, 842] on td at bounding box center [618, 850] width 175 height 20
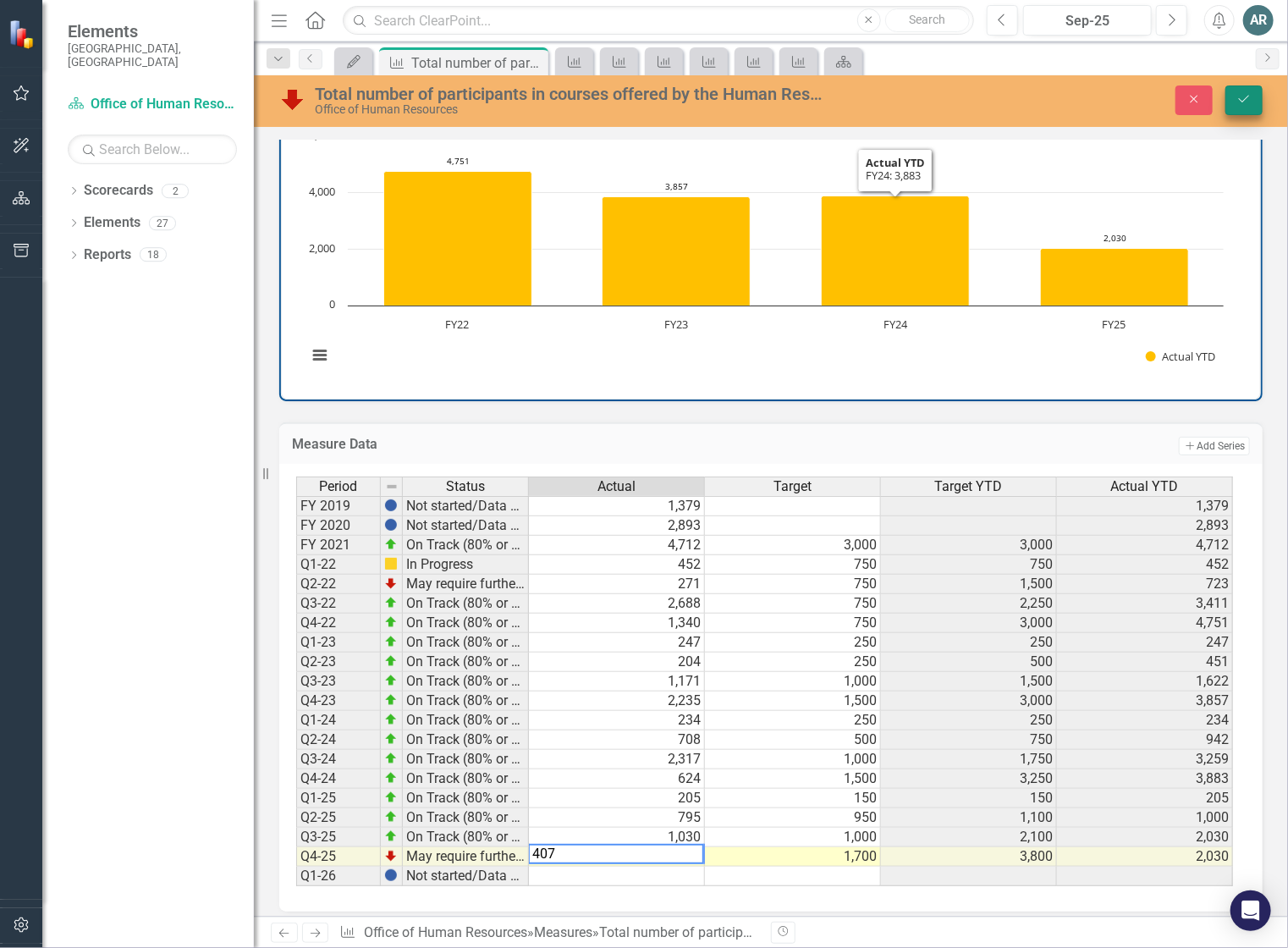
type textarea "407"
click at [1251, 103] on icon "Save" at bounding box center [1244, 99] width 15 height 12
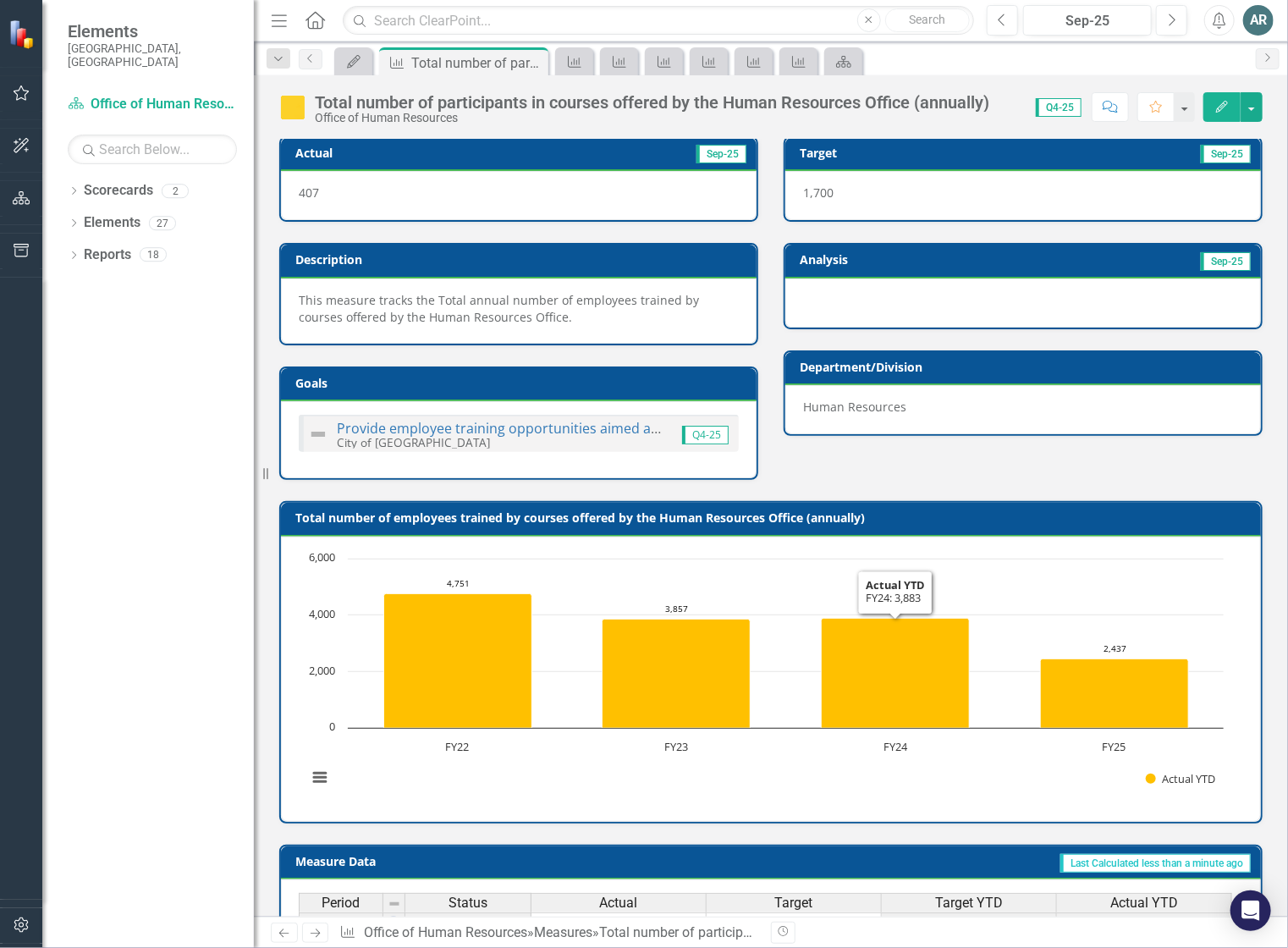
scroll to position [0, 0]
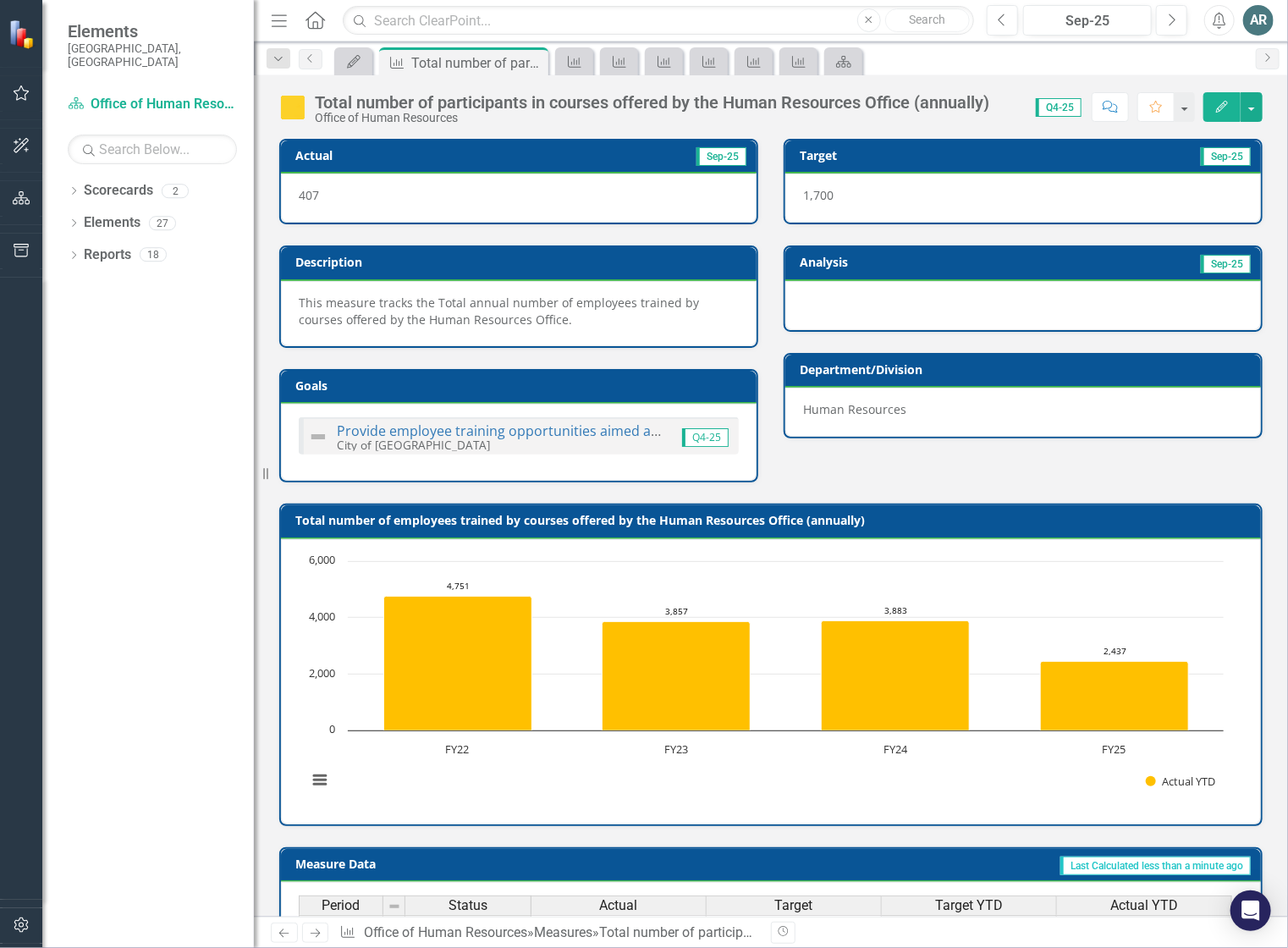
click at [316, 24] on icon "Home" at bounding box center [315, 20] width 22 height 18
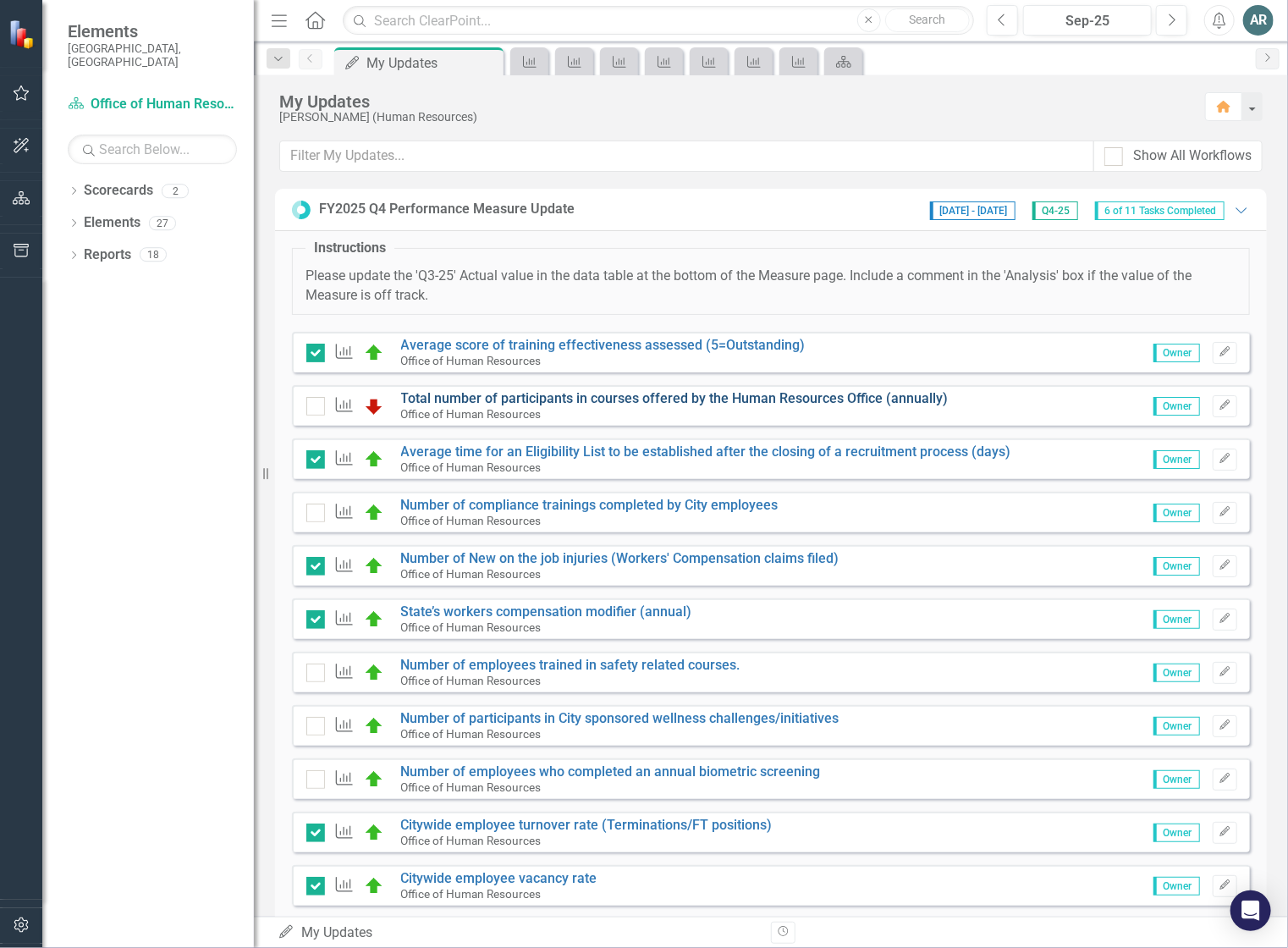
click at [441, 398] on link "Total number of participants in courses offered by the Human Resources Office (…" at bounding box center [675, 398] width 547 height 16
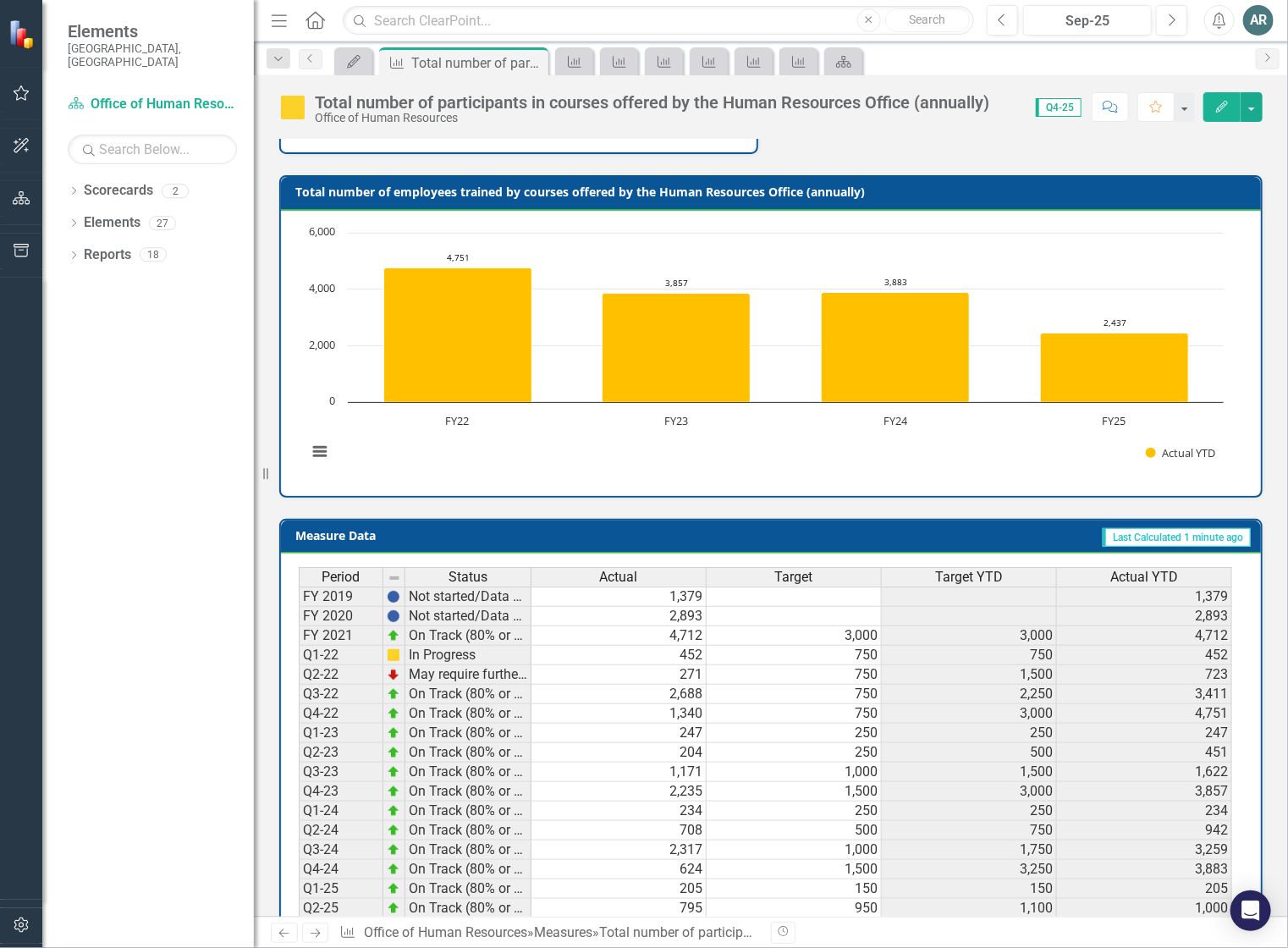
scroll to position [341, 0]
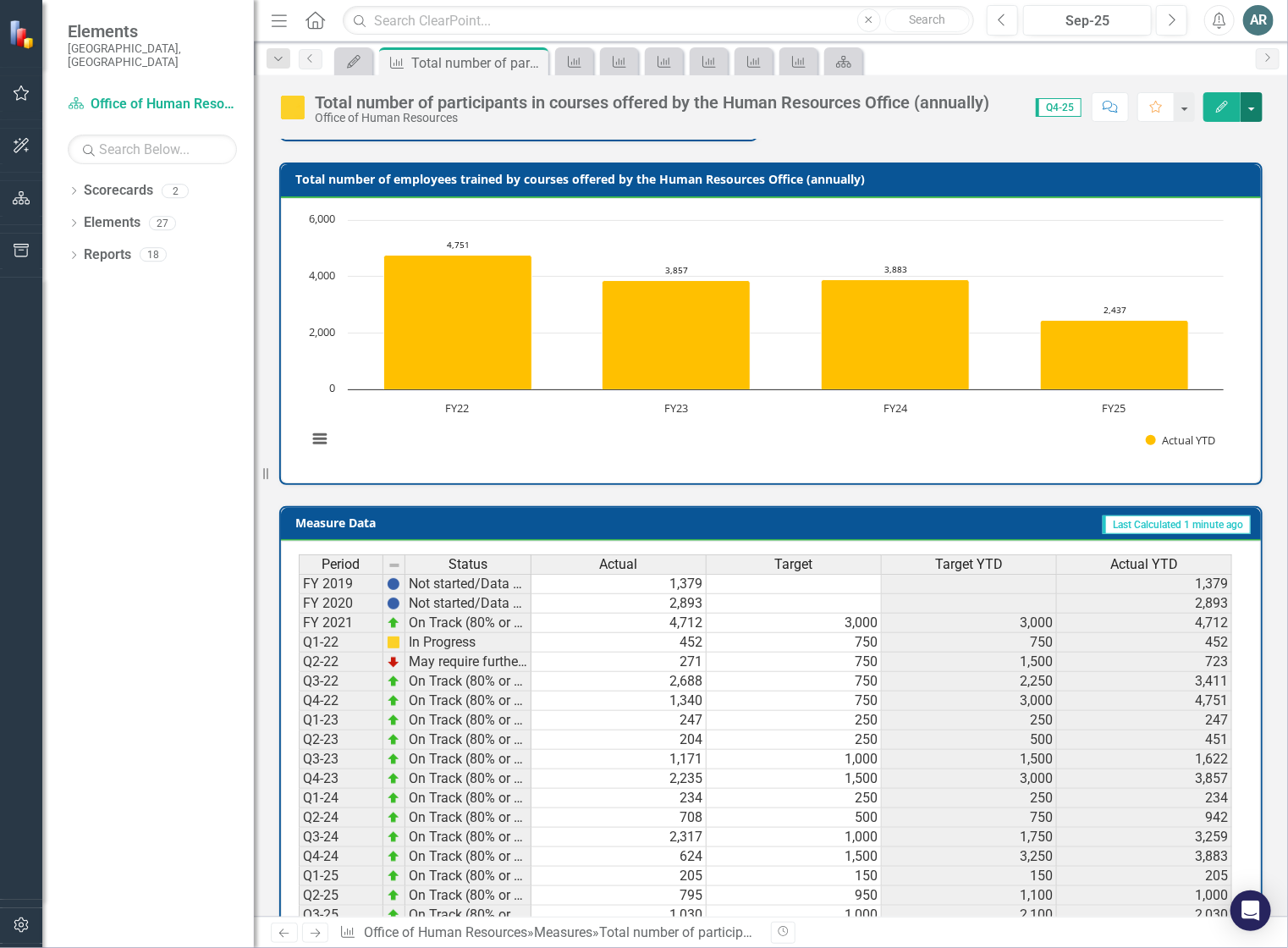
click at [1247, 104] on button "button" at bounding box center [1252, 107] width 22 height 30
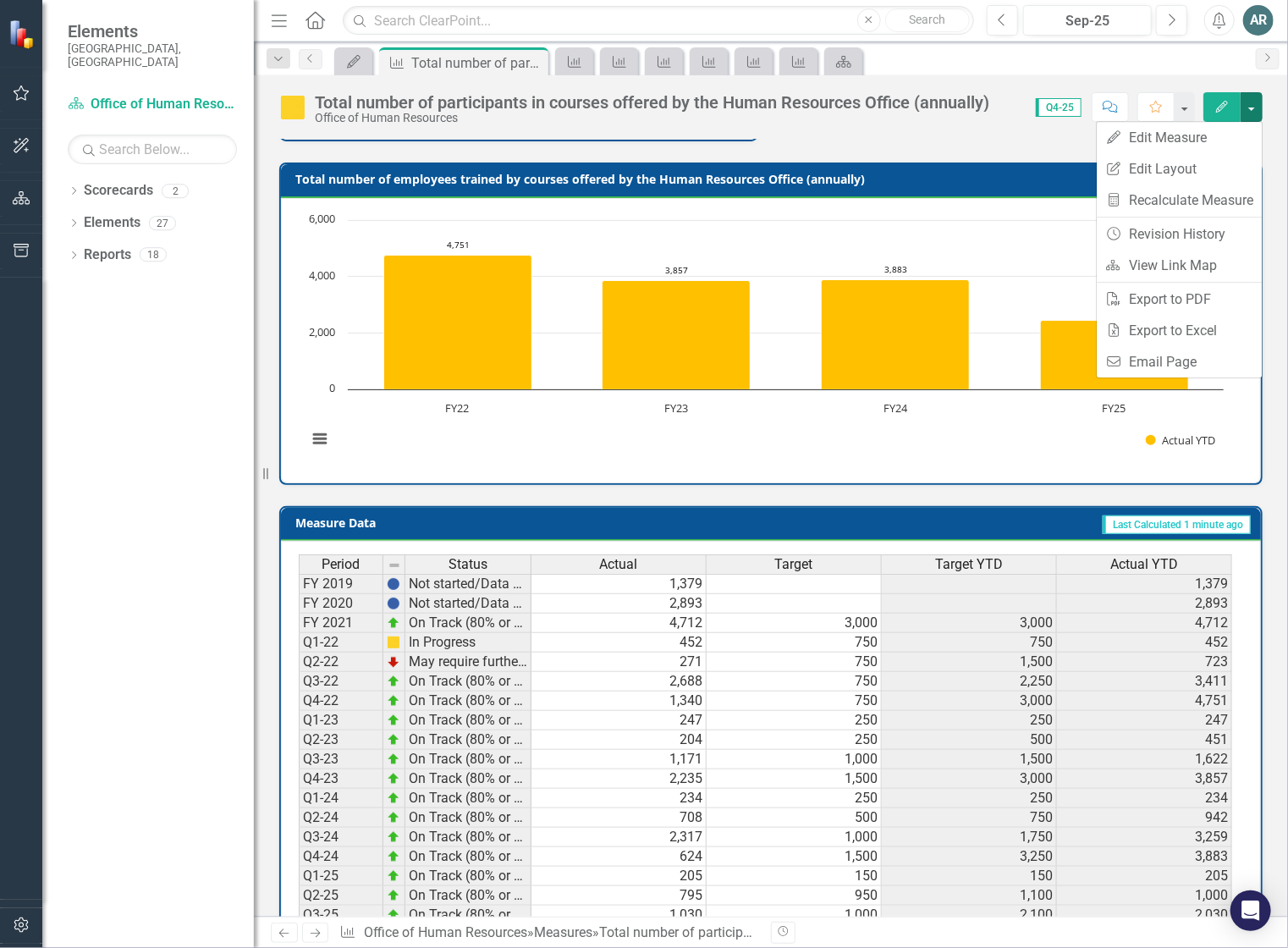
click at [1222, 108] on icon "button" at bounding box center [1222, 107] width 12 height 12
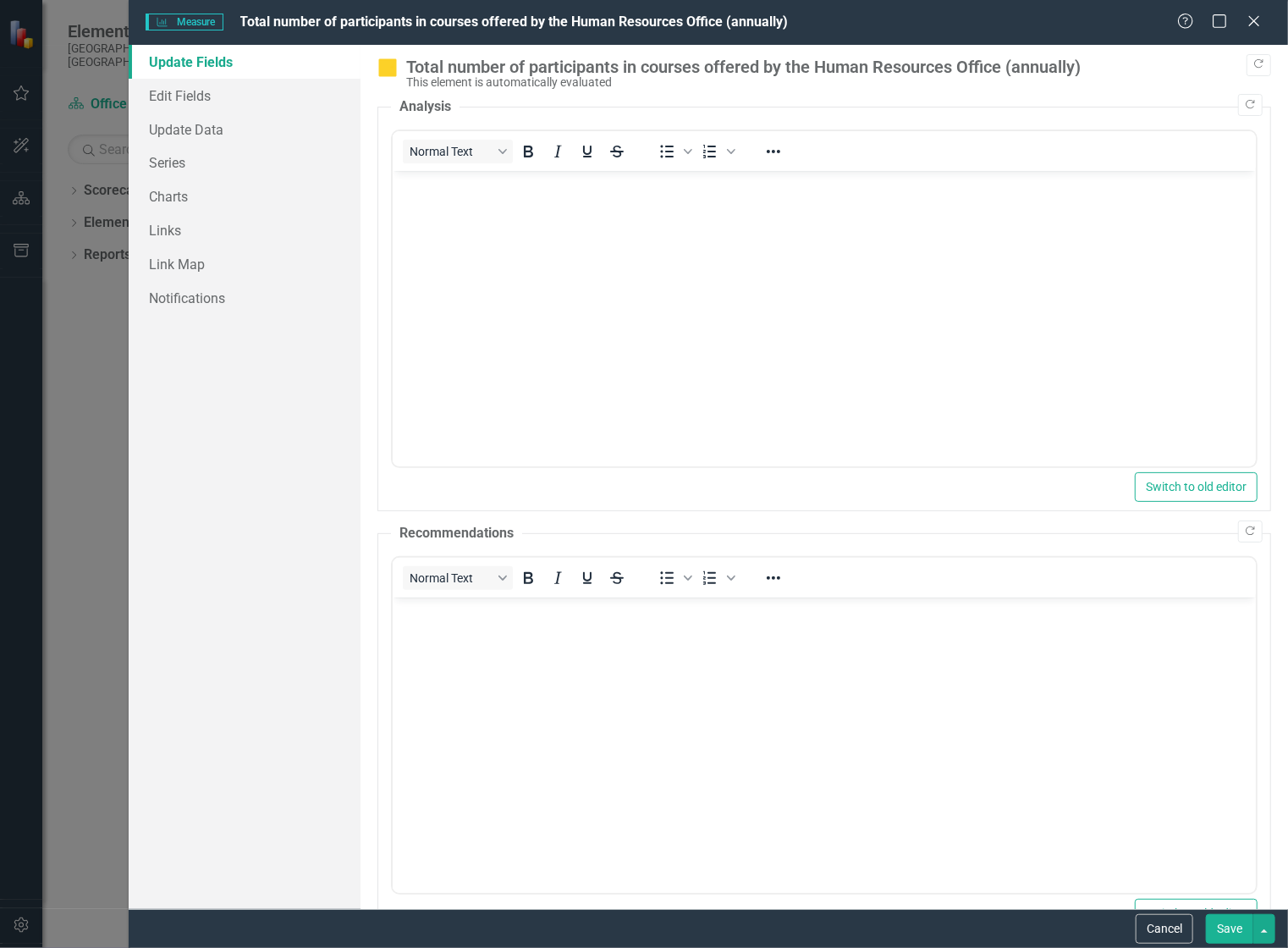
scroll to position [0, 0]
click at [101, 459] on div "Measure Measure Total number of participants in courses offered by the Human Re…" at bounding box center [644, 474] width 1288 height 948
click at [1258, 27] on icon at bounding box center [1253, 21] width 13 height 13
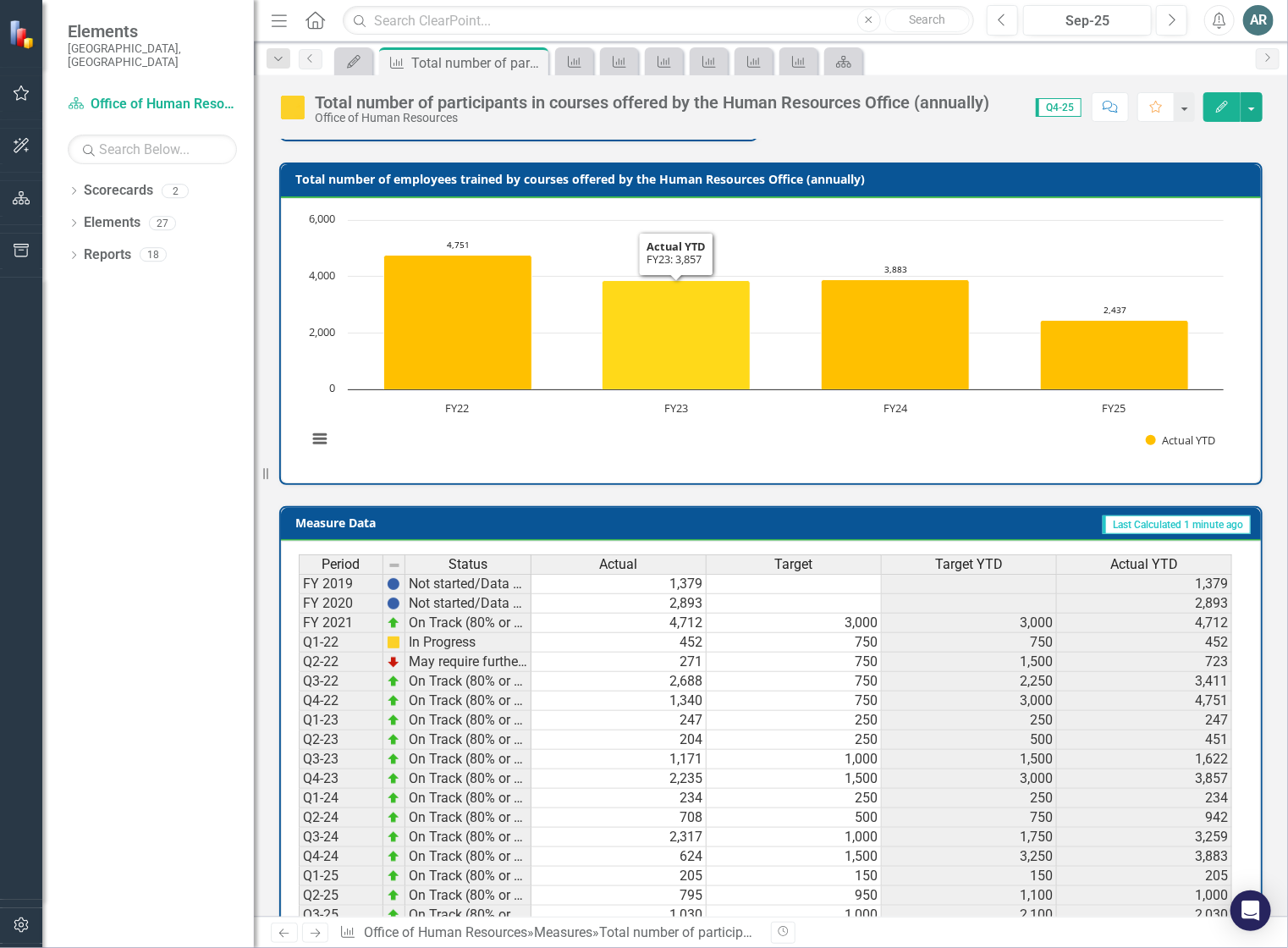
scroll to position [426, 0]
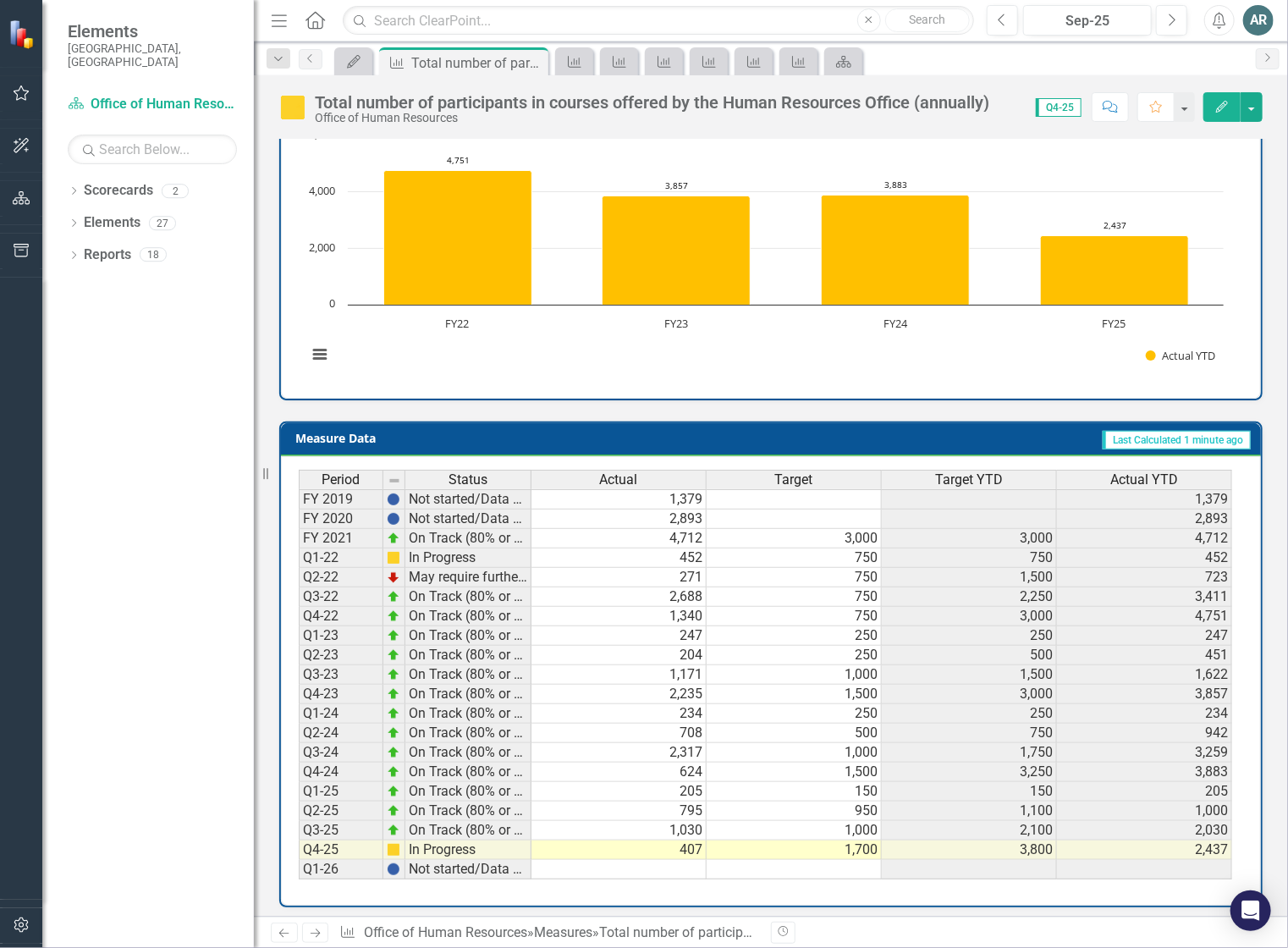
click at [316, 19] on icon "Home" at bounding box center [315, 20] width 22 height 18
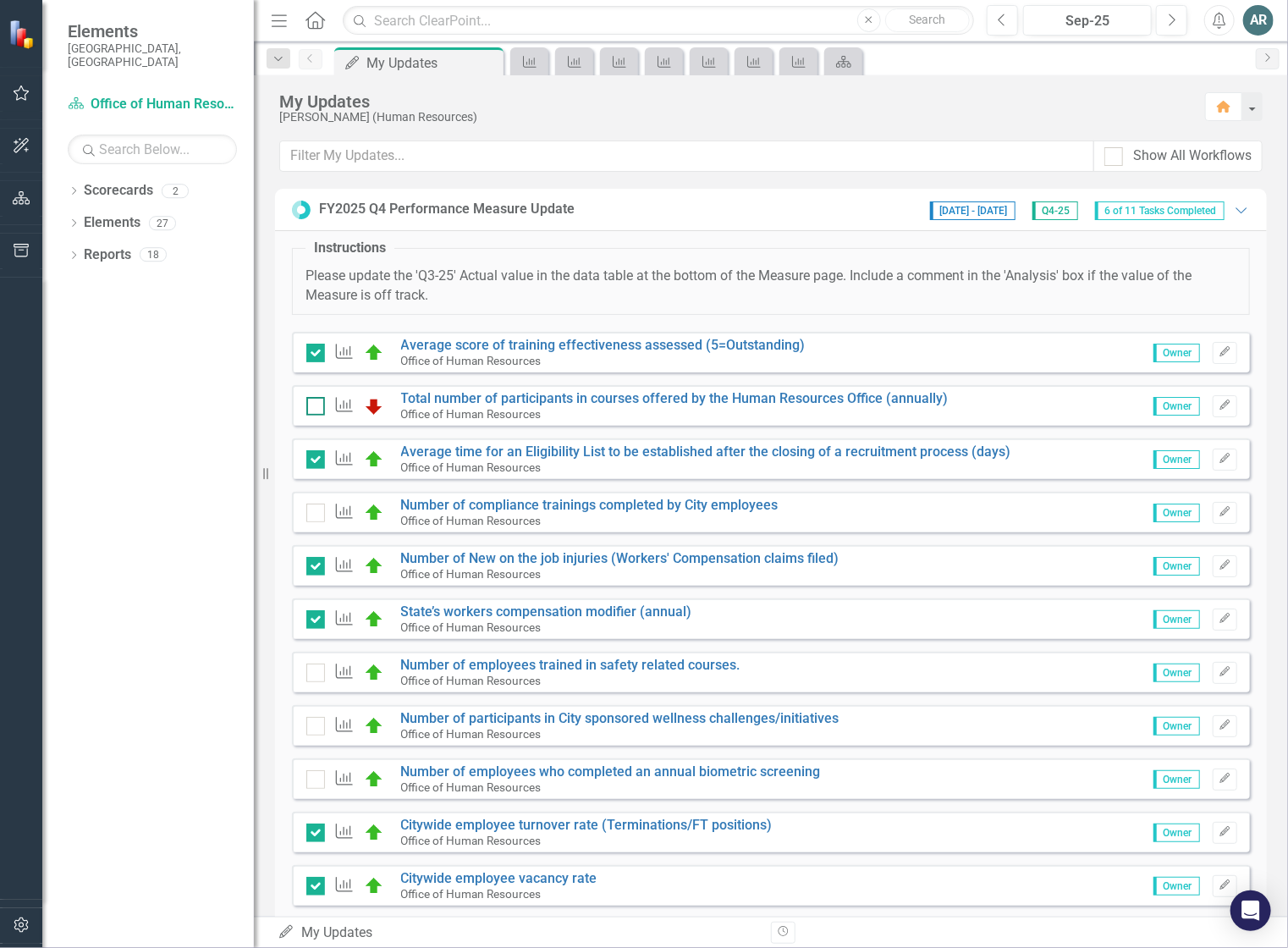
click at [313, 406] on input "checkbox" at bounding box center [311, 402] width 11 height 11
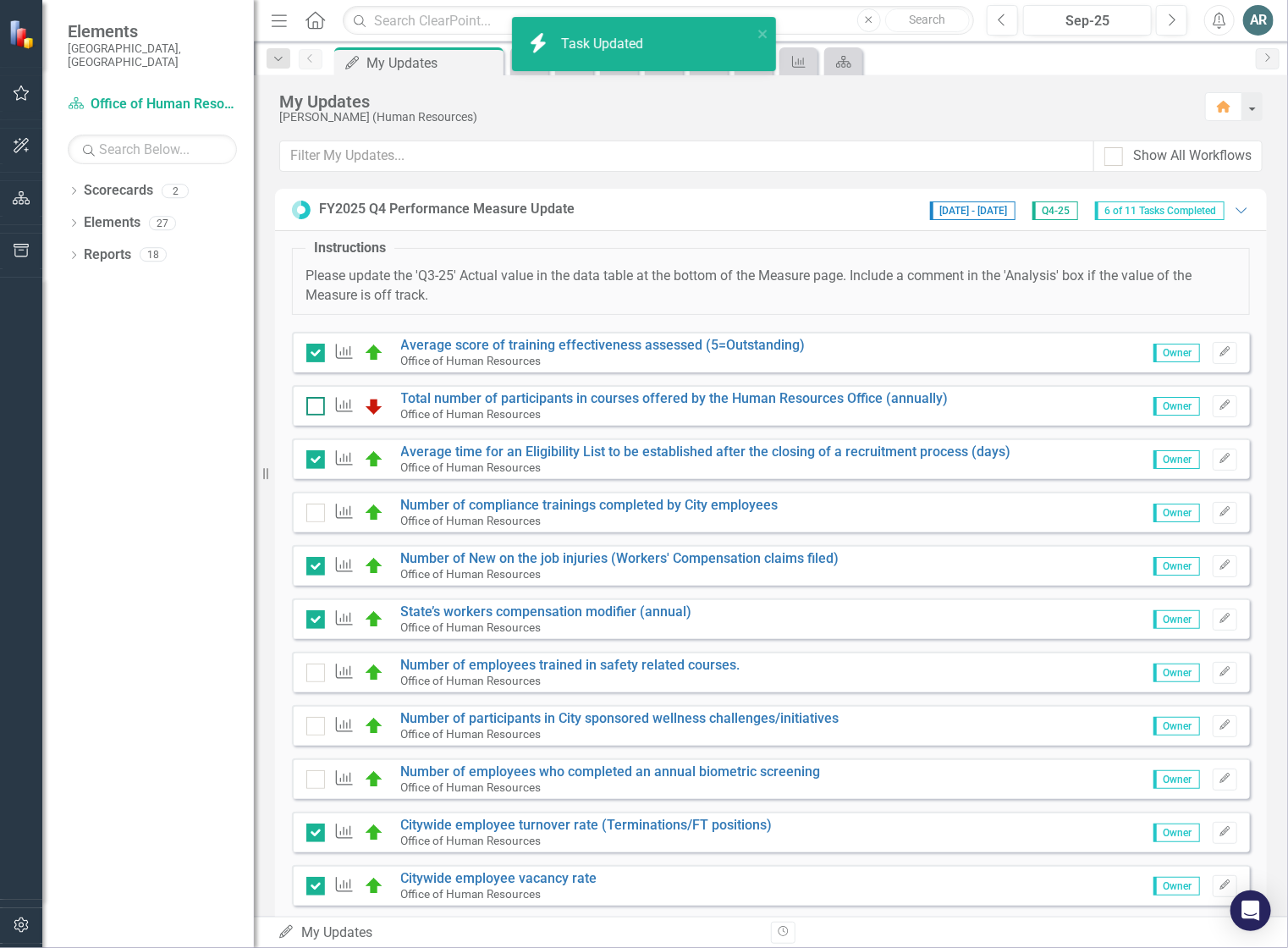
checkbox input "true"
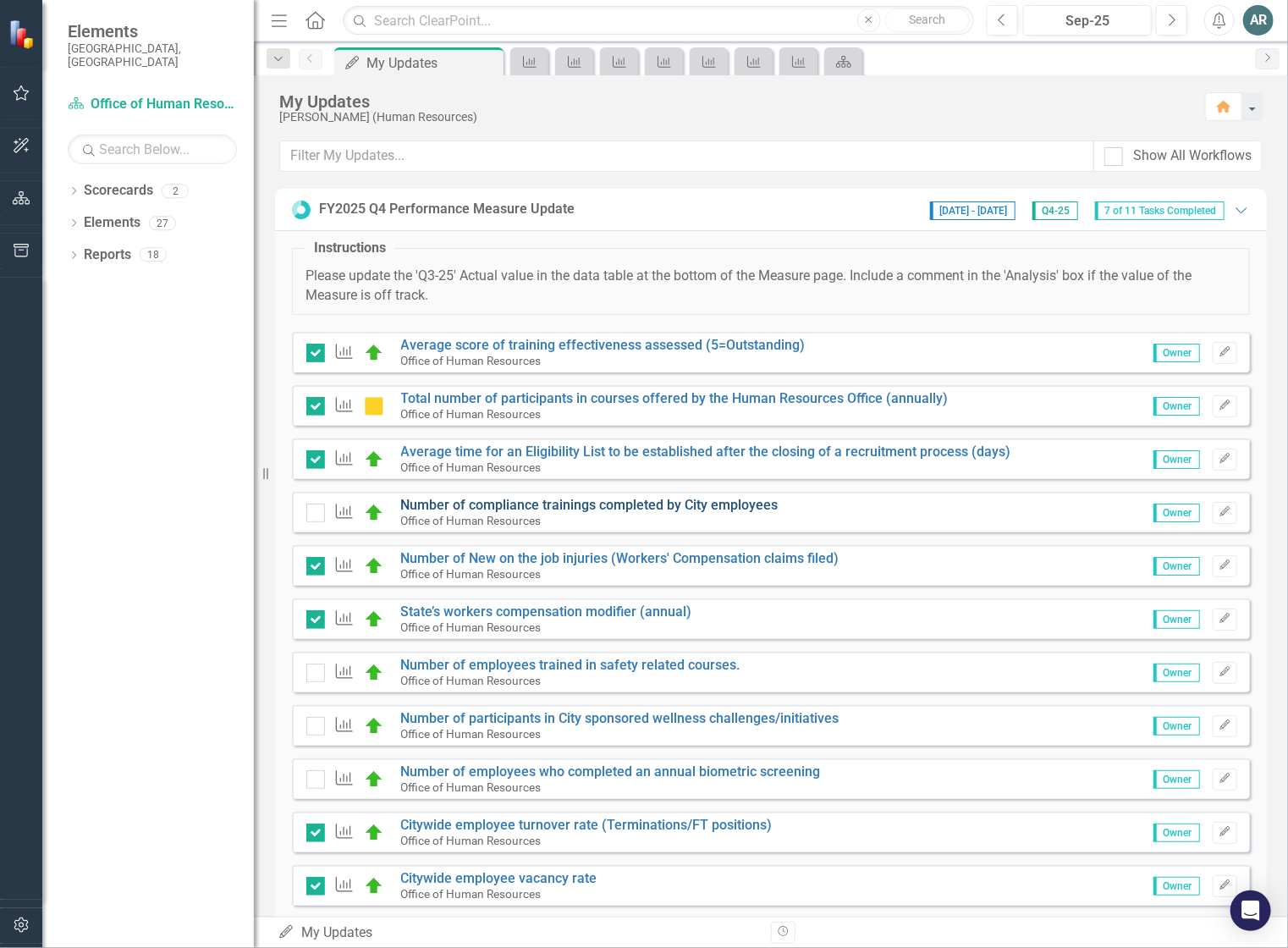
click at [454, 504] on link "Number of compliance trainings completed by City employees" at bounding box center [589, 505] width 377 height 16
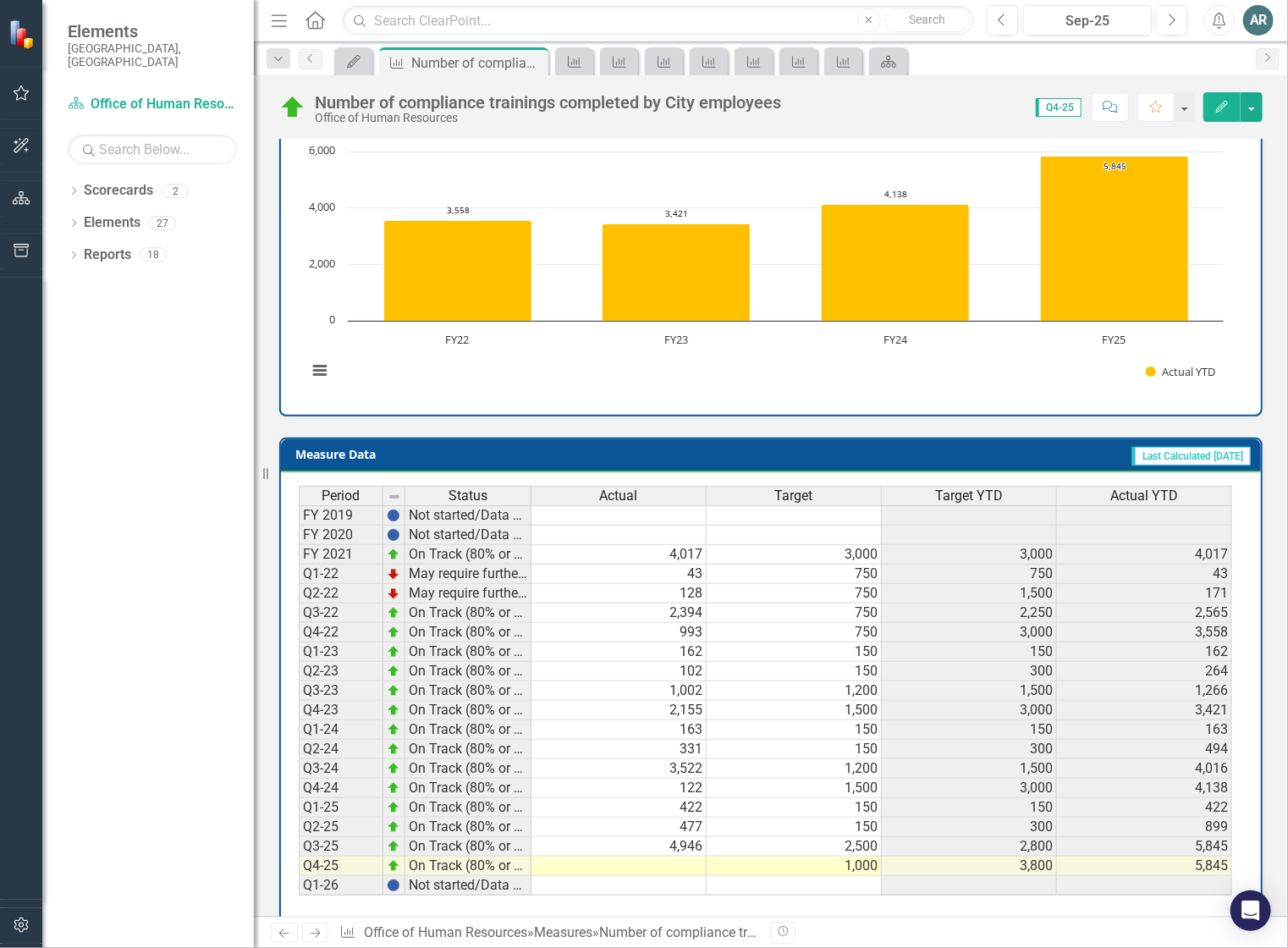
scroll to position [442, 0]
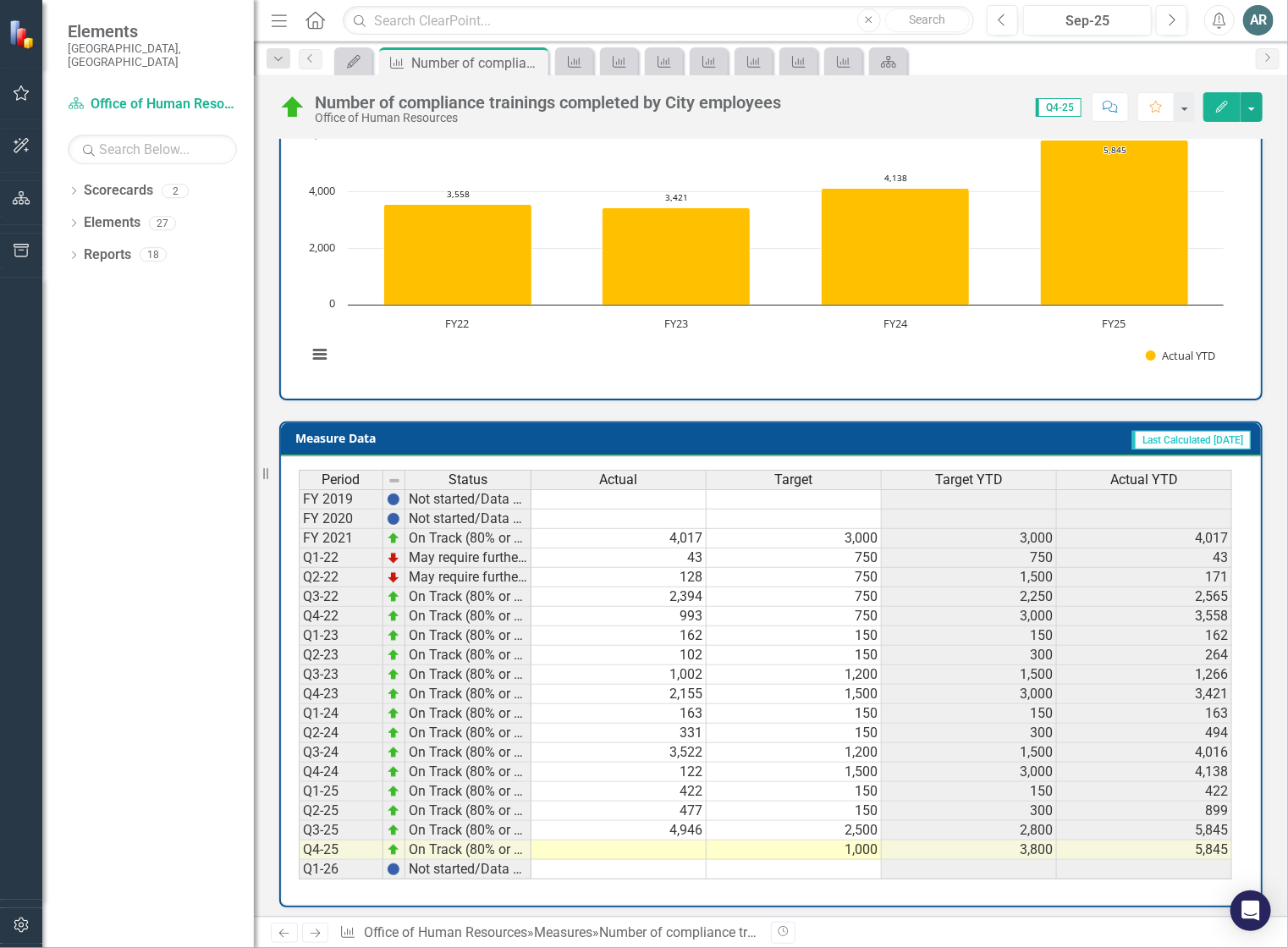
click at [636, 845] on td at bounding box center [618, 850] width 175 height 20
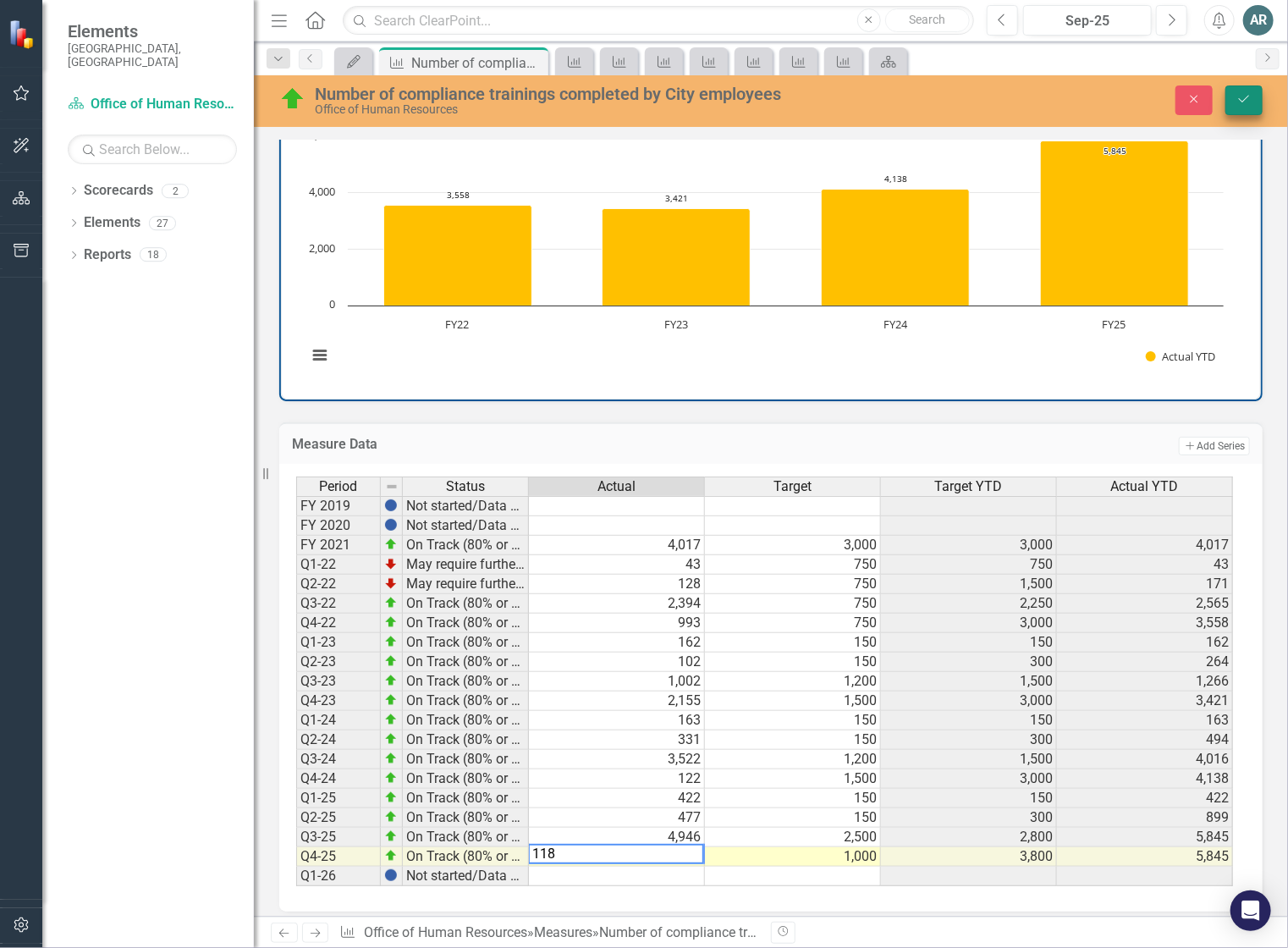
type textarea "118"
click at [1240, 94] on icon "Save" at bounding box center [1244, 99] width 15 height 12
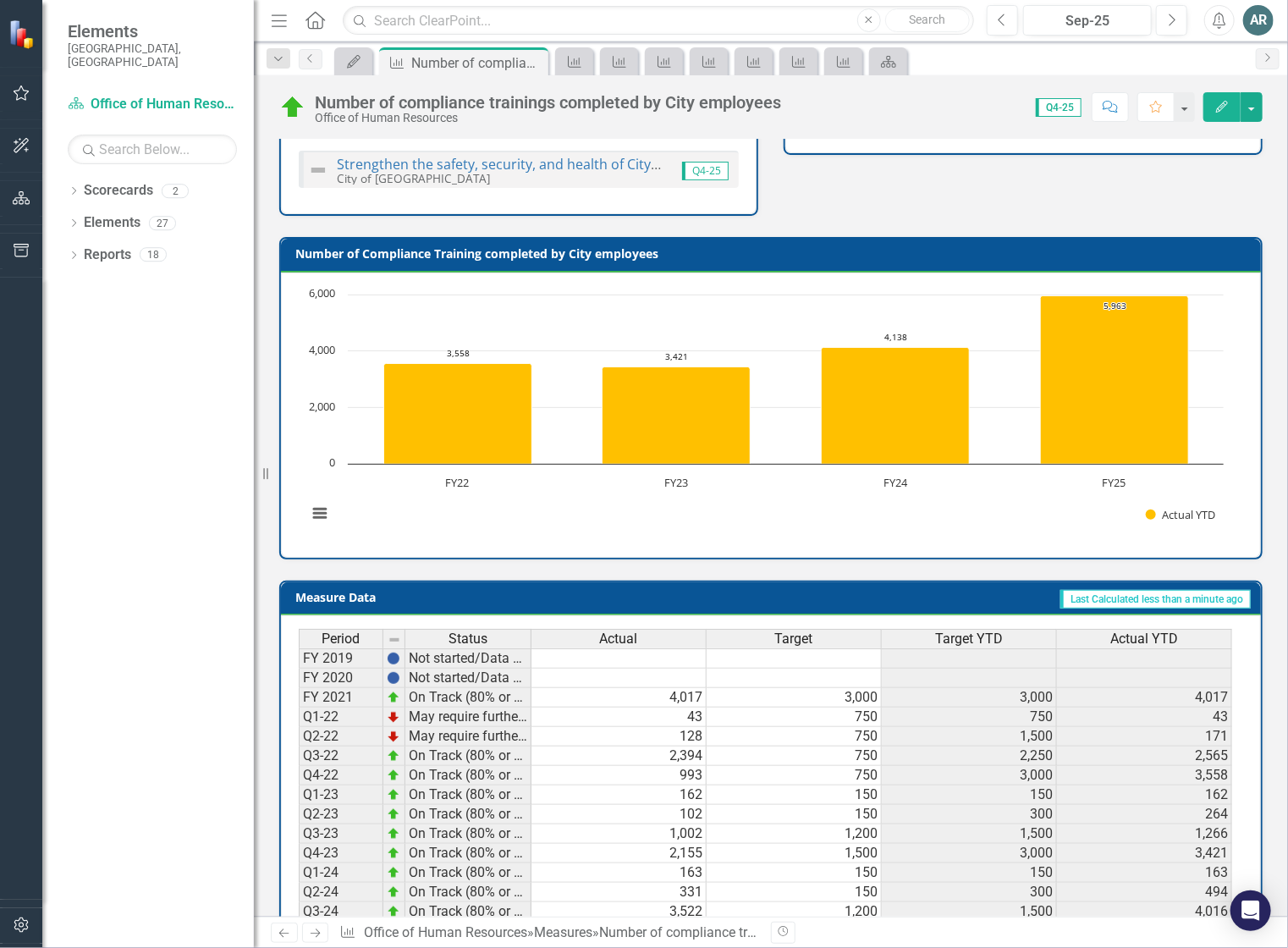
scroll to position [20, 0]
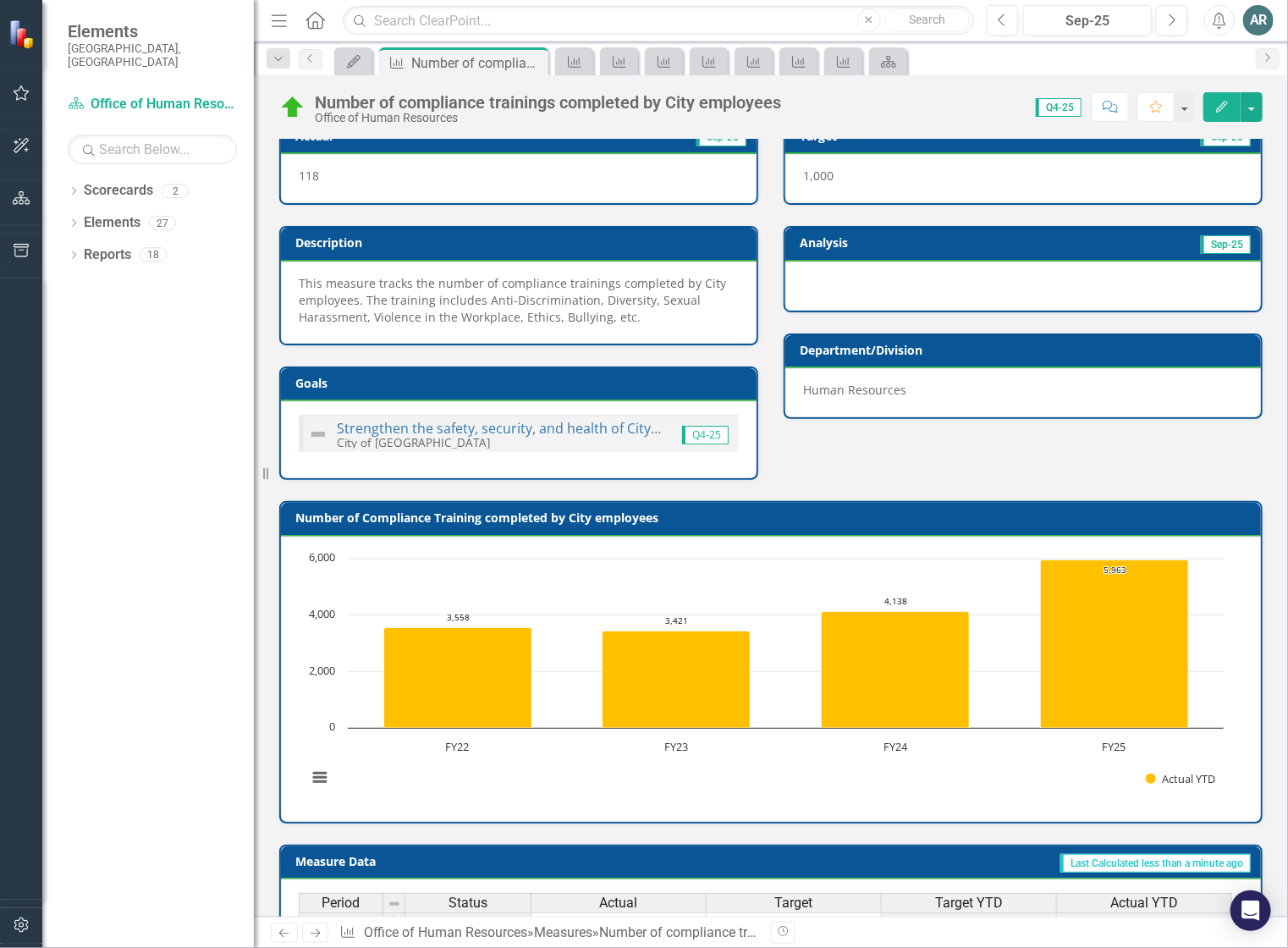
click at [314, 23] on icon "Home" at bounding box center [315, 20] width 22 height 18
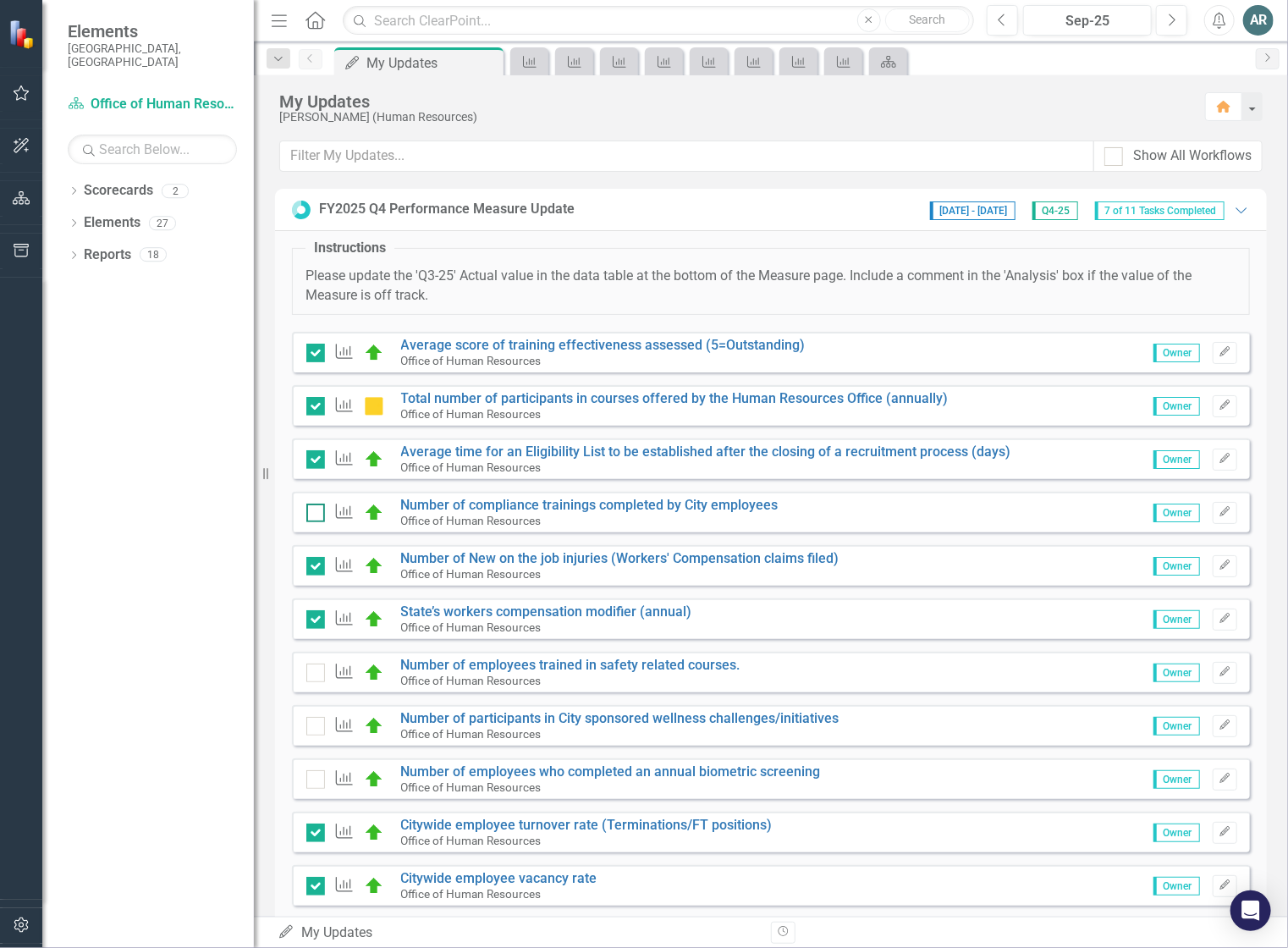
click at [314, 515] on div at bounding box center [316, 513] width 19 height 19
click at [314, 515] on input "checkbox" at bounding box center [311, 509] width 11 height 11
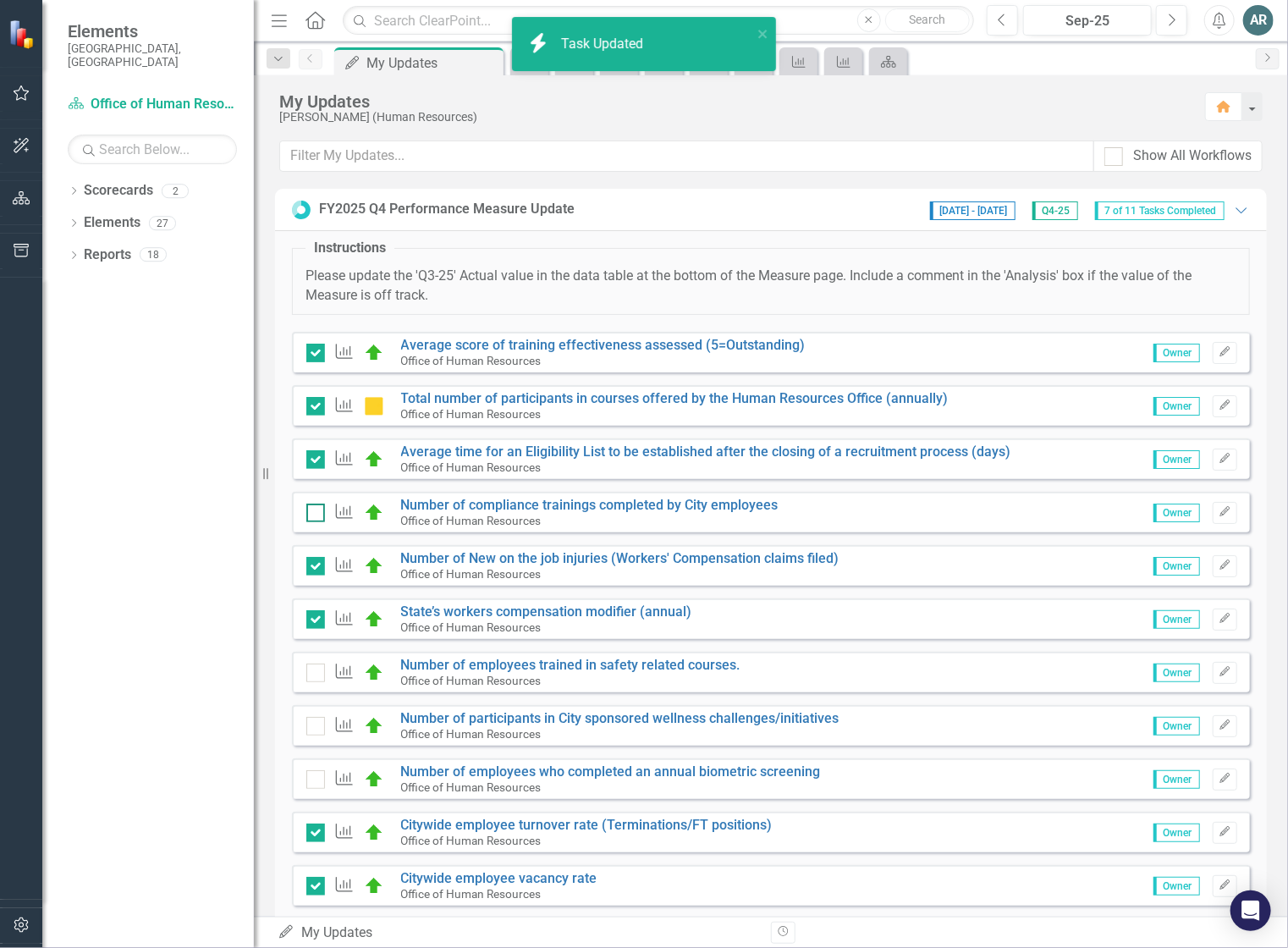
checkbox input "true"
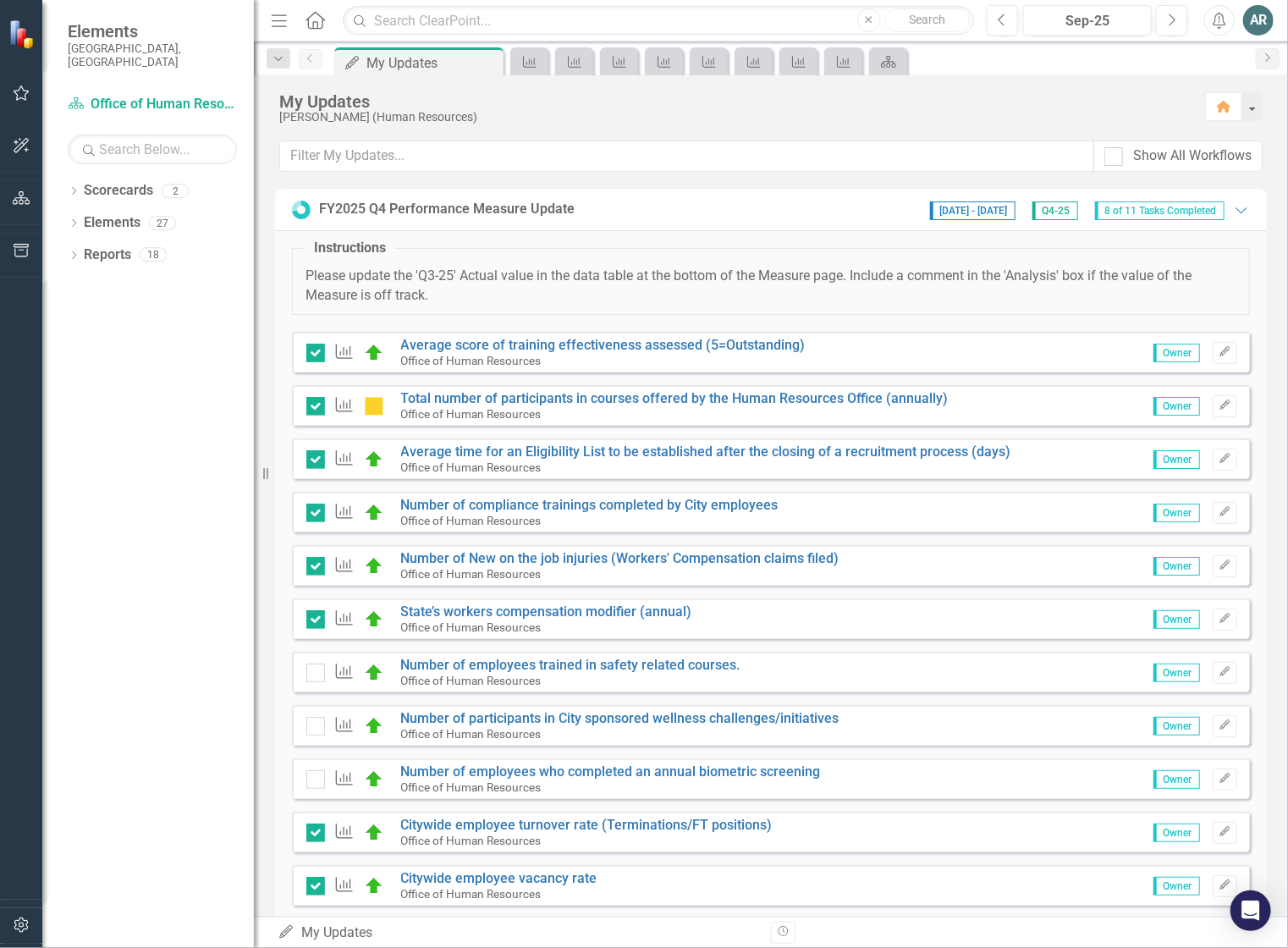
scroll to position [38, 0]
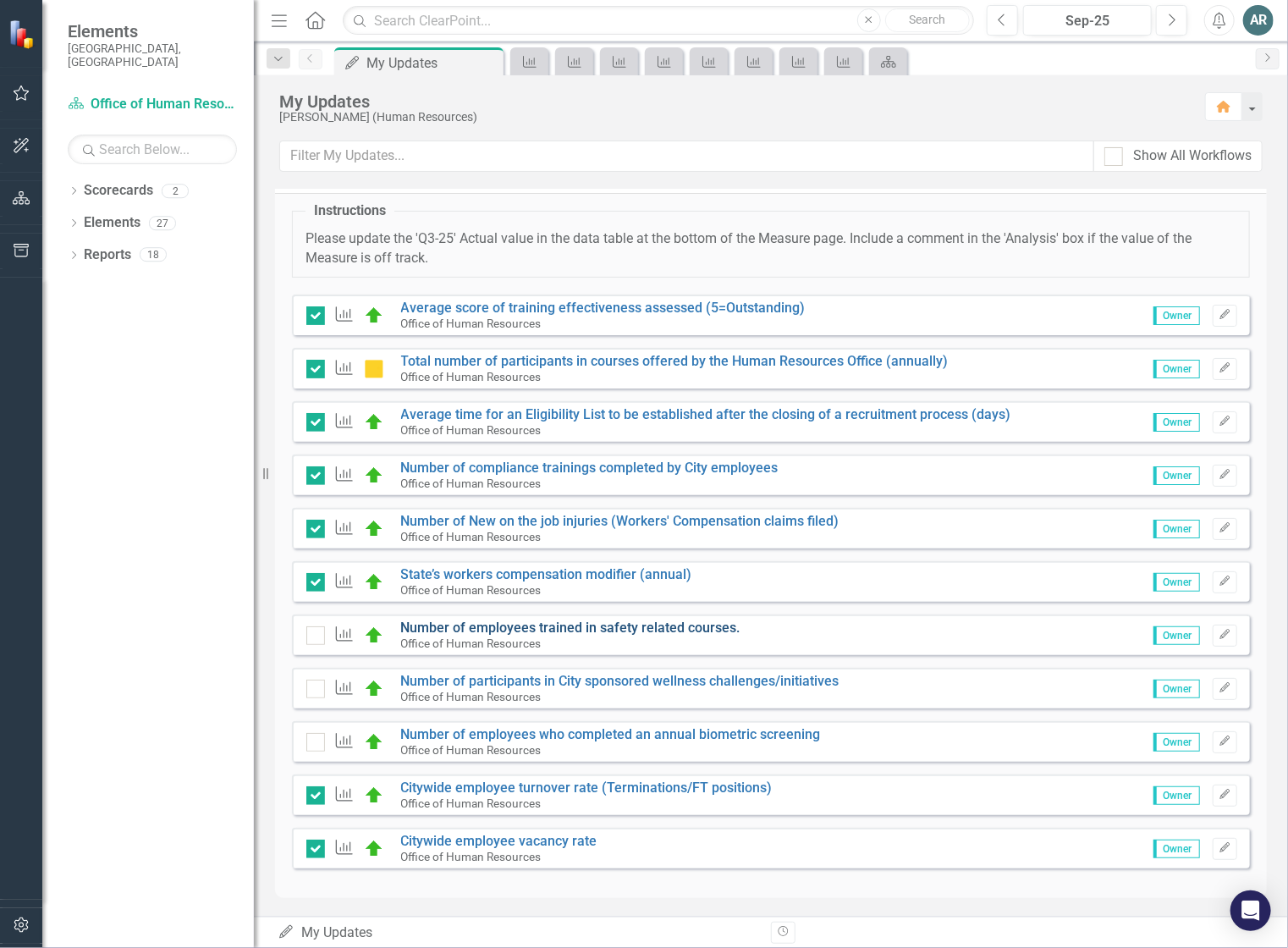
click at [477, 624] on link "Number of employees trained in safety related courses." at bounding box center [570, 627] width 340 height 16
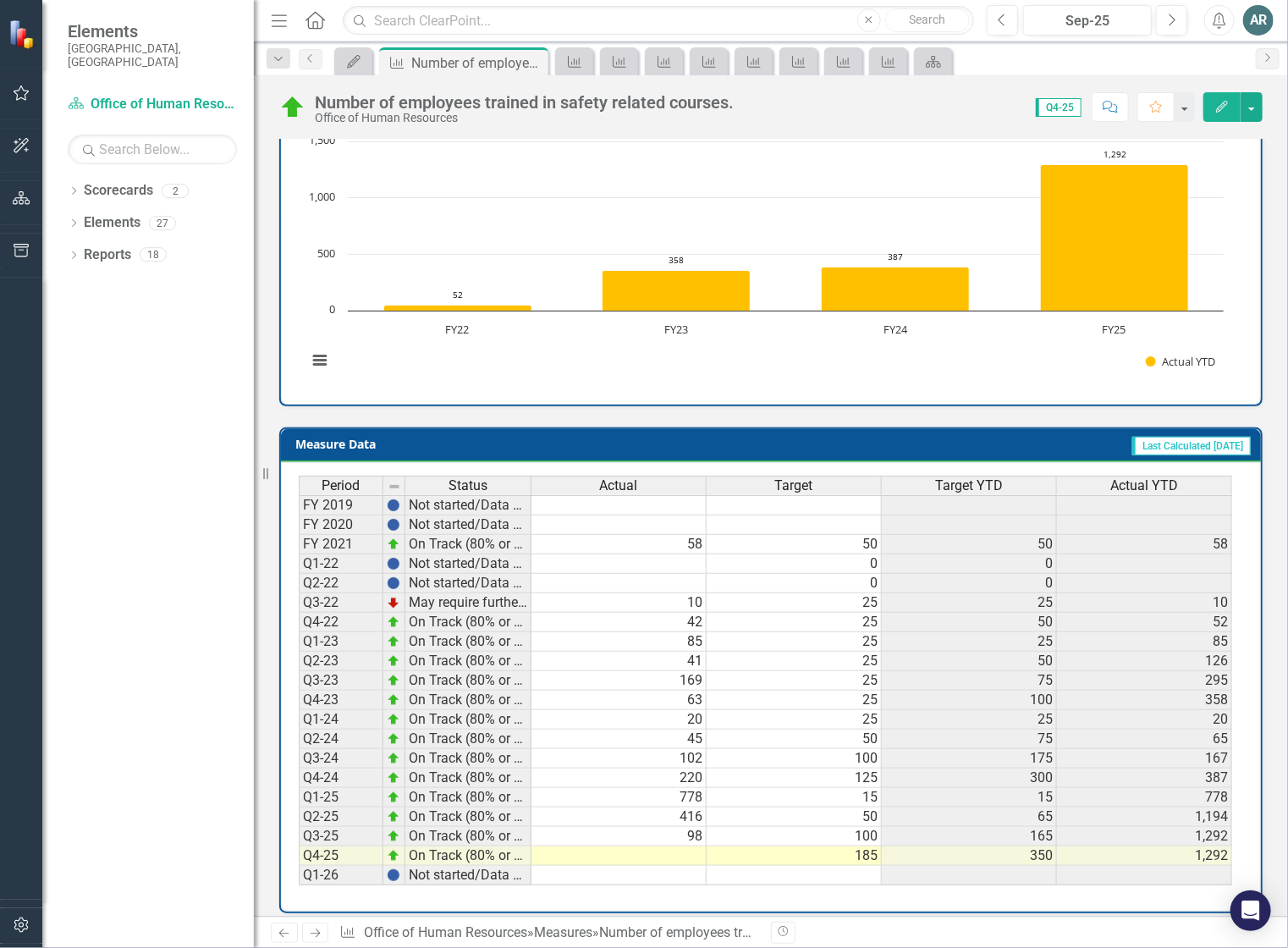
scroll to position [459, 0]
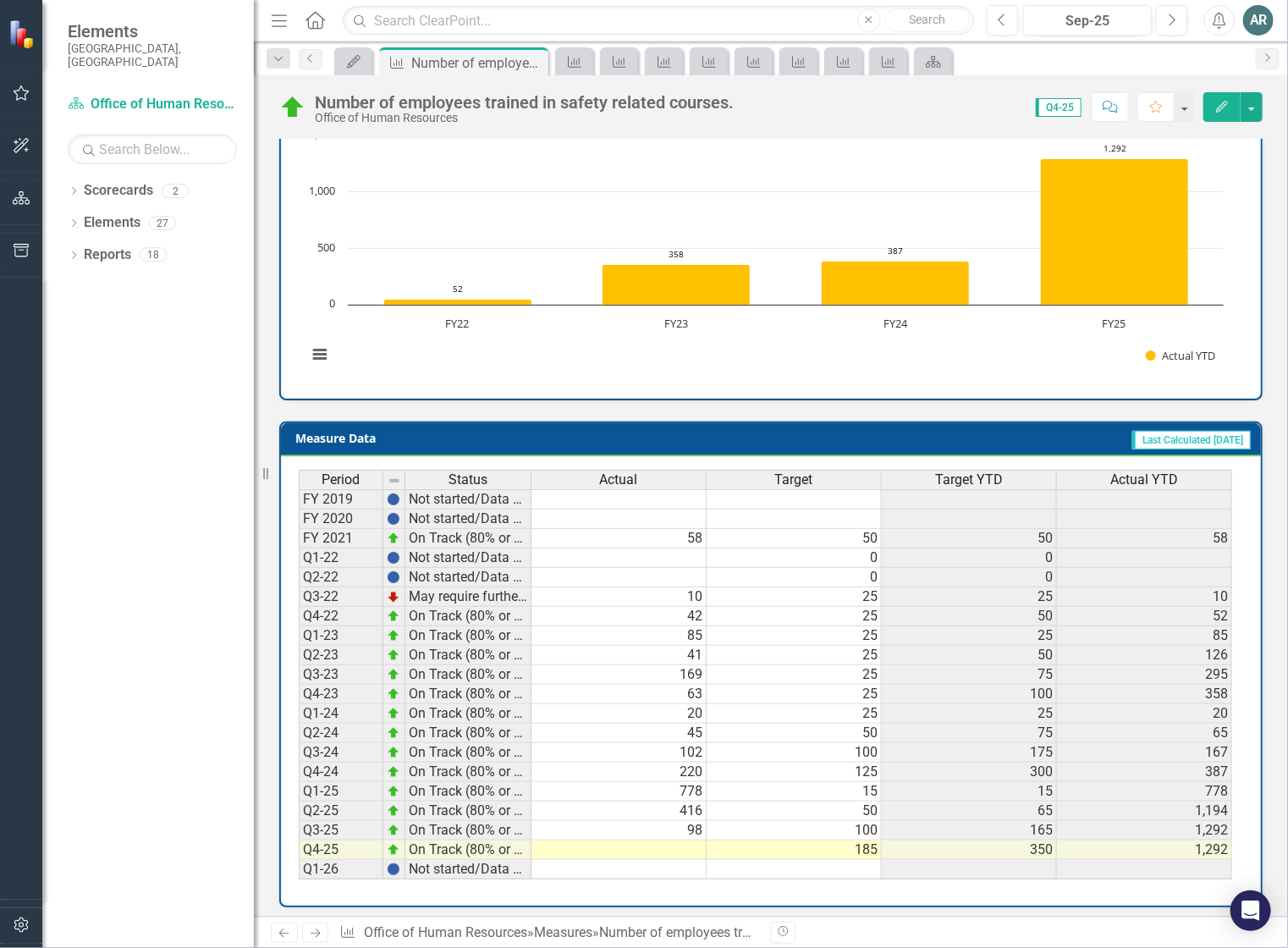
click at [688, 843] on td at bounding box center [618, 850] width 175 height 20
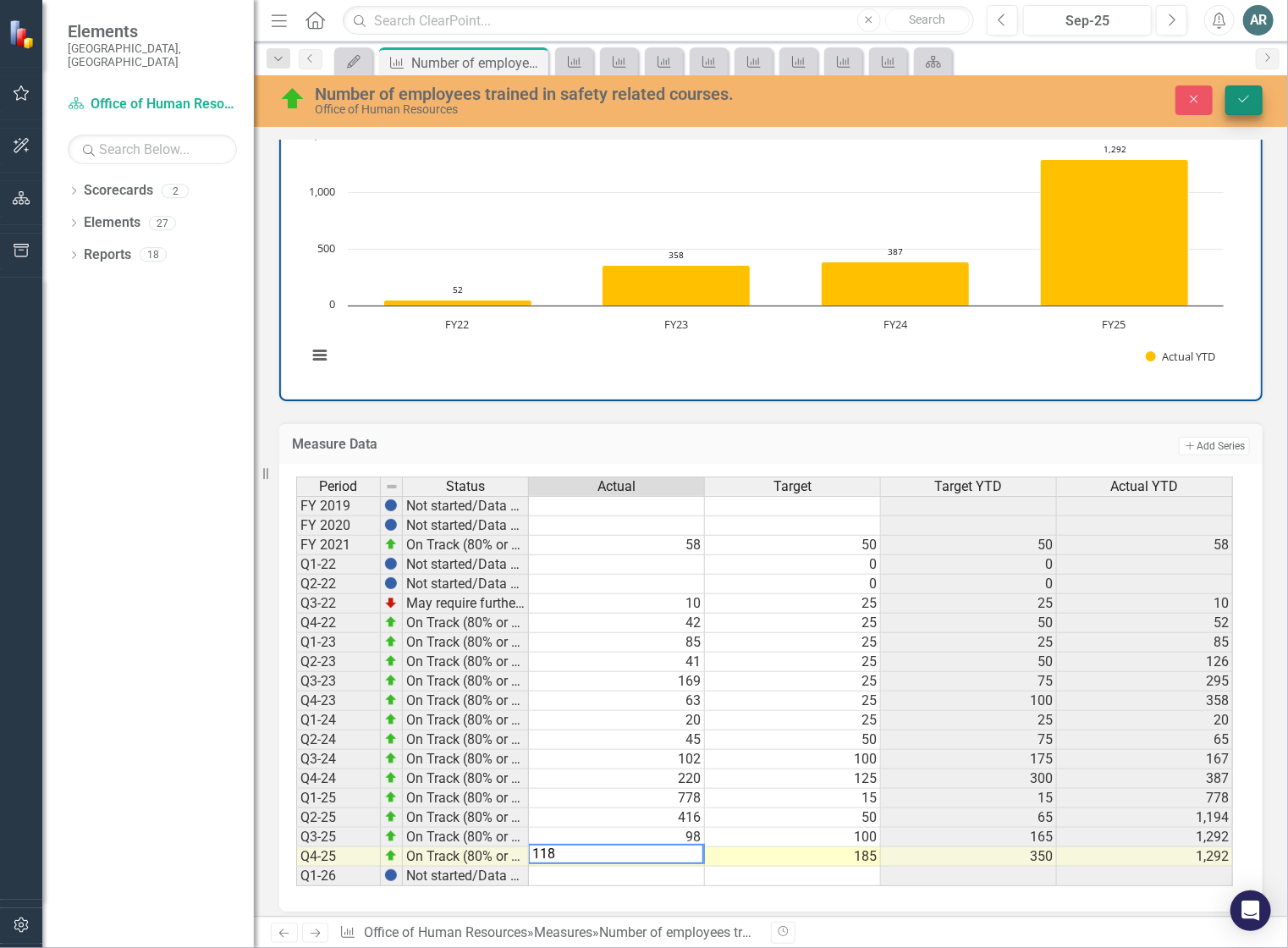
type textarea "118"
click at [1242, 95] on icon "Save" at bounding box center [1244, 99] width 15 height 12
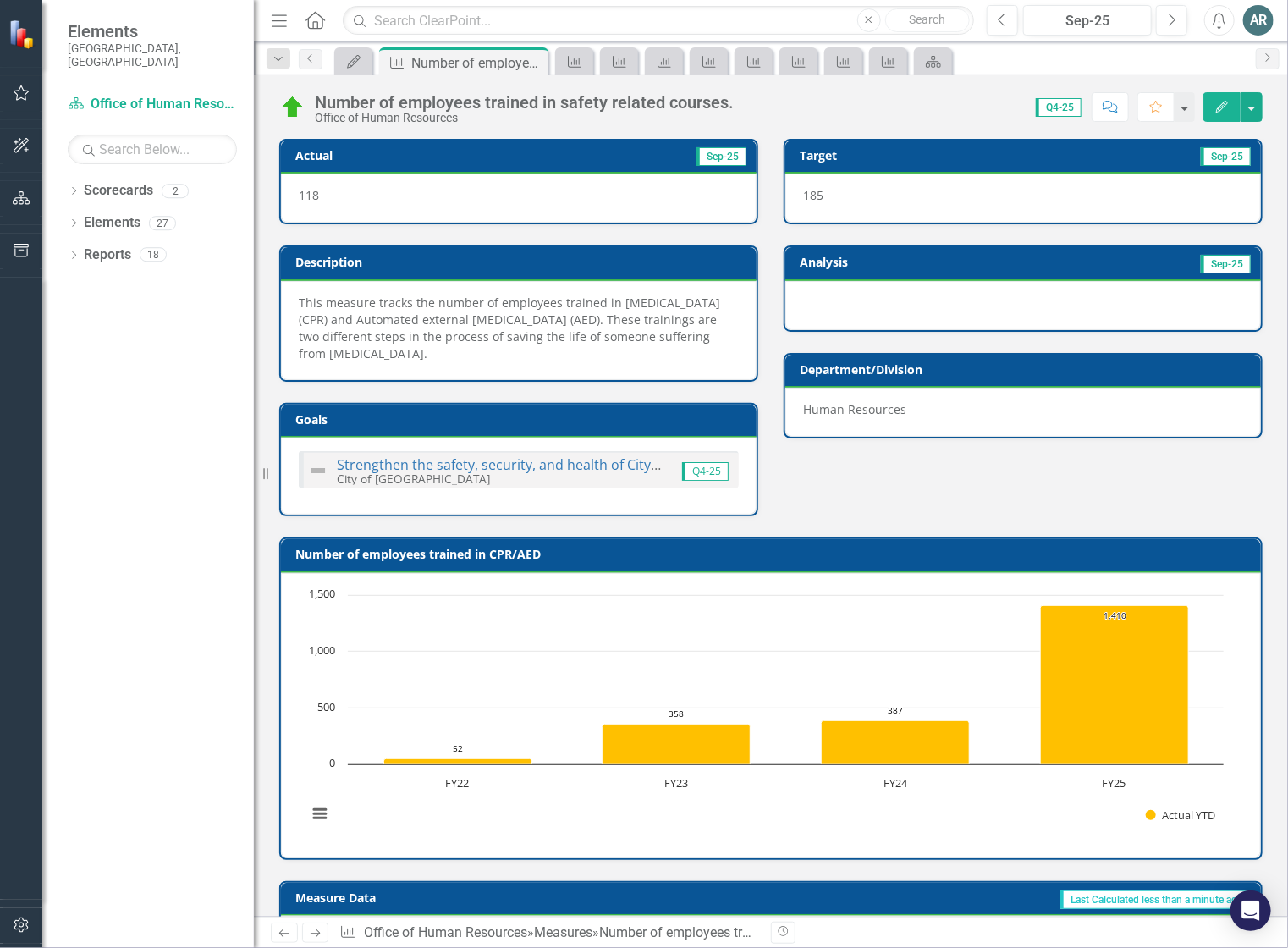
click at [312, 24] on icon at bounding box center [315, 20] width 20 height 18
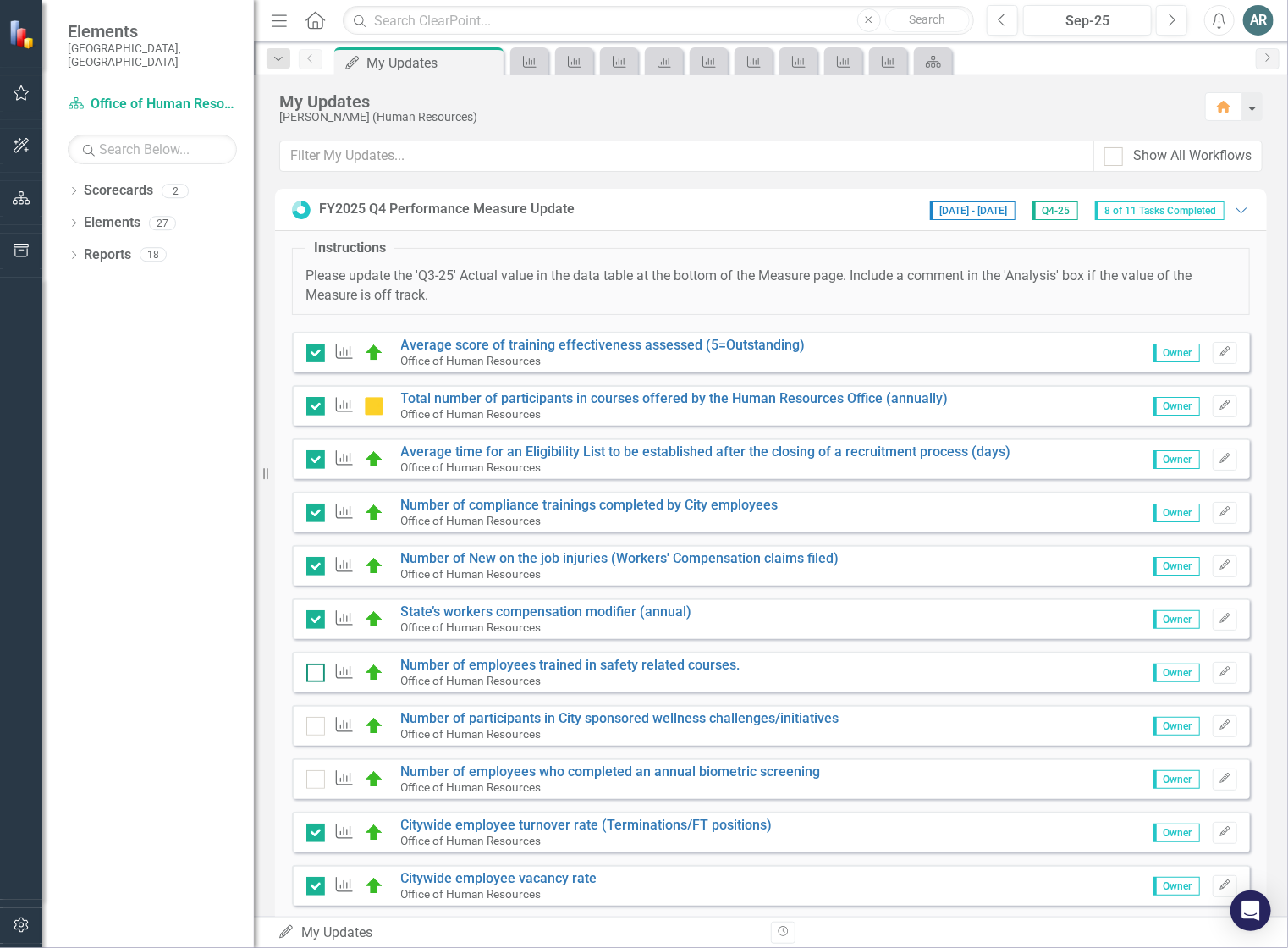
click at [311, 671] on input "checkbox" at bounding box center [311, 669] width 11 height 11
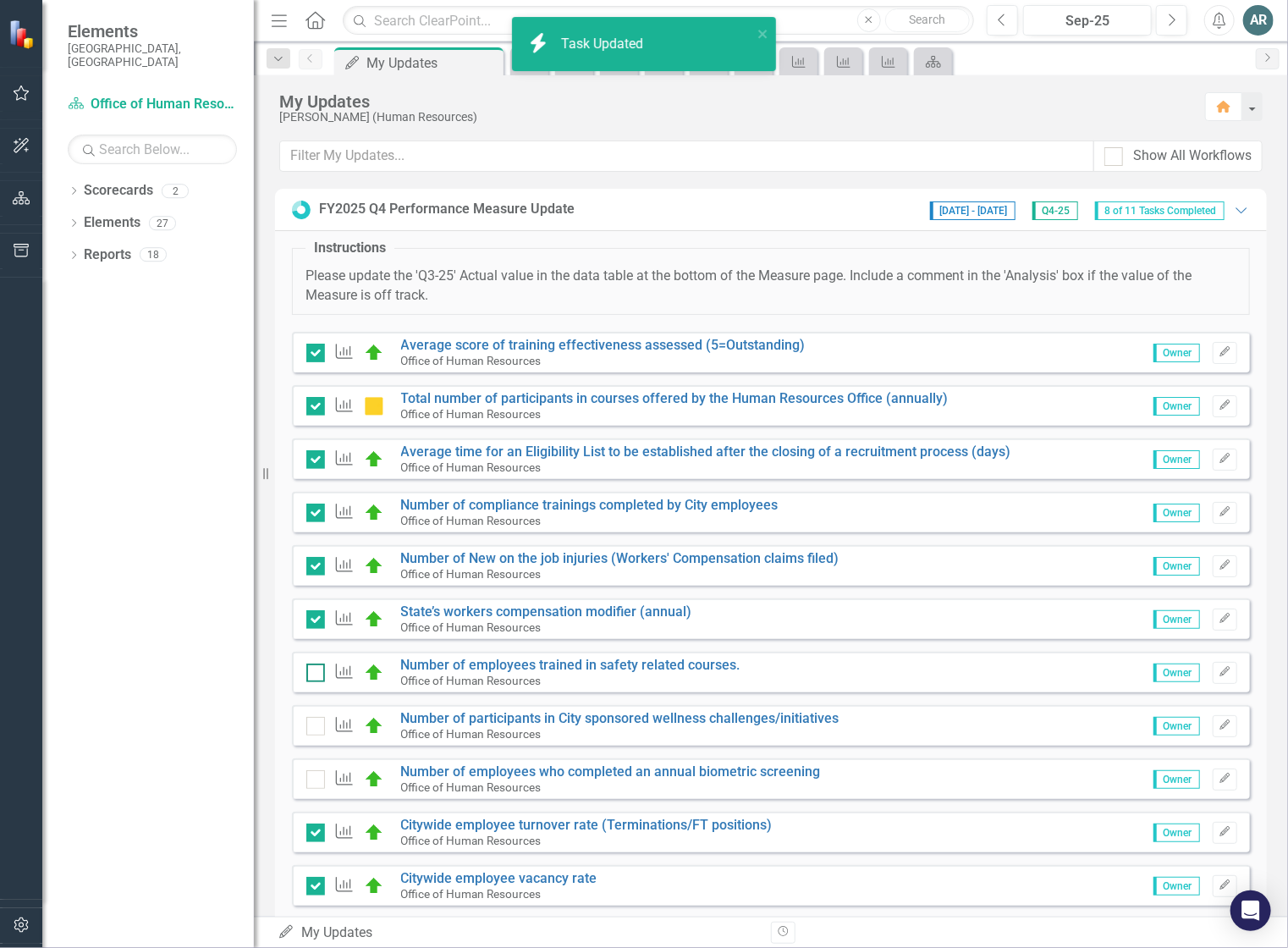
checkbox input "true"
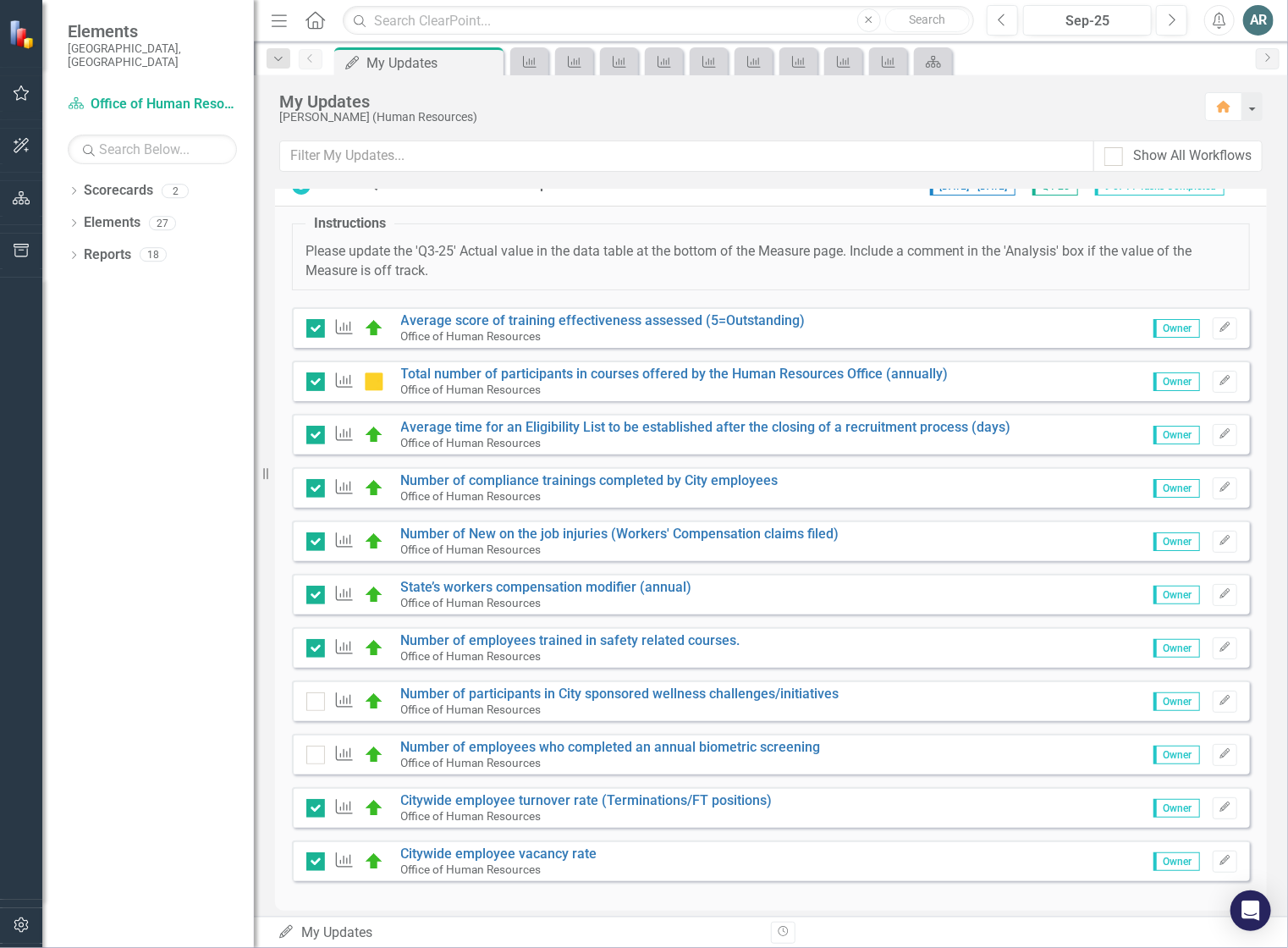
scroll to position [38, 0]
